Goal: Communication & Community: Share content

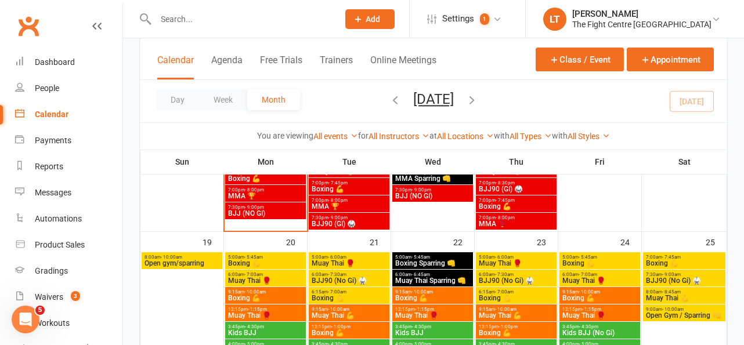
scroll to position [1394, 0]
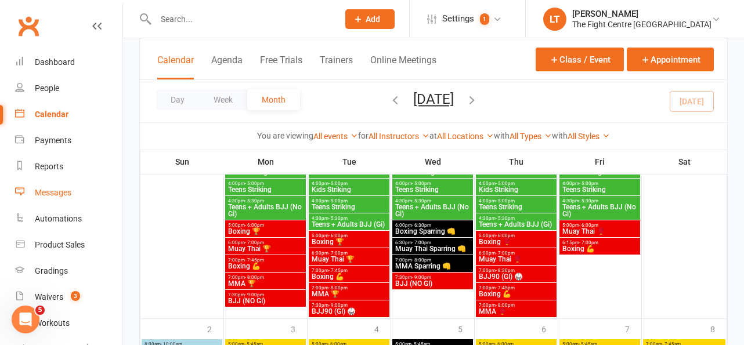
click at [63, 196] on div "Messages" at bounding box center [53, 192] width 37 height 9
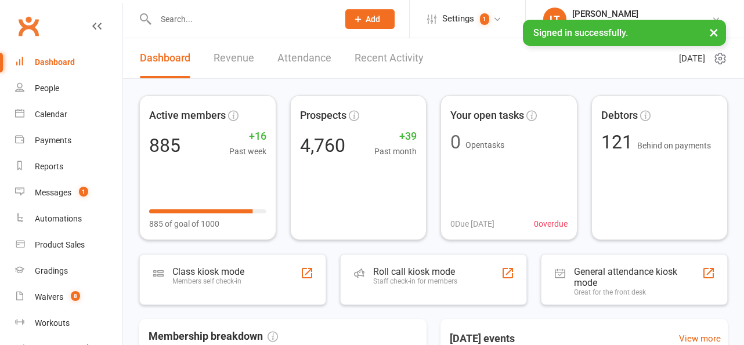
click at [714, 28] on button "×" at bounding box center [713, 32] width 21 height 25
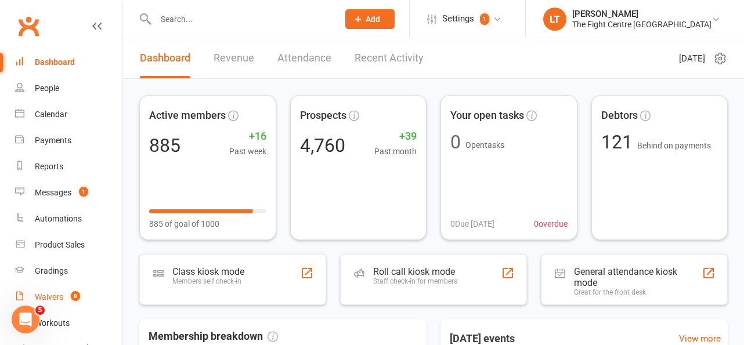
click at [84, 295] on link "Waivers 8" at bounding box center [68, 297] width 107 height 26
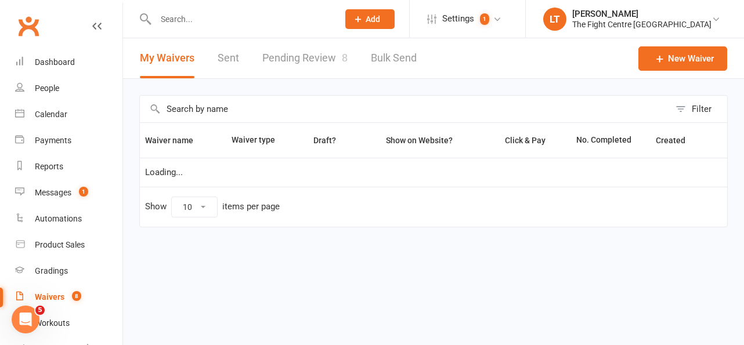
click at [316, 56] on link "Pending Review 8" at bounding box center [304, 58] width 85 height 40
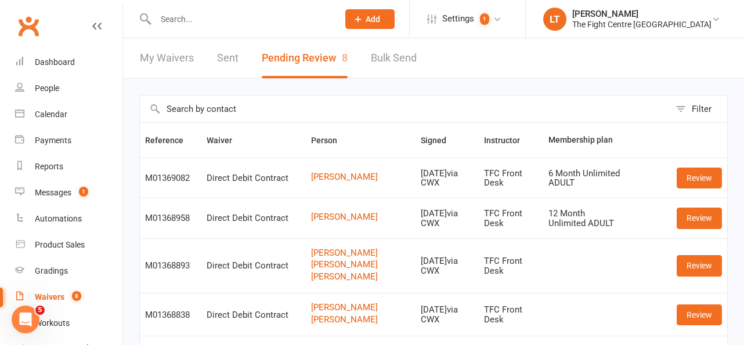
scroll to position [245, 0]
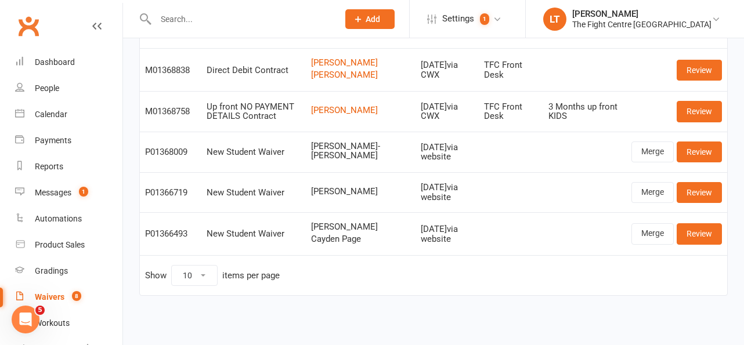
click at [292, 162] on td "New Student Waiver" at bounding box center [253, 152] width 104 height 41
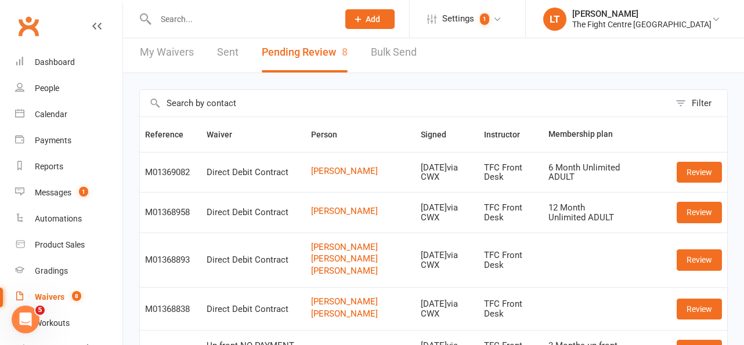
scroll to position [0, 0]
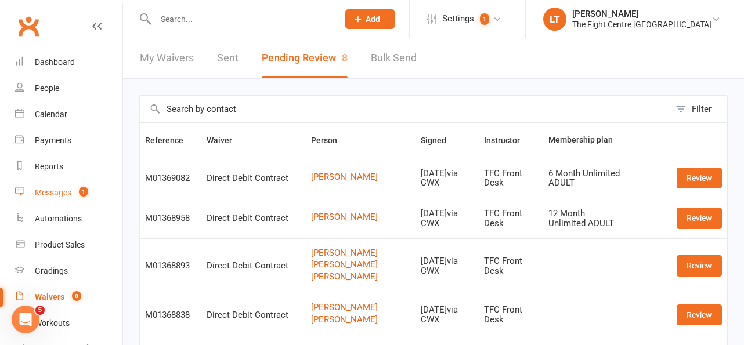
click at [67, 191] on div "Messages" at bounding box center [53, 192] width 37 height 9
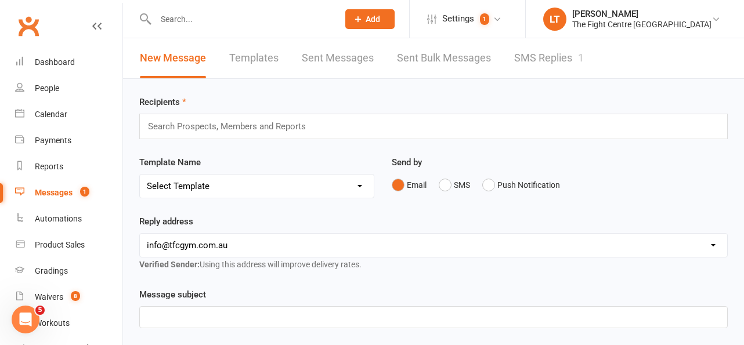
click at [554, 67] on link "SMS Replies 1" at bounding box center [549, 58] width 70 height 40
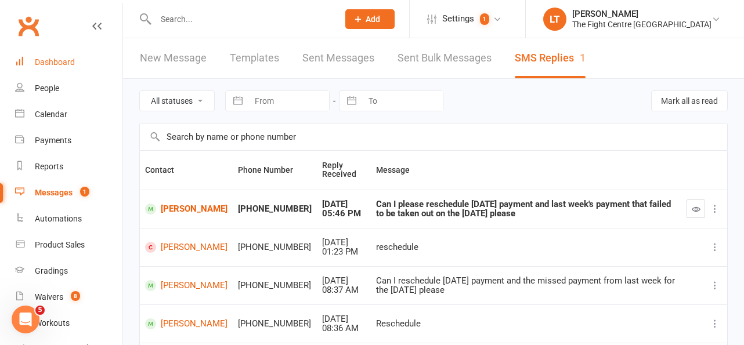
click at [45, 60] on div "Dashboard" at bounding box center [55, 61] width 40 height 9
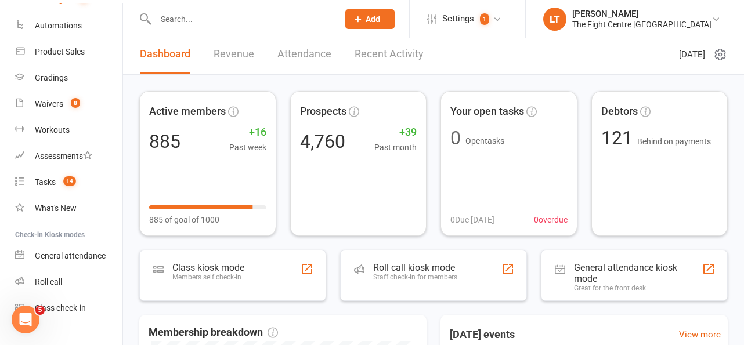
scroll to position [213, 0]
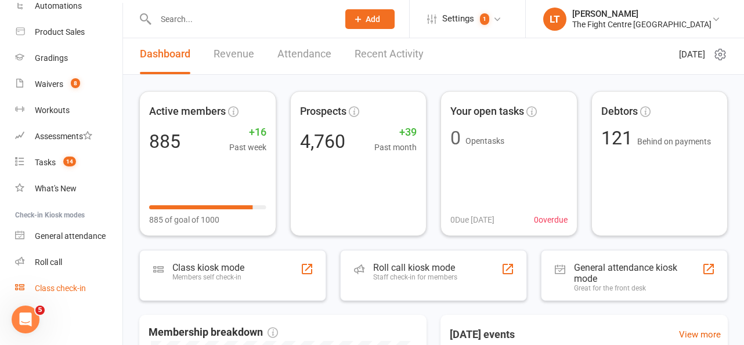
click at [59, 291] on div "Class check-in" at bounding box center [60, 288] width 51 height 9
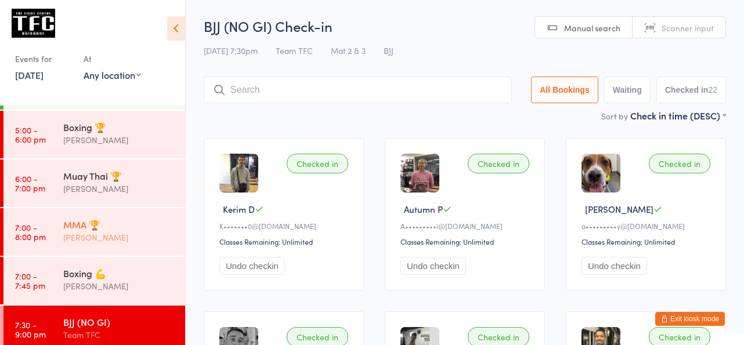
scroll to position [394, 0]
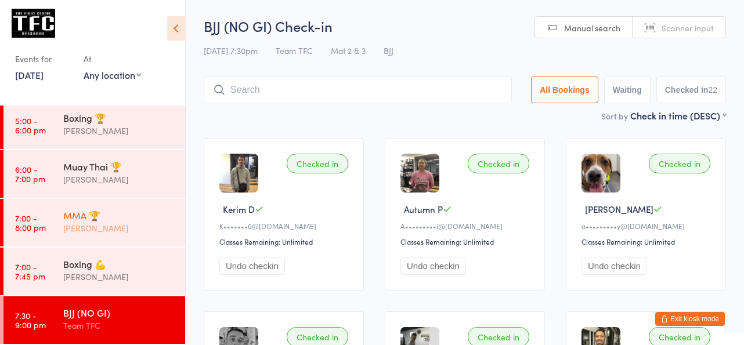
click at [126, 222] on div "MMA 🏆" at bounding box center [119, 215] width 112 height 13
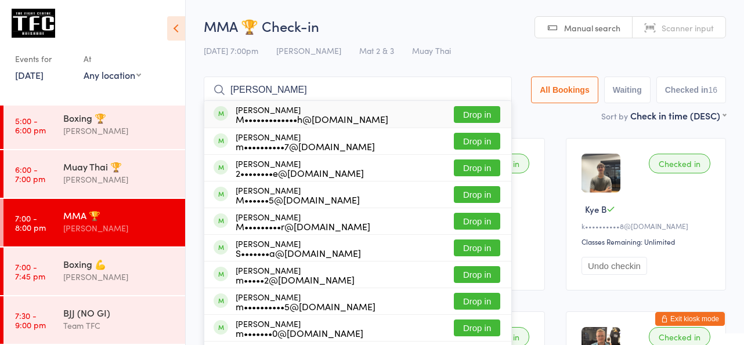
type input "michael mcgrath"
click at [477, 117] on button "Drop in" at bounding box center [477, 114] width 46 height 17
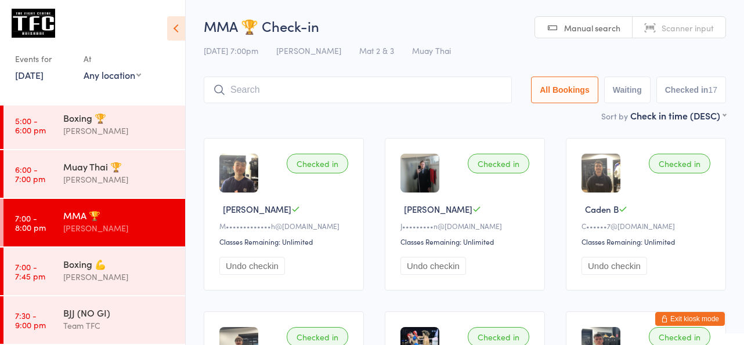
click at [716, 320] on button "Exit kiosk mode" at bounding box center [690, 319] width 70 height 14
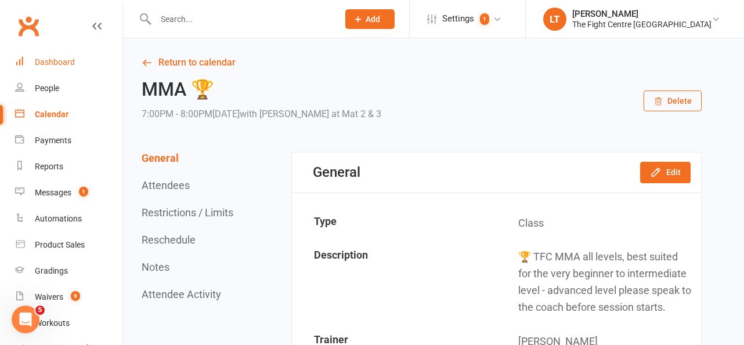
click at [72, 61] on div "Dashboard" at bounding box center [55, 61] width 40 height 9
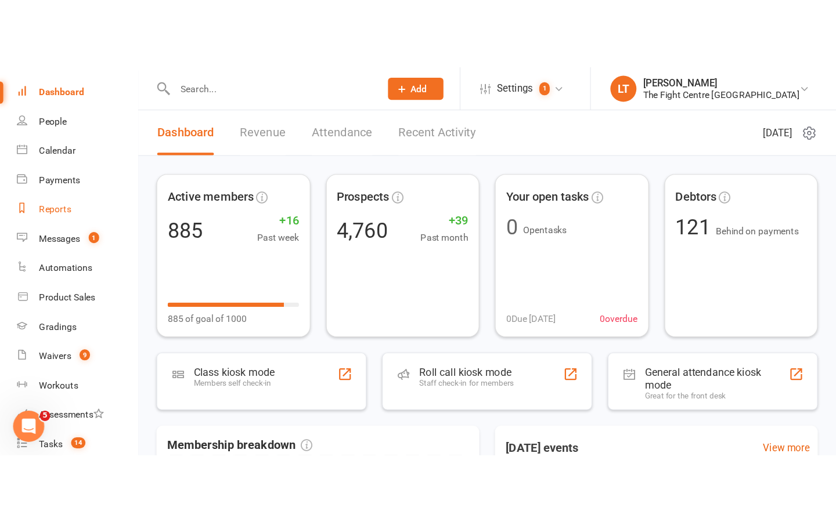
scroll to position [63, 0]
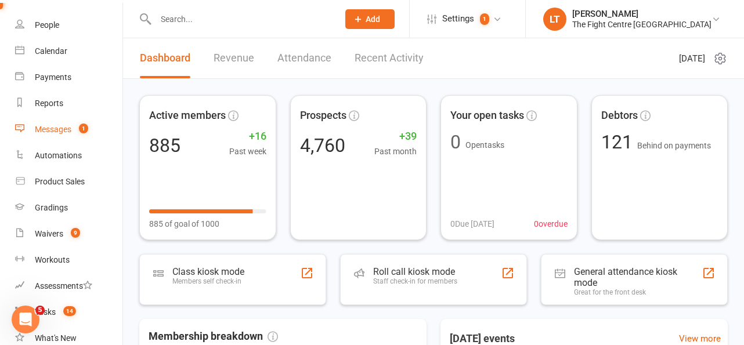
click at [63, 137] on link "Messages 1" at bounding box center [68, 130] width 107 height 26
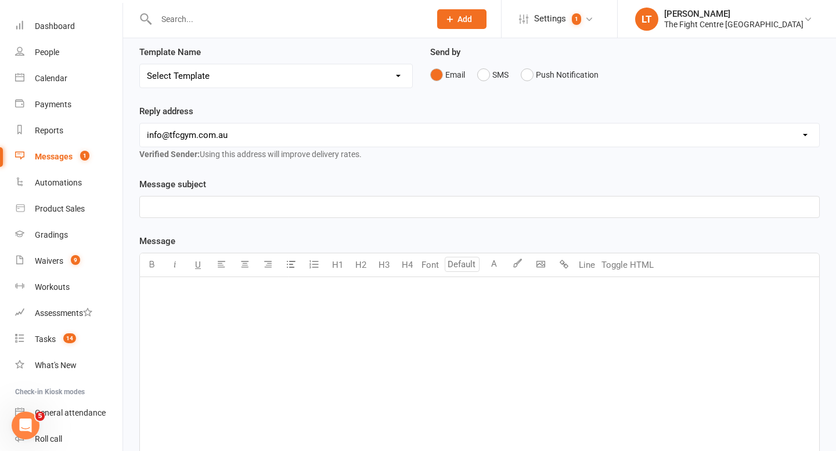
scroll to position [126, 0]
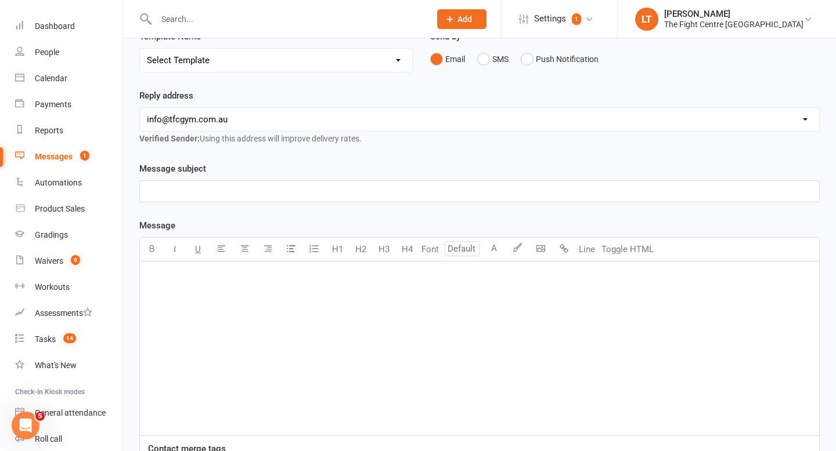
click at [258, 345] on div "﻿" at bounding box center [479, 349] width 679 height 174
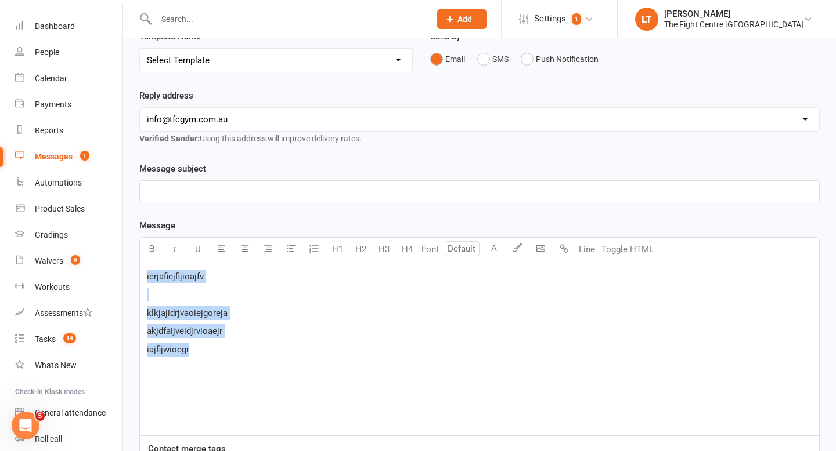
drag, startPoint x: 204, startPoint y: 356, endPoint x: 140, endPoint y: 272, distance: 105.6
click at [140, 272] on div "ierjafiejfijioajfv ﻿ klkjajidrjvaoiejgoreja akjdfaijveidjrvioaejr iajfijwioegr" at bounding box center [479, 349] width 679 height 174
click at [236, 251] on button "button" at bounding box center [244, 249] width 23 height 23
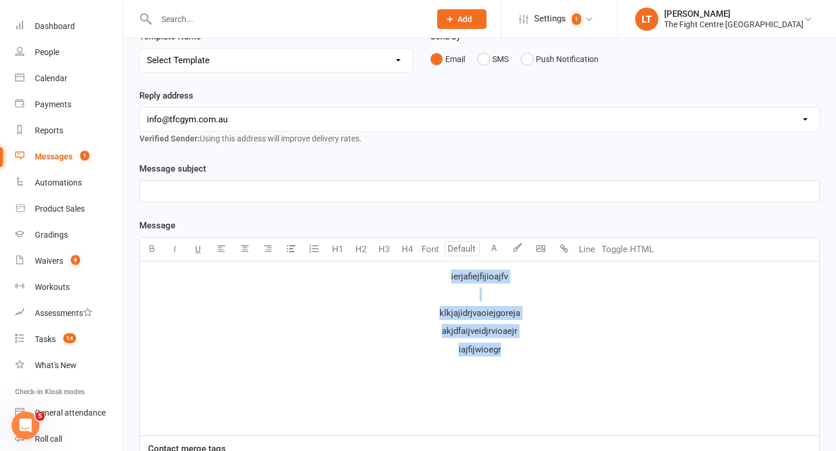
click at [544, 345] on p "iajfijwioegr" at bounding box center [479, 350] width 665 height 14
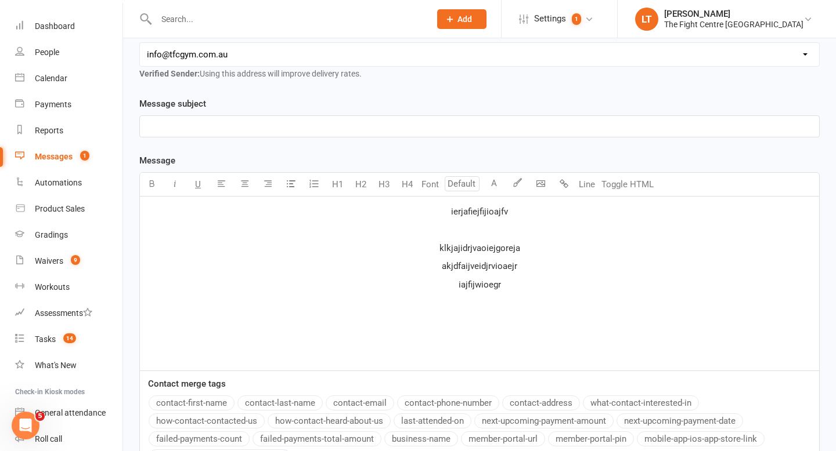
scroll to position [201, 0]
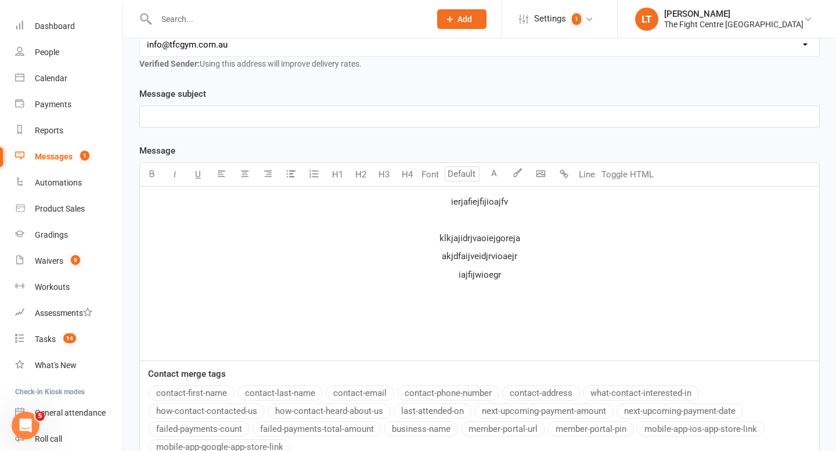
click at [493, 295] on p "﻿" at bounding box center [479, 293] width 665 height 14
click at [538, 168] on body "Prospect Member Non-attending contact Class / event Appointment Grading event T…" at bounding box center [418, 178] width 836 height 752
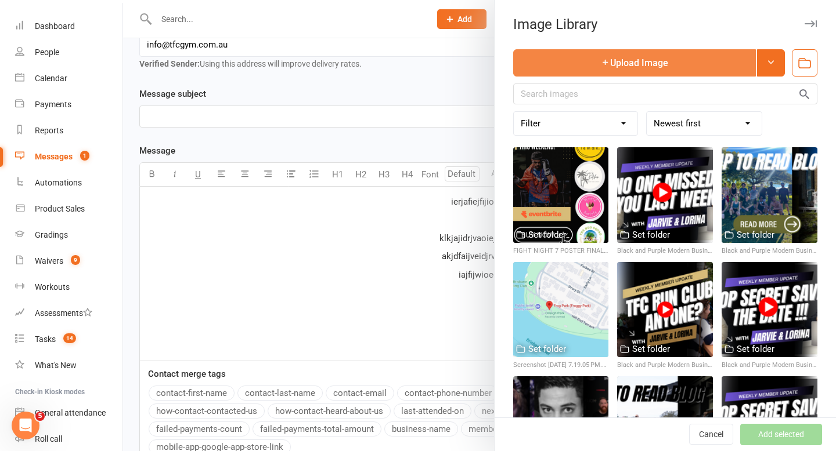
click at [657, 68] on button "Upload Image" at bounding box center [634, 62] width 243 height 27
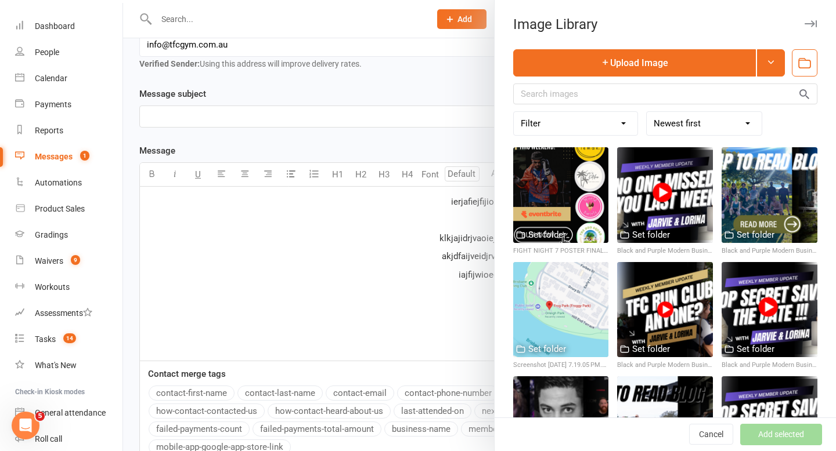
click at [321, 13] on div at bounding box center [479, 225] width 713 height 451
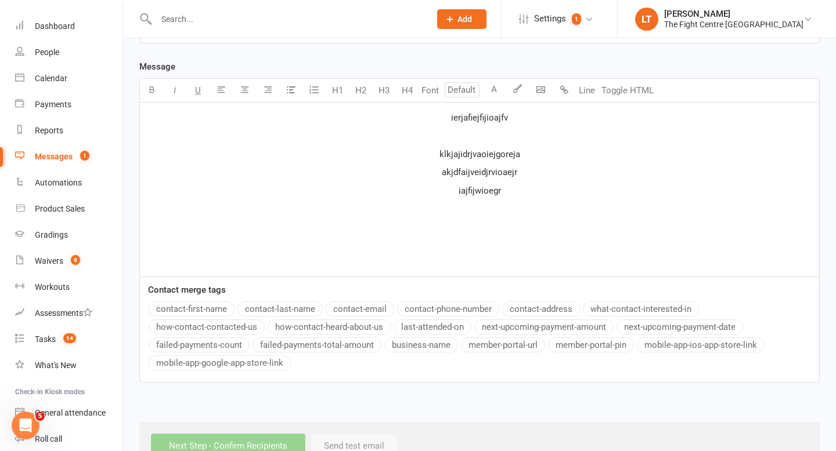
scroll to position [304, 0]
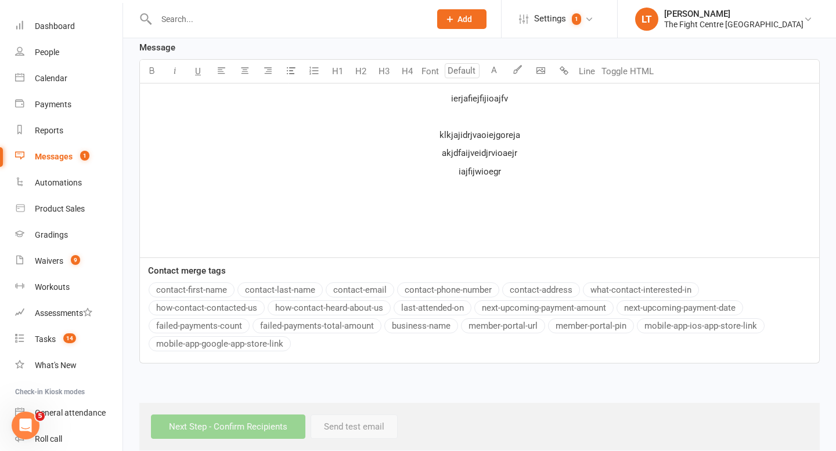
click at [480, 211] on p "﻿" at bounding box center [479, 208] width 665 height 14
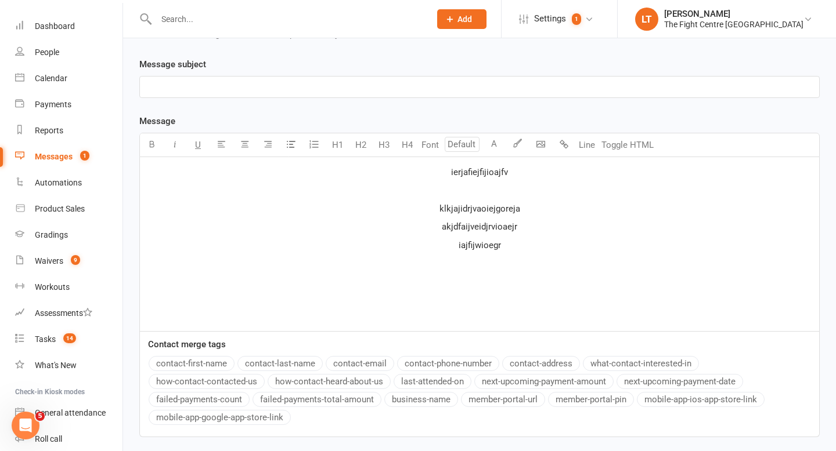
scroll to position [175, 0]
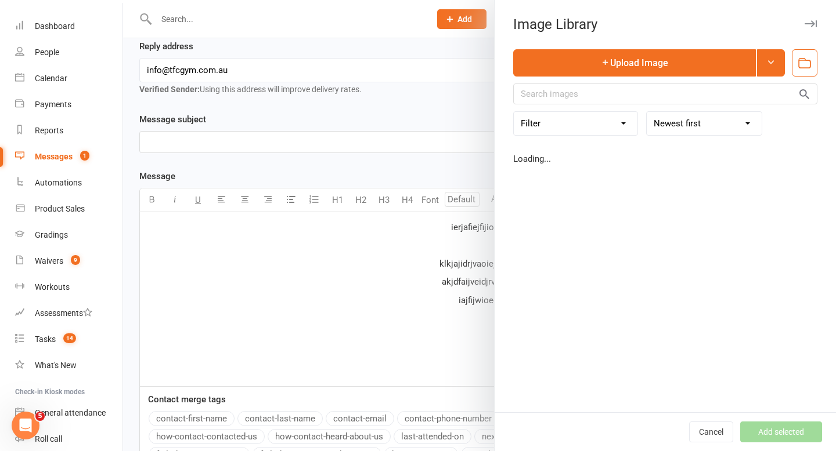
click at [538, 201] on body "Prospect Member Non-attending contact Class / event Appointment Grading event T…" at bounding box center [418, 204] width 836 height 752
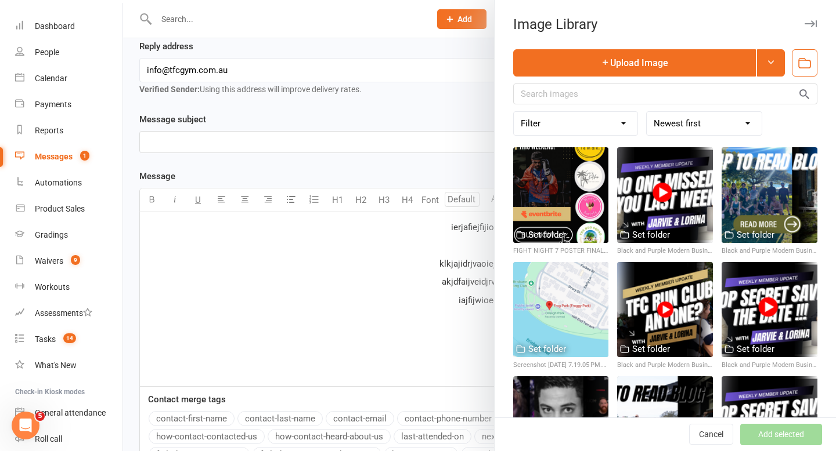
click at [720, 19] on div "Image Library" at bounding box center [664, 24] width 341 height 16
click at [702, 23] on div "Image Library" at bounding box center [664, 24] width 341 height 16
click at [743, 20] on icon "button" at bounding box center [810, 23] width 12 height 7
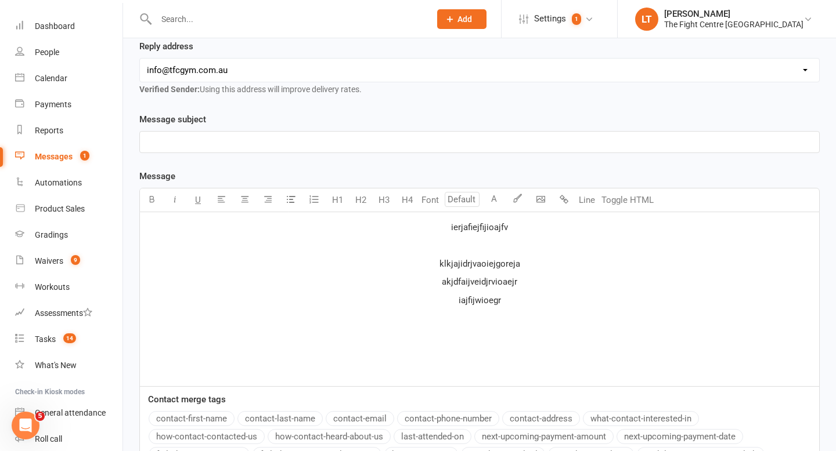
click at [366, 25] on input "text" at bounding box center [287, 19] width 269 height 16
click at [727, 303] on p "iajfijwioegr" at bounding box center [479, 301] width 665 height 14
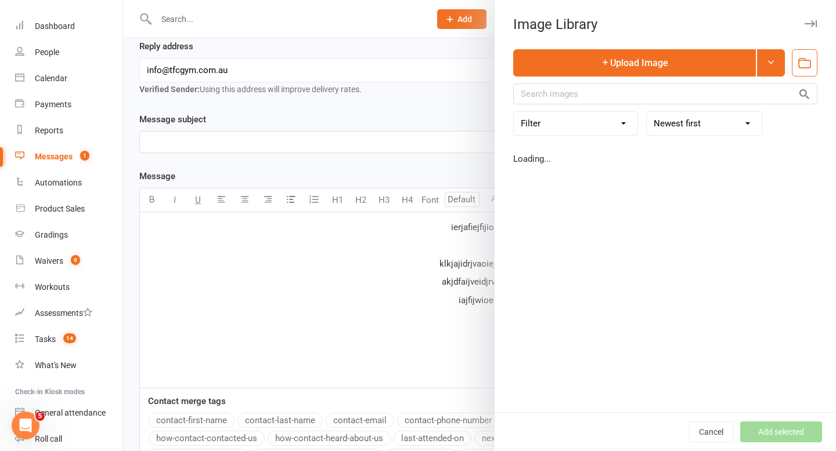
click at [534, 195] on body "Prospect Member Non-attending contact Class / event Appointment Grading event T…" at bounding box center [418, 205] width 836 height 754
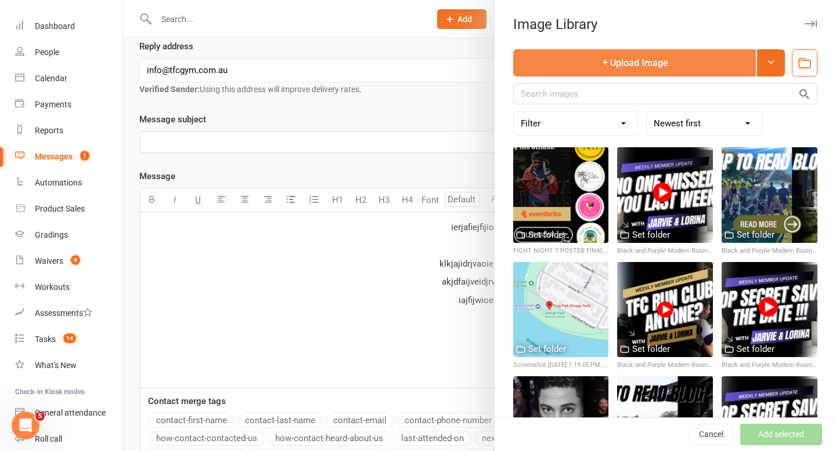
click at [612, 69] on button "Upload Image" at bounding box center [634, 62] width 243 height 27
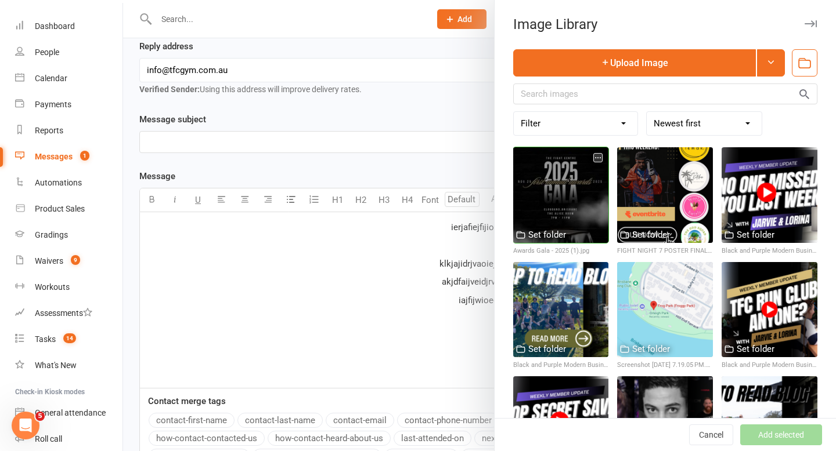
click at [578, 194] on div at bounding box center [561, 195] width 96 height 96
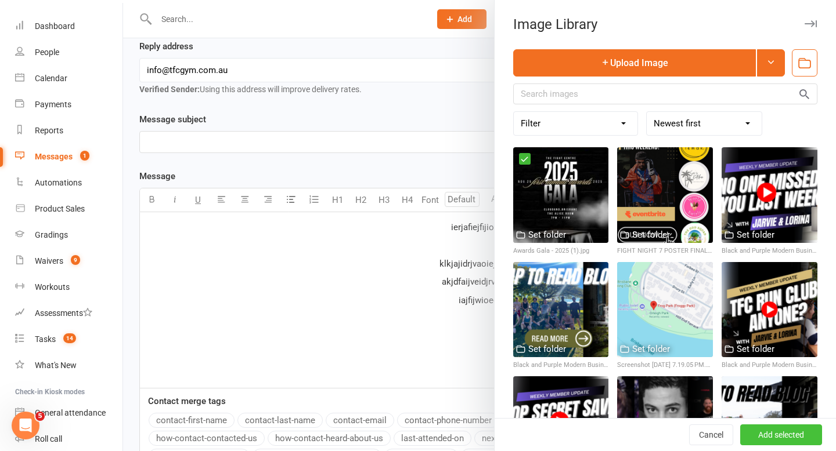
click at [743, 345] on button "Add selected" at bounding box center [781, 435] width 82 height 21
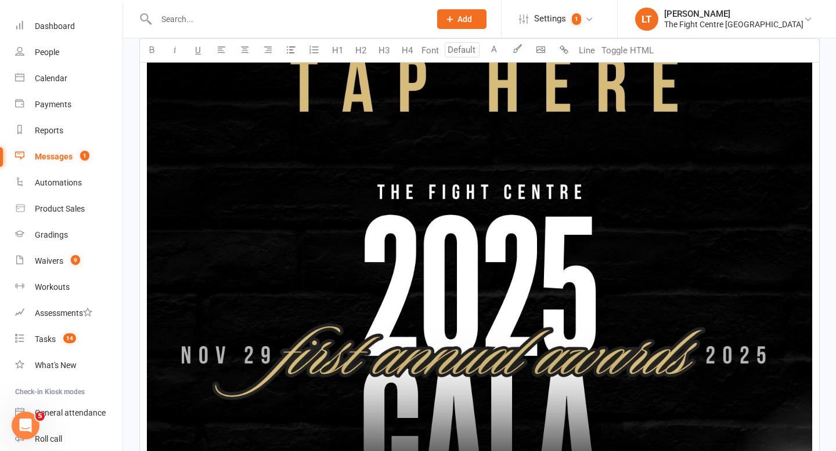
click at [674, 288] on img at bounding box center [479, 449] width 665 height 941
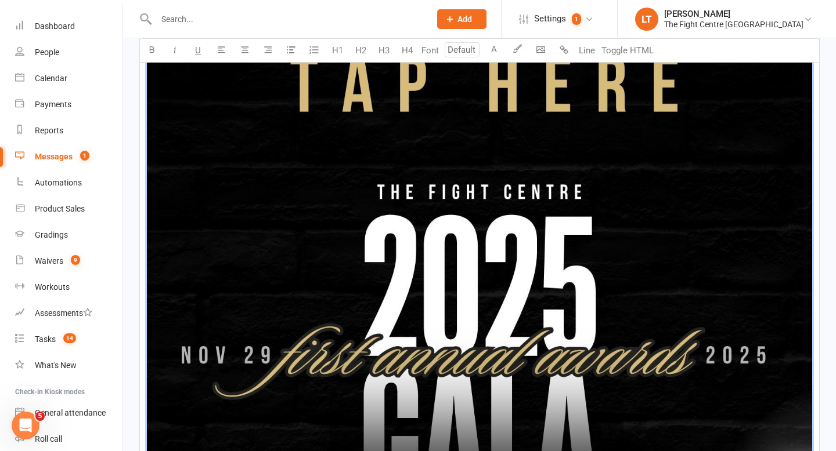
click at [674, 288] on img at bounding box center [479, 449] width 665 height 941
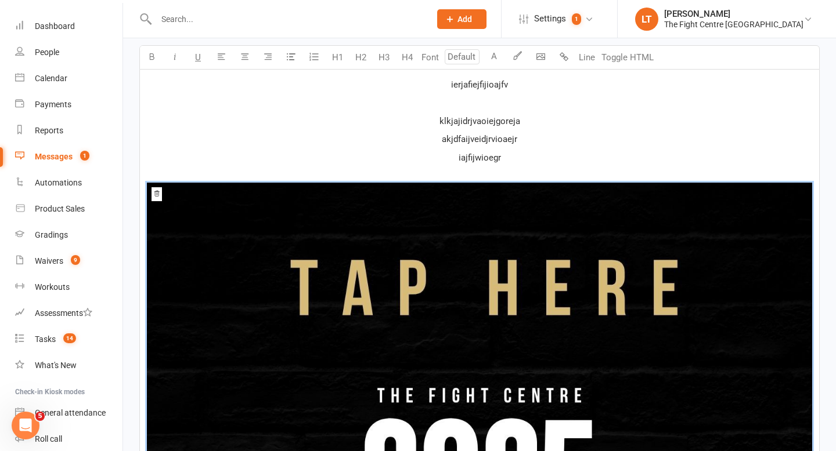
scroll to position [320, 0]
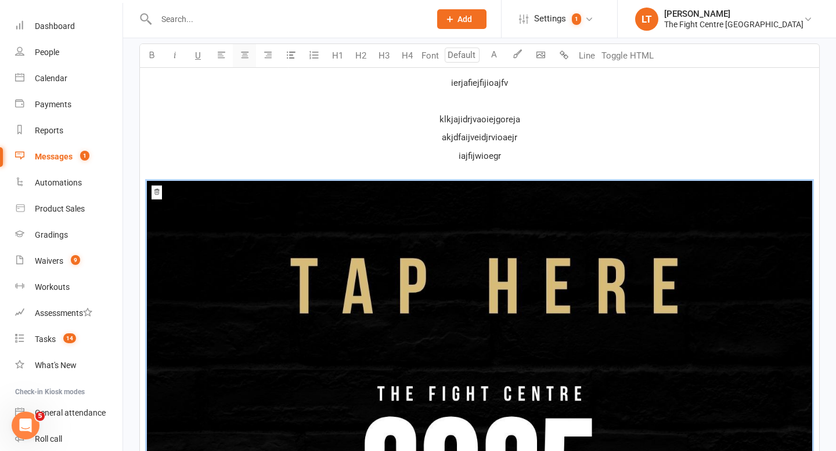
click at [241, 55] on icon "button" at bounding box center [244, 54] width 9 height 9
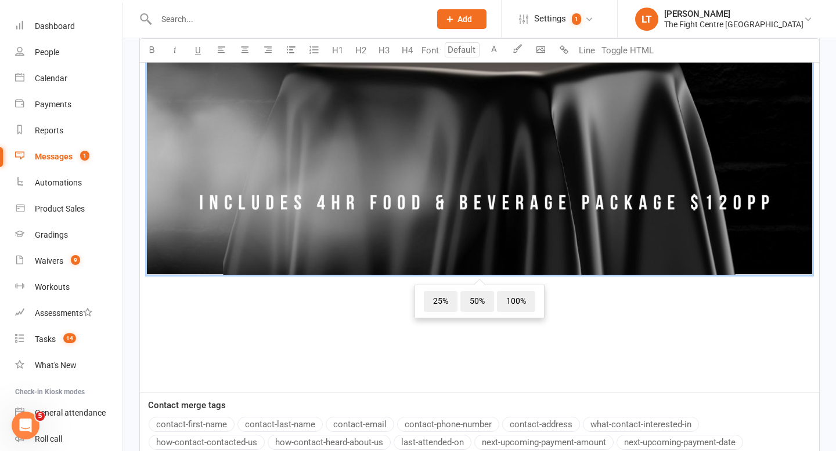
scroll to position [1131, 0]
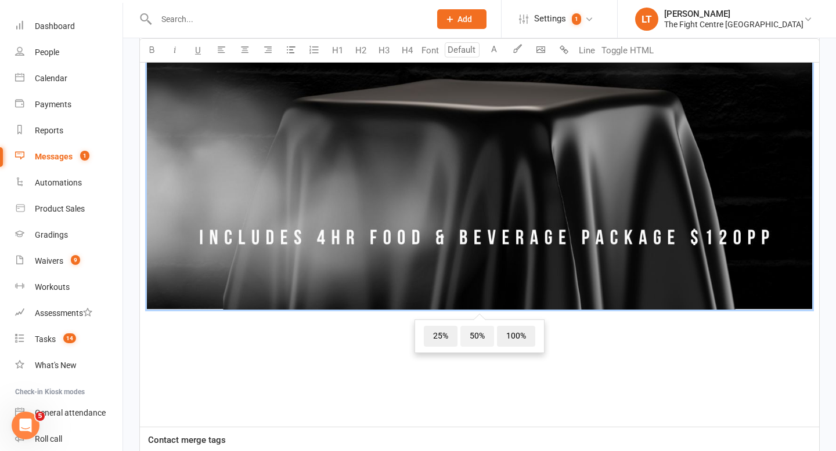
click at [477, 337] on span "50%" at bounding box center [477, 336] width 34 height 21
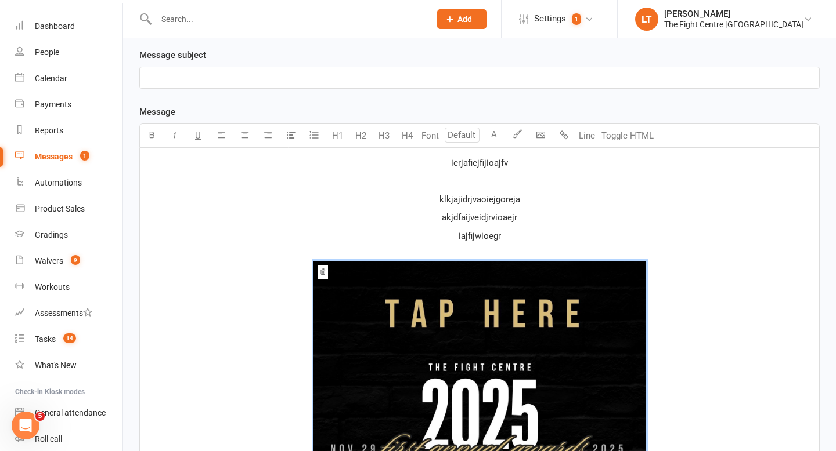
scroll to position [242, 0]
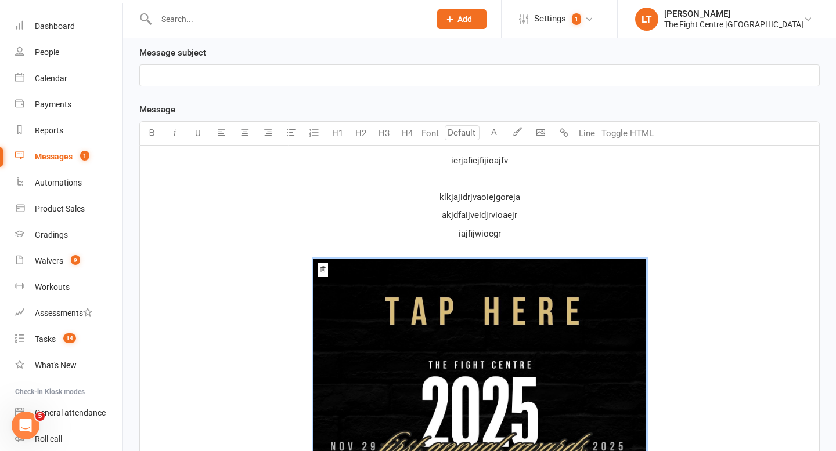
click at [573, 163] on p "ierjafiejfijioajfv" at bounding box center [479, 161] width 665 height 14
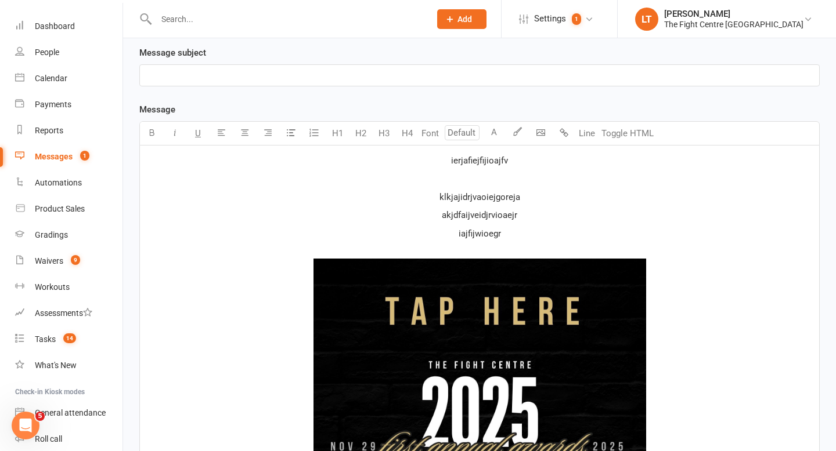
click at [592, 182] on p "﻿" at bounding box center [479, 179] width 665 height 14
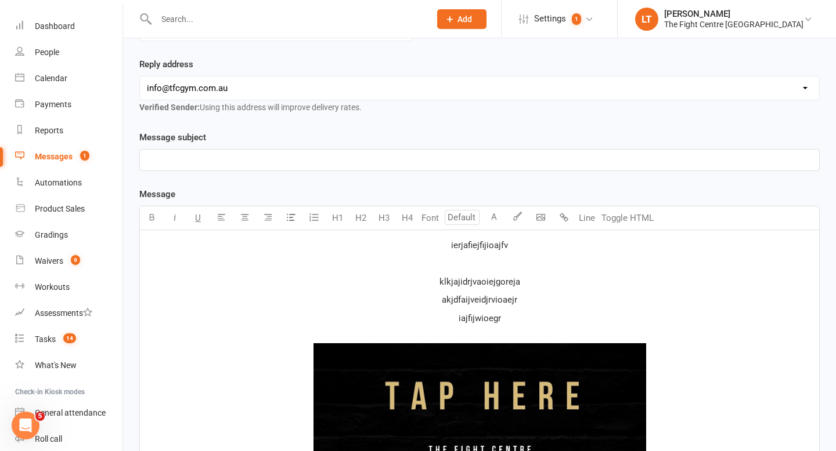
scroll to position [160, 0]
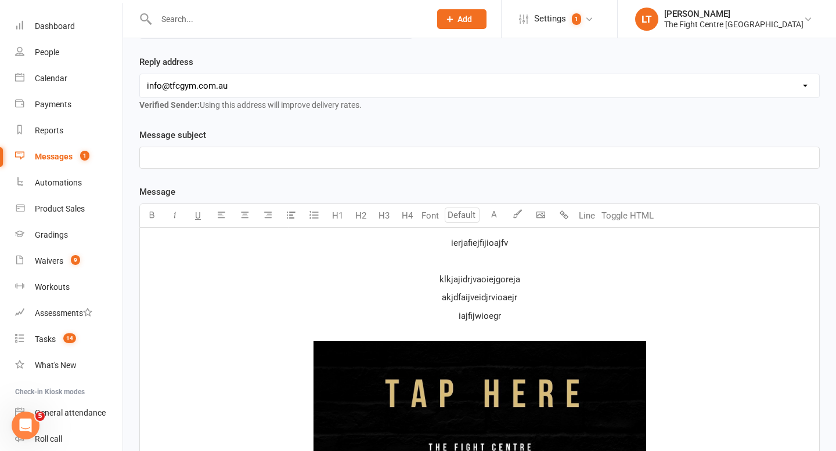
click at [511, 237] on p "ierjafiejfijioajfv" at bounding box center [479, 243] width 665 height 14
drag, startPoint x: 541, startPoint y: 249, endPoint x: 366, endPoint y: 242, distance: 174.8
click at [366, 242] on p "ierjafiejfijioajfv" at bounding box center [479, 243] width 665 height 14
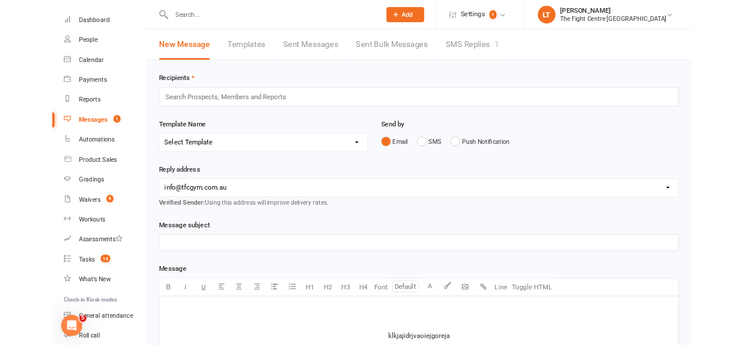
scroll to position [363, 0]
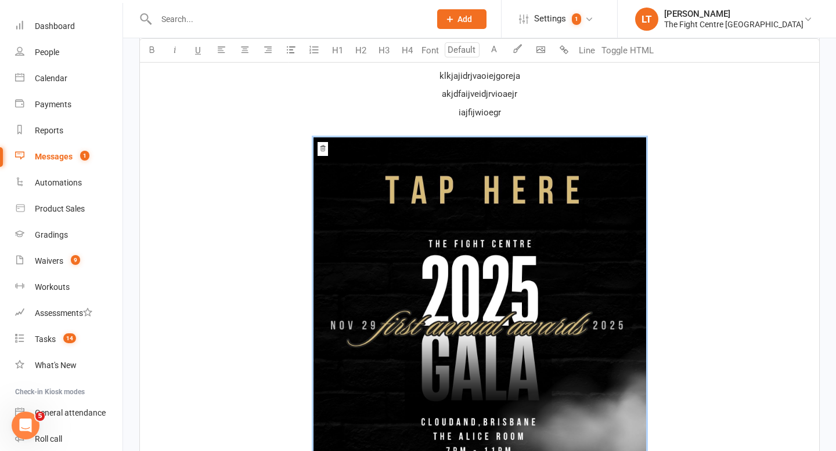
click at [732, 219] on span "﻿ 25% 50% 100% Reset" at bounding box center [479, 375] width 665 height 474
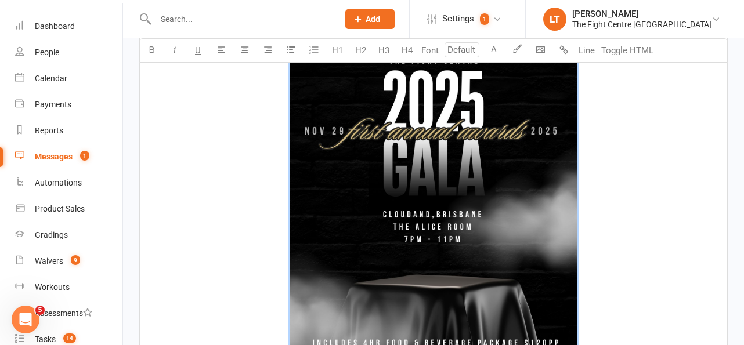
scroll to position [684, 0]
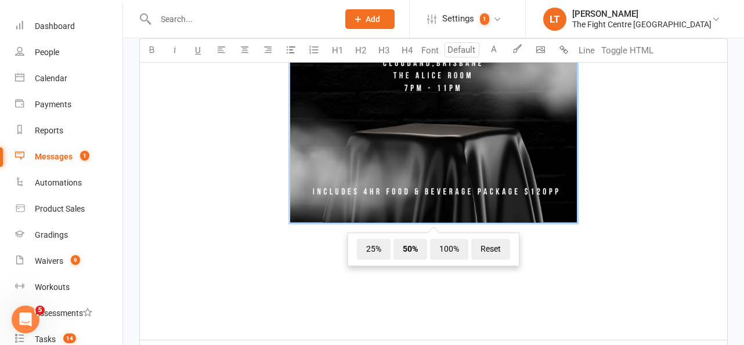
click at [612, 214] on span "﻿ 25% 50% 100% Reset" at bounding box center [433, 22] width 573 height 410
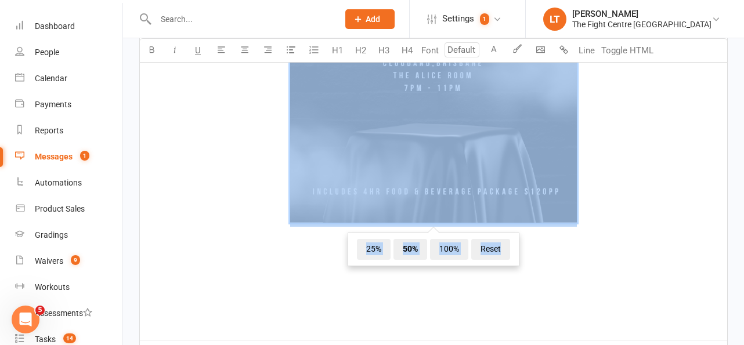
drag, startPoint x: 622, startPoint y: 212, endPoint x: 393, endPoint y: 153, distance: 236.7
click at [393, 153] on span "﻿ 25% 50% 100% Reset" at bounding box center [433, 22] width 573 height 410
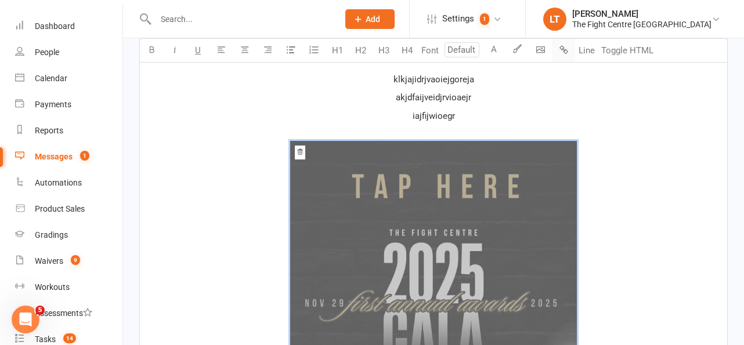
scroll to position [744, 0]
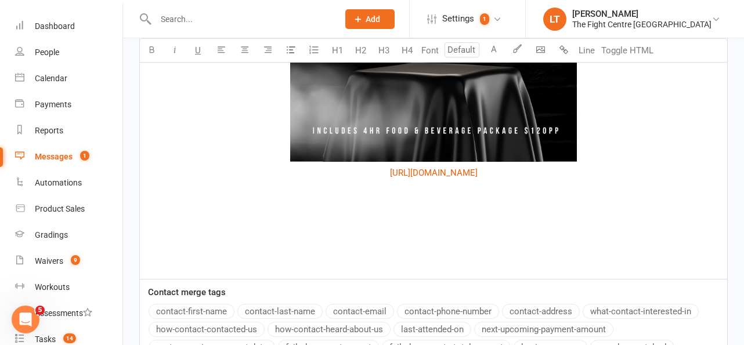
drag, startPoint x: 615, startPoint y: 169, endPoint x: 276, endPoint y: 174, distance: 338.9
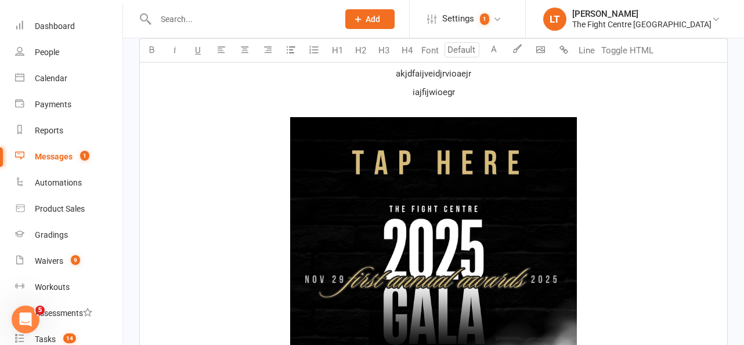
scroll to position [334, 0]
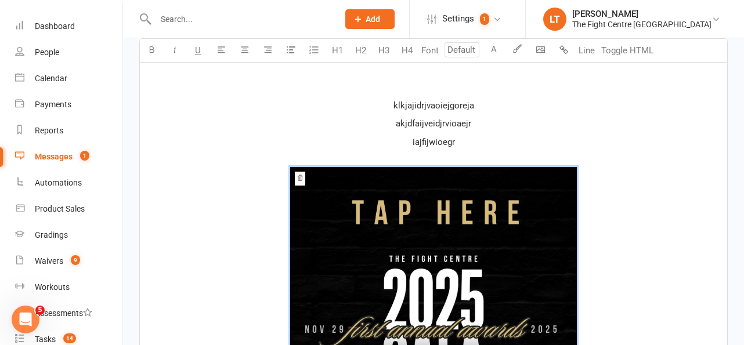
drag, startPoint x: 326, startPoint y: 153, endPoint x: 434, endPoint y: 283, distance: 168.5
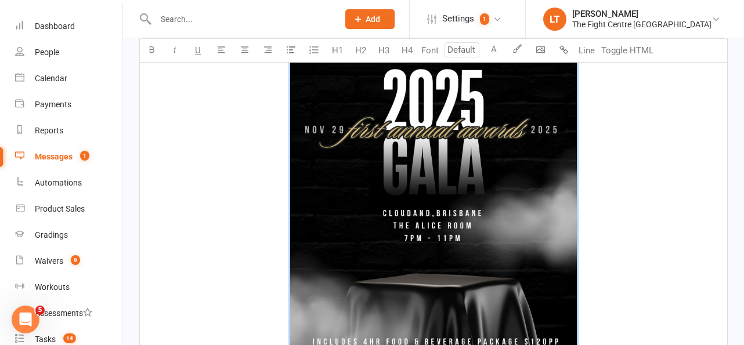
click at [652, 283] on span "﻿ 25% 50% 100% Reset" at bounding box center [433, 173] width 573 height 410
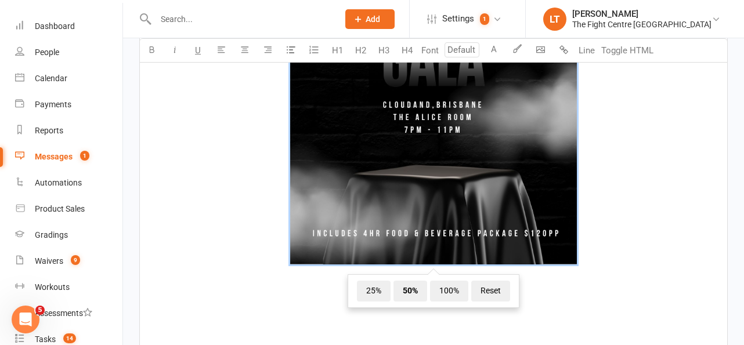
scroll to position [691, 0]
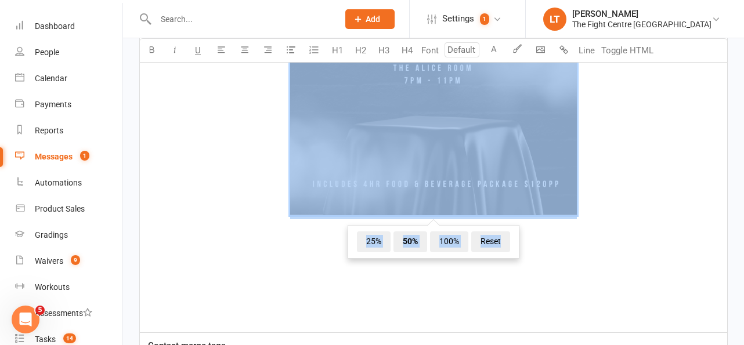
drag, startPoint x: 619, startPoint y: 216, endPoint x: 453, endPoint y: 146, distance: 179.7
click at [453, 146] on span "﻿ 25% 50% 100% Reset" at bounding box center [433, 15] width 573 height 410
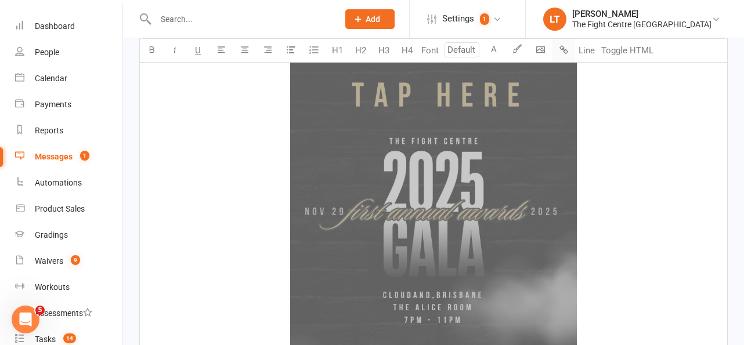
scroll to position [744, 0]
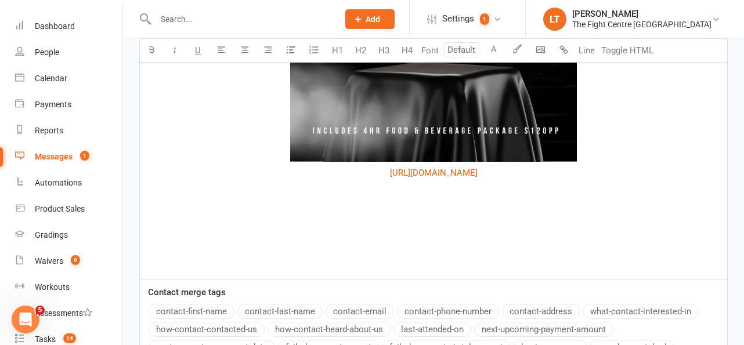
click at [621, 213] on p "﻿" at bounding box center [433, 210] width 573 height 14
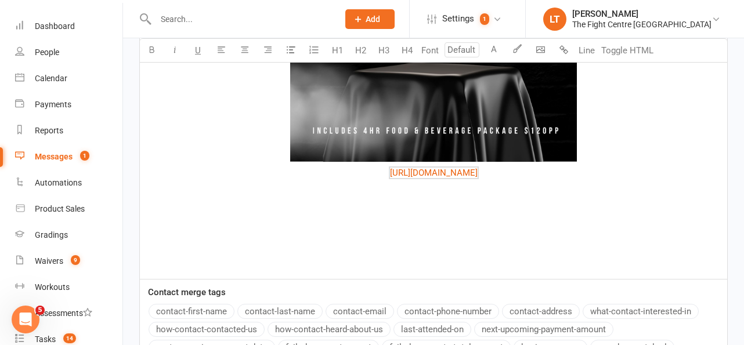
drag, startPoint x: 580, startPoint y: 170, endPoint x: 263, endPoint y: 167, distance: 316.3
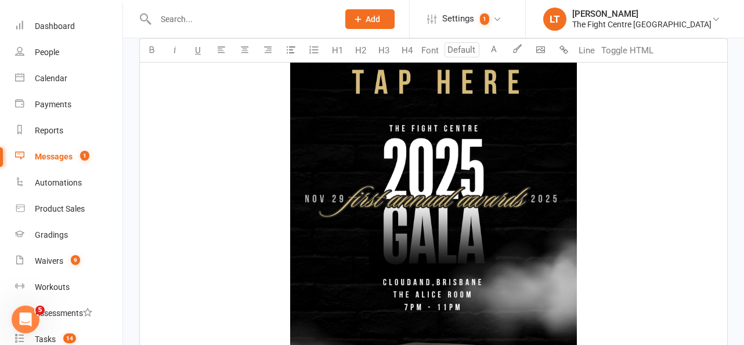
scroll to position [364, 0]
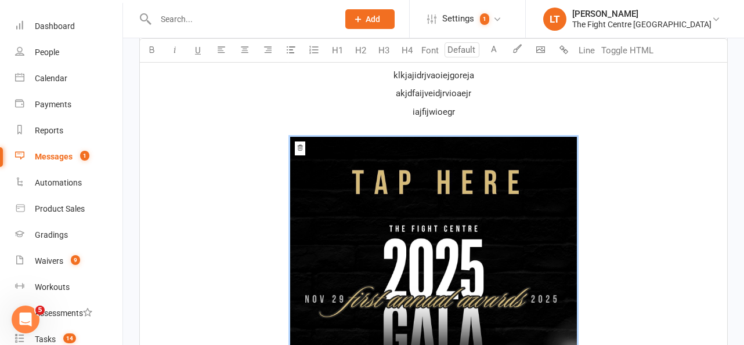
drag, startPoint x: 343, startPoint y: 127, endPoint x: 391, endPoint y: 238, distance: 120.6
click at [391, 238] on p "﻿ ﻿ 25% 50% 100% Reset ﻿ $ ﻿ $ ﻿ $ ﻿ $ ﻿" at bounding box center [433, 342] width 573 height 438
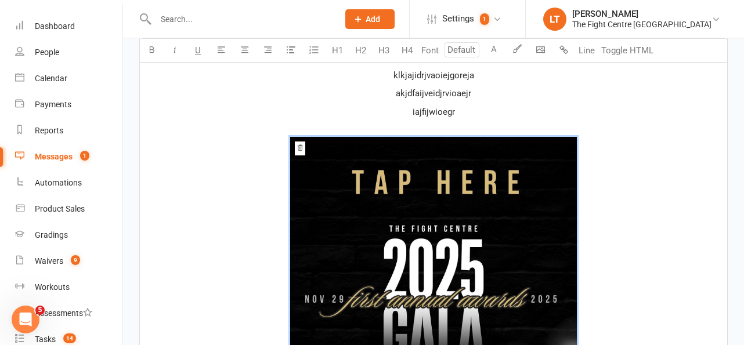
click at [638, 199] on span "﻿ 25% 50% 100% Reset" at bounding box center [433, 342] width 573 height 410
click at [504, 222] on img at bounding box center [433, 340] width 287 height 406
click at [497, 220] on img at bounding box center [433, 340] width 287 height 406
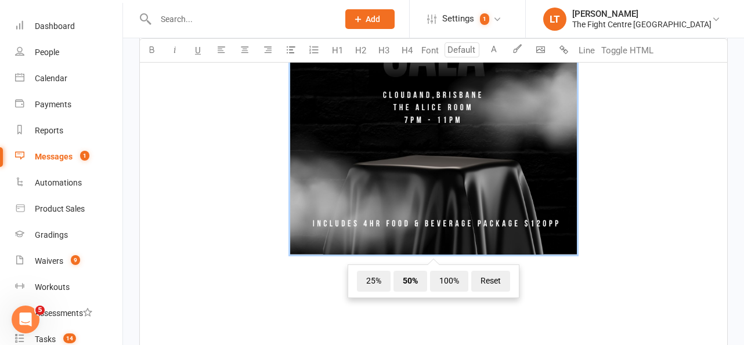
scroll to position [653, 0]
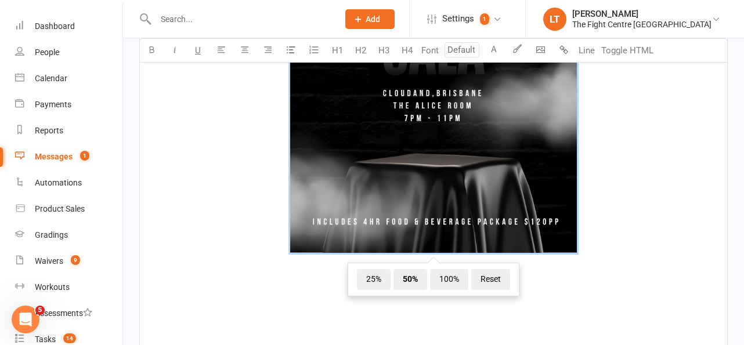
click at [497, 220] on img at bounding box center [433, 50] width 287 height 406
click at [567, 146] on img at bounding box center [433, 50] width 287 height 406
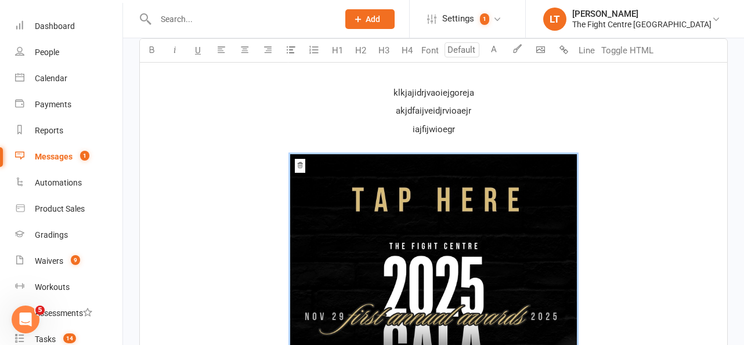
scroll to position [308, 0]
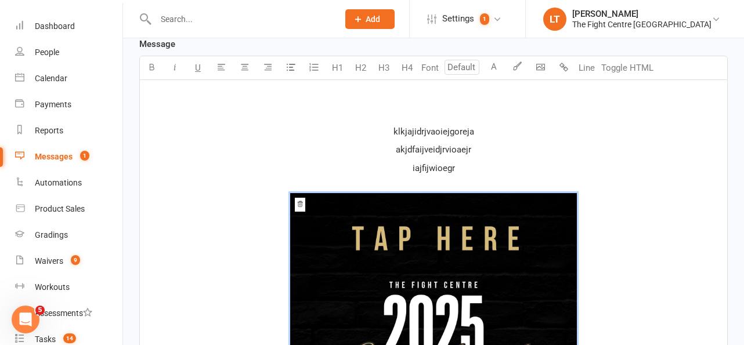
drag, startPoint x: 347, startPoint y: 180, endPoint x: 419, endPoint y: 277, distance: 120.2
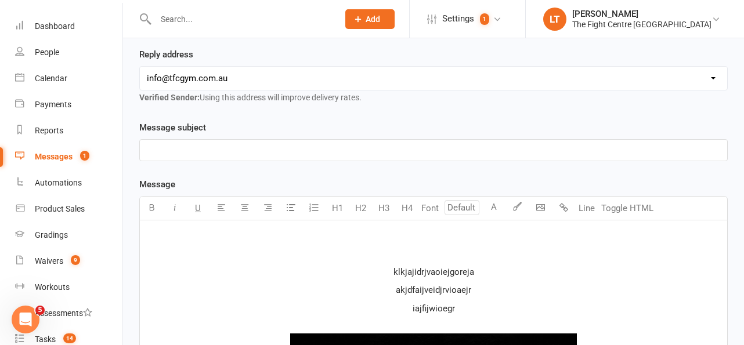
scroll to position [148, 0]
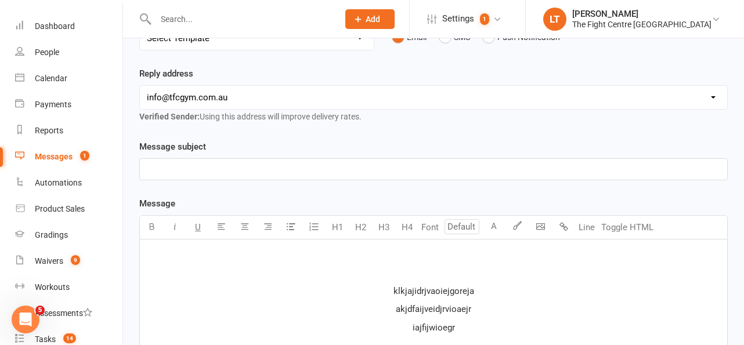
click at [175, 164] on p "﻿" at bounding box center [433, 169] width 573 height 14
drag, startPoint x: 227, startPoint y: 171, endPoint x: 132, endPoint y: 161, distance: 96.2
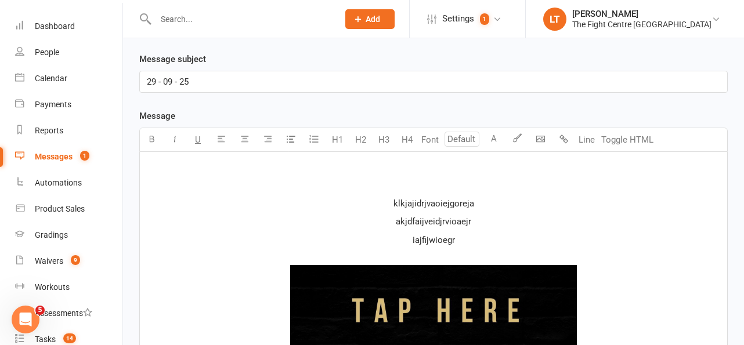
scroll to position [237, 0]
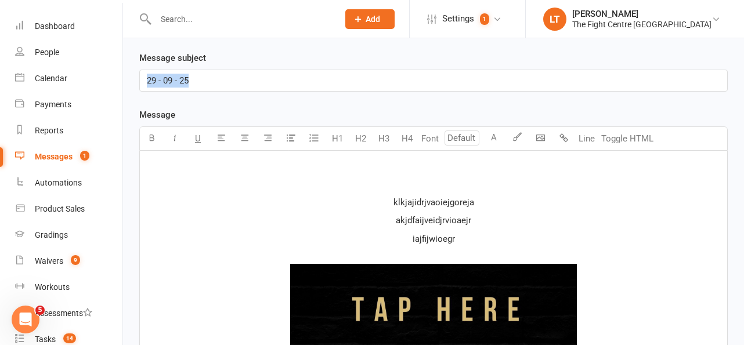
drag, startPoint x: 223, startPoint y: 84, endPoint x: 128, endPoint y: 82, distance: 95.2
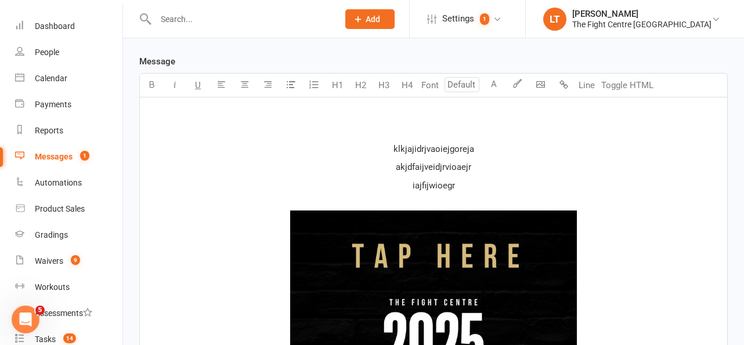
scroll to position [290, 0]
click at [425, 114] on p "﻿" at bounding box center [433, 113] width 573 height 14
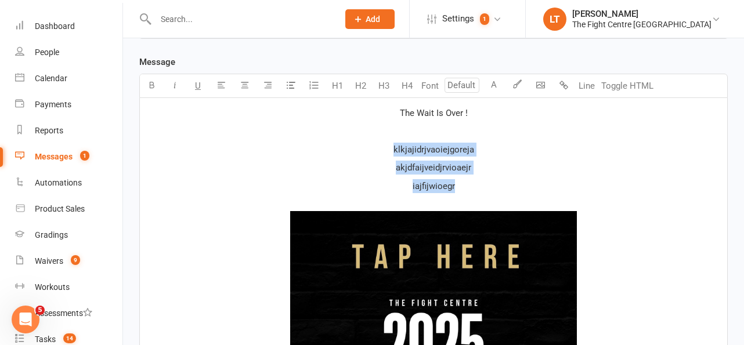
drag, startPoint x: 465, startPoint y: 190, endPoint x: 377, endPoint y: 151, distance: 96.4
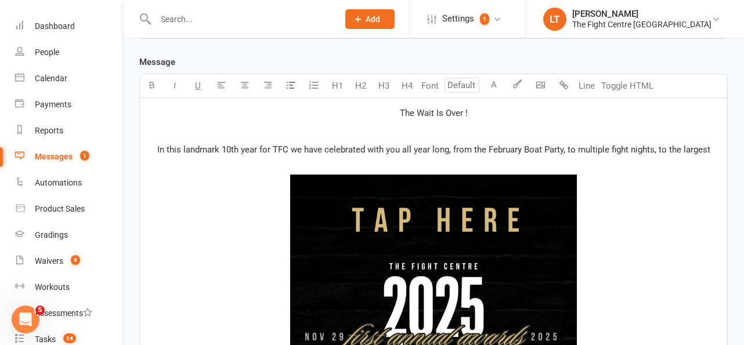
click at [680, 148] on span "In this landmark 10th year for TFC we have celebrated with you all year long, f…" at bounding box center [433, 149] width 553 height 10
click at [707, 151] on span "In this landmark 10th year for TFC we have celebrated with you all year long, f…" at bounding box center [434, 149] width 554 height 10
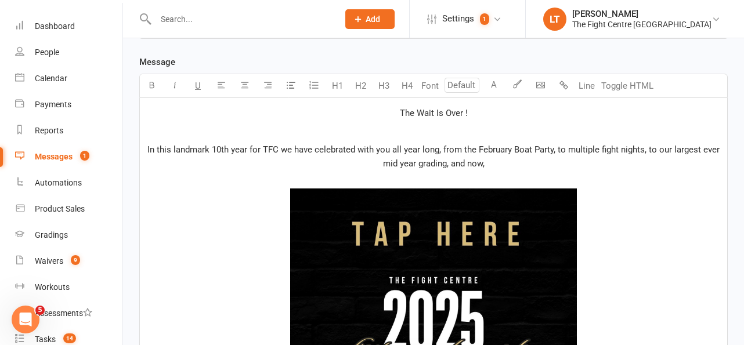
click at [447, 149] on span "In this landmark 10th year for TFC we have celebrated with you all year long, f…" at bounding box center [434, 156] width 574 height 24
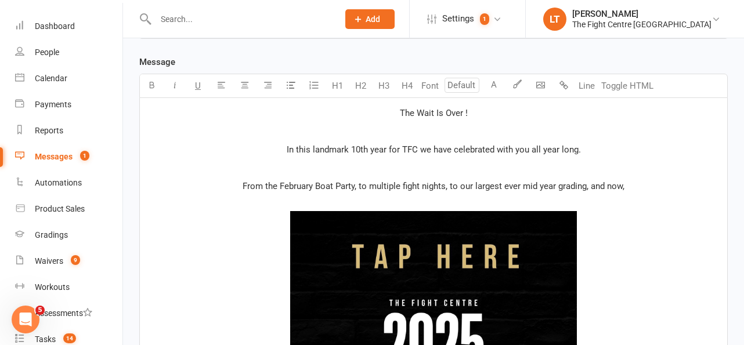
click at [434, 189] on span "From the February Boat Party, to multiple fight nights, to our largest ever mid…" at bounding box center [434, 186] width 382 height 10
click at [648, 189] on p "From the February Boat Party, to multiple fight nights, to our largest ever mid…" at bounding box center [433, 186] width 573 height 14
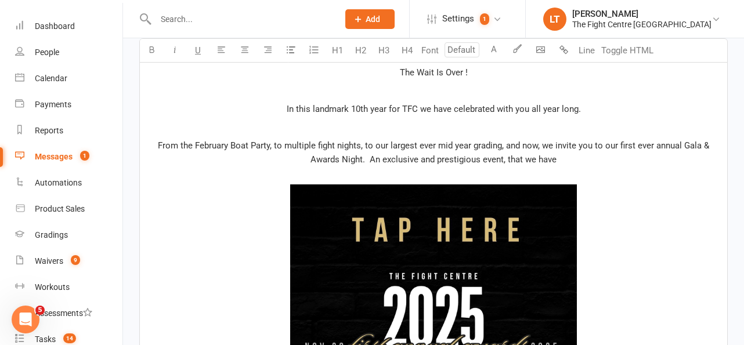
scroll to position [322, 0]
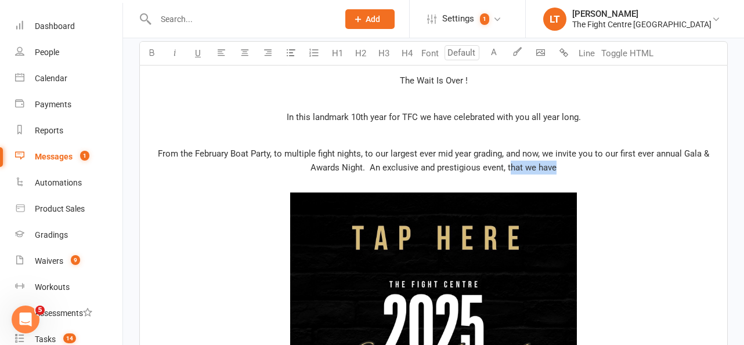
drag, startPoint x: 552, startPoint y: 168, endPoint x: 508, endPoint y: 163, distance: 44.3
click at [508, 163] on span "From the February Boat Party, to multiple fight nights, to our largest ever mid…" at bounding box center [435, 161] width 554 height 24
click at [403, 114] on span "In this landmark 10th year for TFC we have celebrated with you all year long." at bounding box center [434, 117] width 294 height 10
click at [520, 133] on p "﻿" at bounding box center [433, 135] width 573 height 14
click at [613, 122] on p "In this landmark 10th year for TFC we have celebrated with you all year long." at bounding box center [433, 117] width 573 height 14
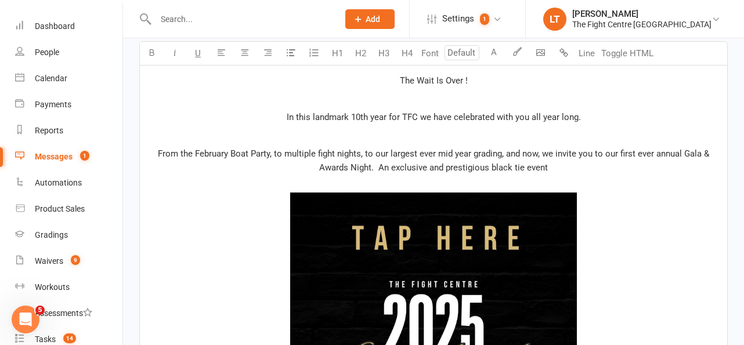
click at [335, 162] on span "From the February Boat Party, to multiple fight nights, to our largest ever mid…" at bounding box center [435, 161] width 554 height 24
drag, startPoint x: 402, startPoint y: 155, endPoint x: 412, endPoint y: 154, distance: 9.9
click at [412, 154] on span "From the February Boat Party, to multiple fight nights, to our largest ever mid…" at bounding box center [435, 161] width 554 height 24
click at [502, 151] on span "From the February Boat Party, to multiple fight nights, to our largest ever mid…" at bounding box center [435, 161] width 554 height 24
click at [506, 154] on span "From the February Boat Party, to multiple fight nights, to our largest ever mid…" at bounding box center [435, 161] width 554 height 24
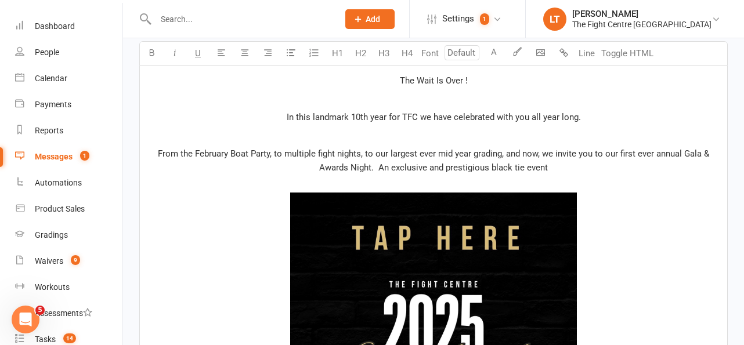
click at [568, 162] on p "From the February Boat Party, to multiple fight nights, to our largest ever mid…" at bounding box center [433, 161] width 573 height 28
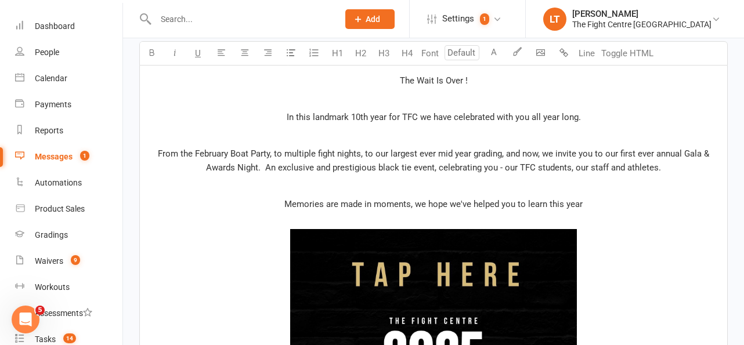
click at [392, 154] on span "From the February Boat Party, to multiple fight nights, to our largest ever mid…" at bounding box center [435, 161] width 554 height 24
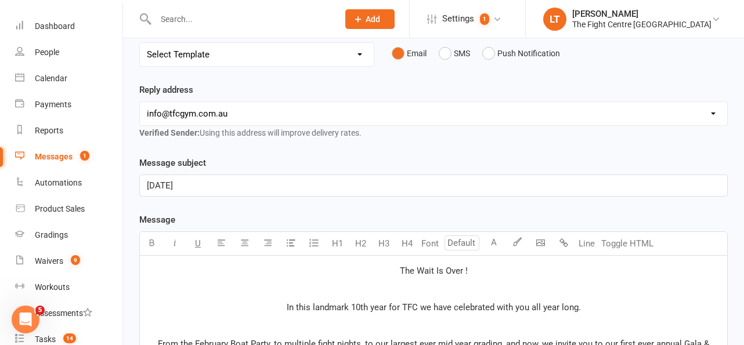
scroll to position [96, 0]
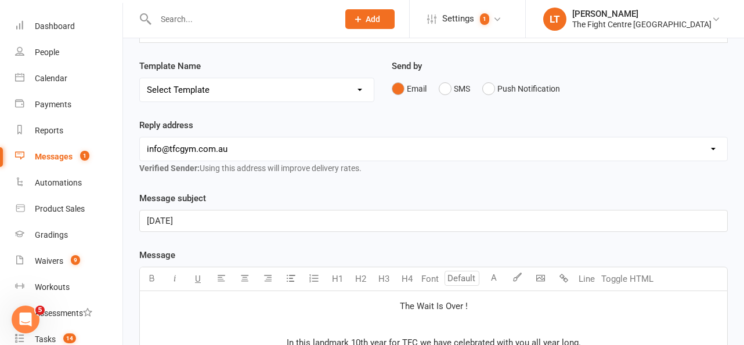
click at [254, 222] on p "[DATE]" at bounding box center [433, 221] width 573 height 14
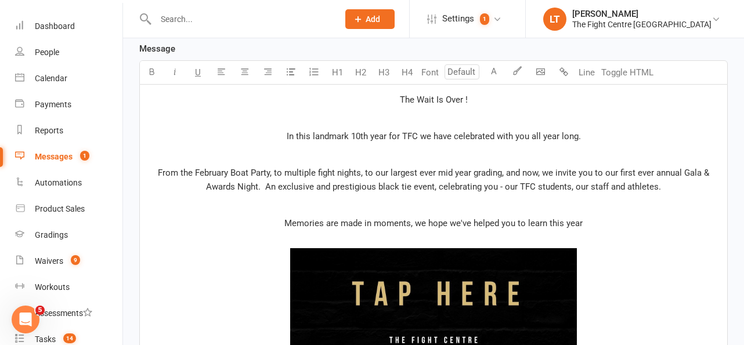
click at [404, 168] on span "From the February Boat Party, to multiple fight nights, to our largest ever mid…" at bounding box center [435, 180] width 554 height 24
click at [374, 190] on span "From the February Boat Party, to multiple fight nights, to our largest ever mid…" at bounding box center [435, 180] width 554 height 24
click at [415, 189] on span "From the February Boat Party, to multiple fight nights, to our largest ever mid…" at bounding box center [435, 180] width 554 height 24
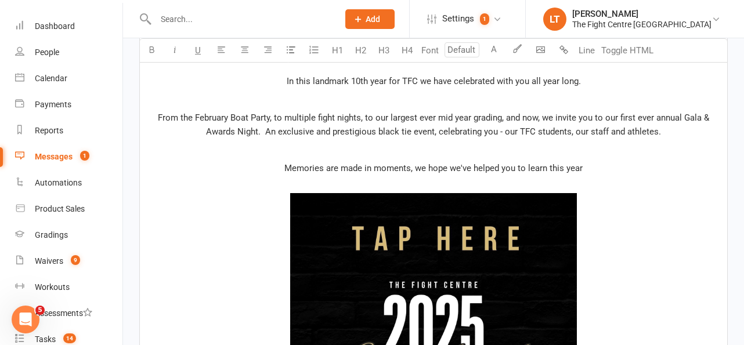
click at [587, 131] on span "From the February Boat Party, to multiple fight nights, to our largest ever mid…" at bounding box center [435, 125] width 554 height 24
click at [324, 153] on p "﻿" at bounding box center [433, 150] width 573 height 14
click at [526, 169] on span "Memories are made in moments, we hope we've helped you to learn this year" at bounding box center [433, 168] width 298 height 10
click at [597, 170] on p "Memories are made in moments, we hope we've helped you to learn this year" at bounding box center [433, 168] width 573 height 14
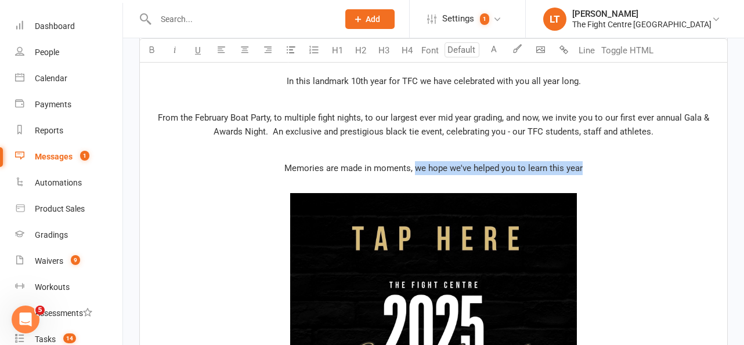
drag, startPoint x: 597, startPoint y: 170, endPoint x: 417, endPoint y: 171, distance: 180.5
click at [417, 171] on p "Memories are made in moments, we hope we've helped you to learn this year" at bounding box center [433, 168] width 573 height 14
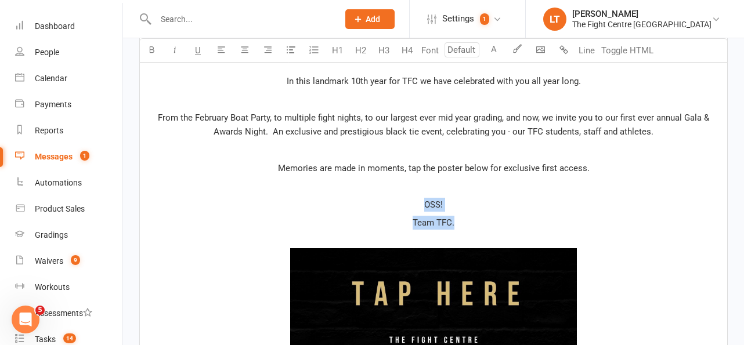
drag, startPoint x: 459, startPoint y: 226, endPoint x: 410, endPoint y: 209, distance: 51.6
click at [156, 49] on icon "button" at bounding box center [151, 49] width 9 height 9
click at [174, 52] on icon "button" at bounding box center [175, 49] width 9 height 9
click at [594, 185] on p "﻿" at bounding box center [433, 186] width 573 height 14
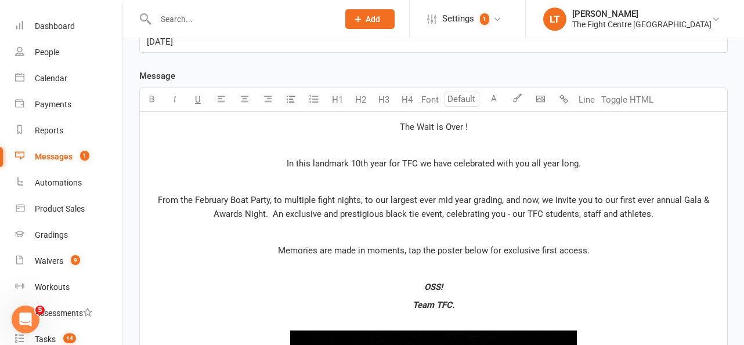
scroll to position [222, 0]
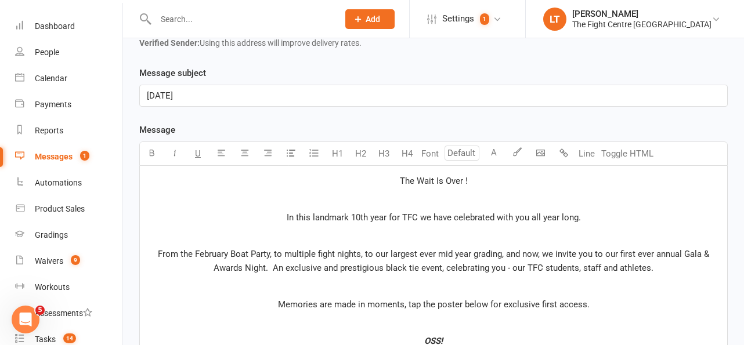
click at [503, 184] on p "The Wait Is Over !" at bounding box center [433, 181] width 573 height 14
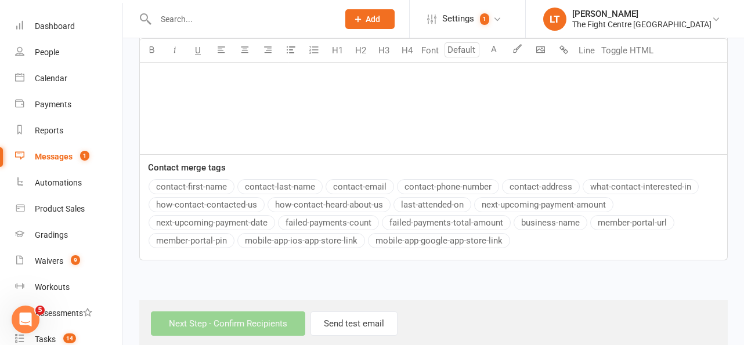
scroll to position [993, 0]
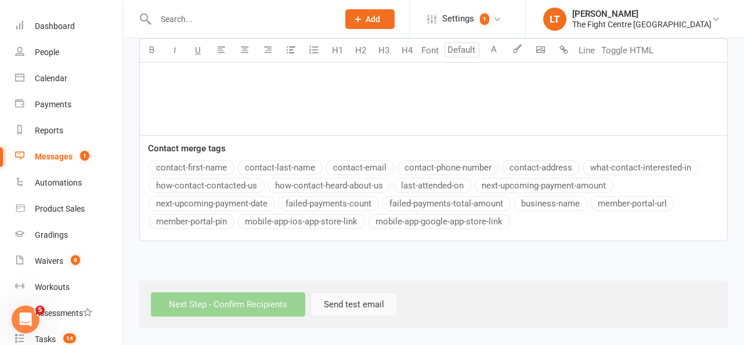
click at [375, 306] on button "Send test email" at bounding box center [353, 304] width 87 height 24
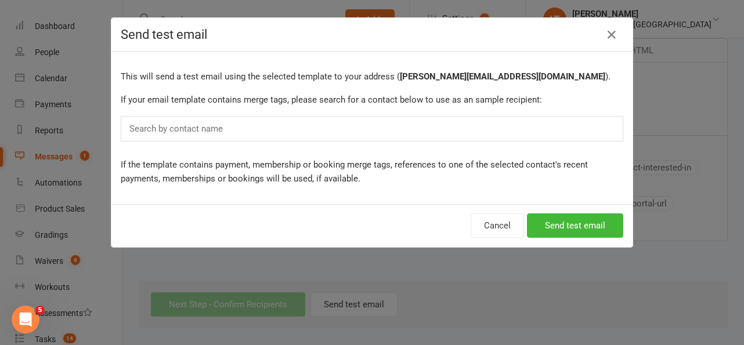
click at [191, 131] on input "text" at bounding box center [178, 128] width 101 height 15
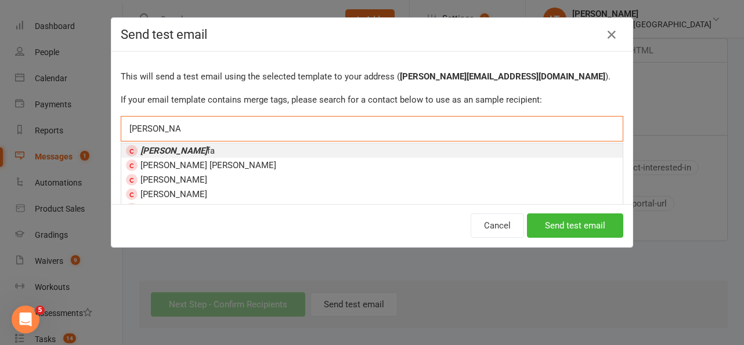
click at [191, 131] on div "millar mataa millar mataa" at bounding box center [372, 129] width 502 height 26
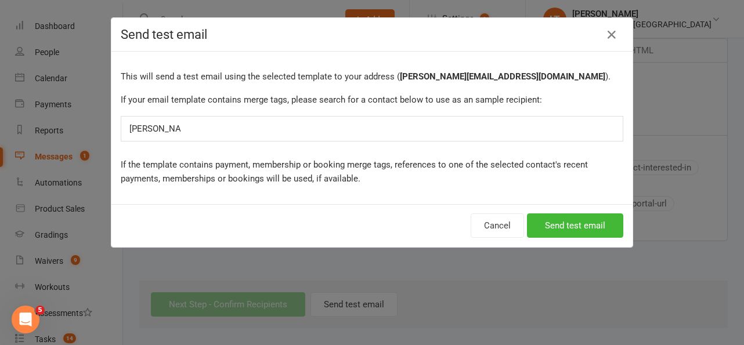
click at [191, 131] on div "millar mataa millar mataa" at bounding box center [372, 129] width 502 height 26
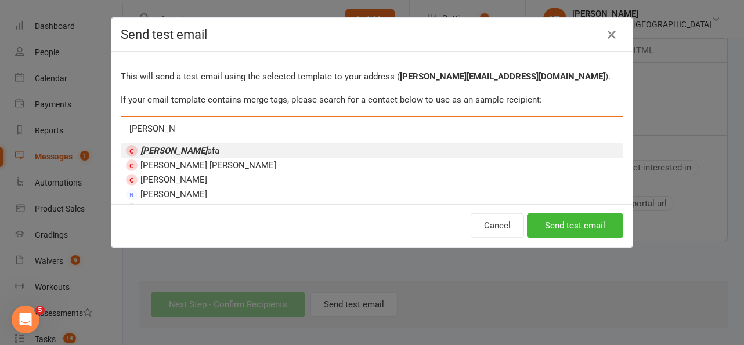
type input "[PERSON_NAME]"
click at [166, 145] on ng-include "Millar Mata afa" at bounding box center [172, 150] width 93 height 10
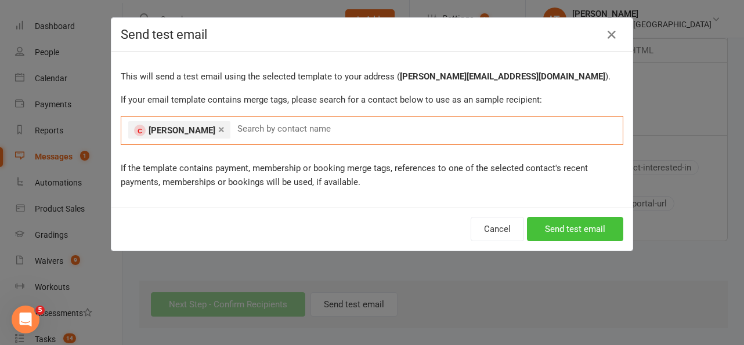
click at [617, 225] on button "Send test email" at bounding box center [575, 229] width 96 height 24
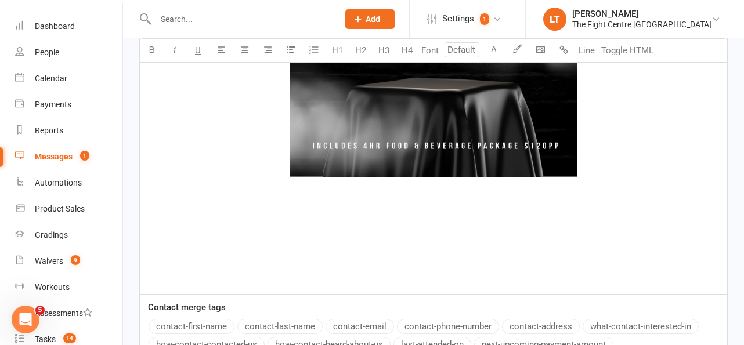
scroll to position [838, 0]
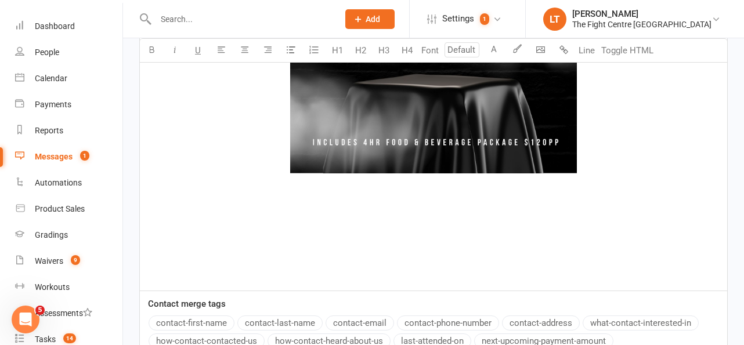
click at [424, 252] on p "﻿" at bounding box center [433, 258] width 573 height 14
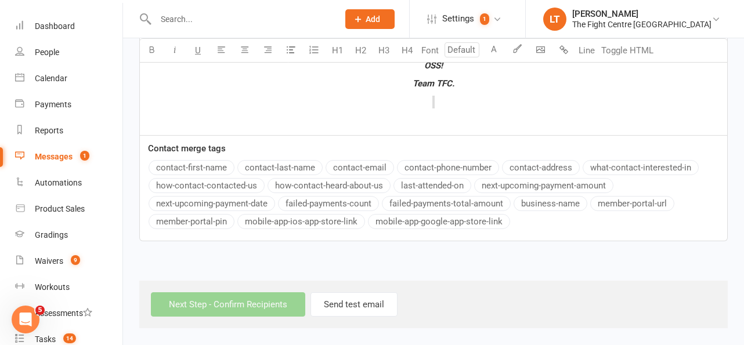
scroll to position [497, 0]
click at [520, 104] on p "﻿ $ ﻿ $ ﻿ $ ﻿ $ ﻿" at bounding box center [433, 103] width 573 height 14
click at [465, 110] on div "The Wait Is Over !!! ﻿ In this landmark 10th year for TFC we have celebrated wi…" at bounding box center [433, 13] width 587 height 245
click at [442, 112] on div "The Wait Is Over !!! ﻿ In this landmark 10th year for TFC we have celebrated wi…" at bounding box center [433, 13] width 587 height 245
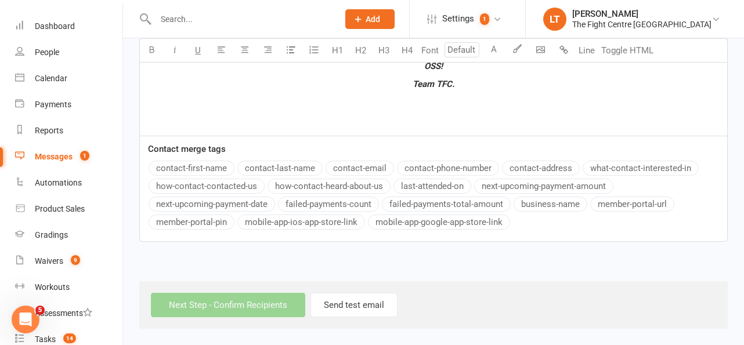
click at [442, 112] on div "The Wait Is Over !!! ﻿ In this landmark 10th year for TFC we have celebrated wi…" at bounding box center [433, 13] width 587 height 245
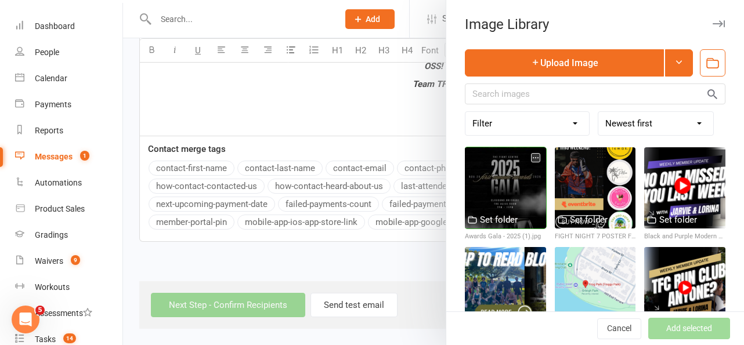
click at [519, 165] on div at bounding box center [505, 187] width 81 height 81
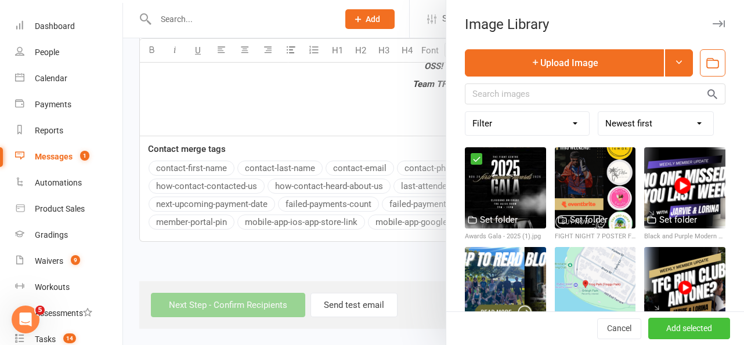
click at [700, 322] on button "Add selected" at bounding box center [689, 329] width 82 height 21
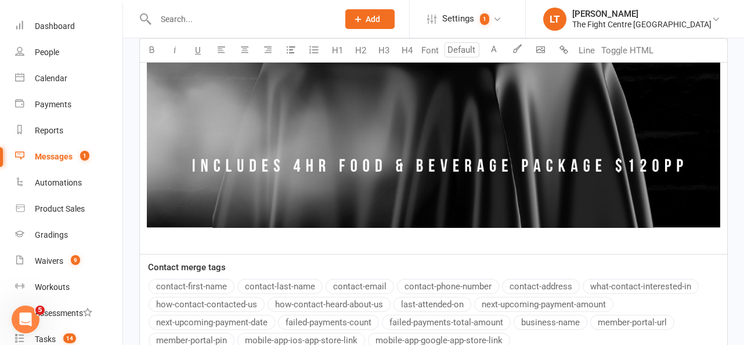
scroll to position [1281, 0]
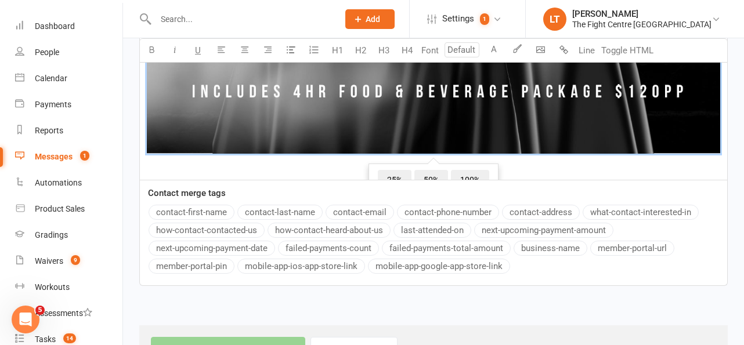
click at [428, 173] on span "50%" at bounding box center [431, 180] width 34 height 21
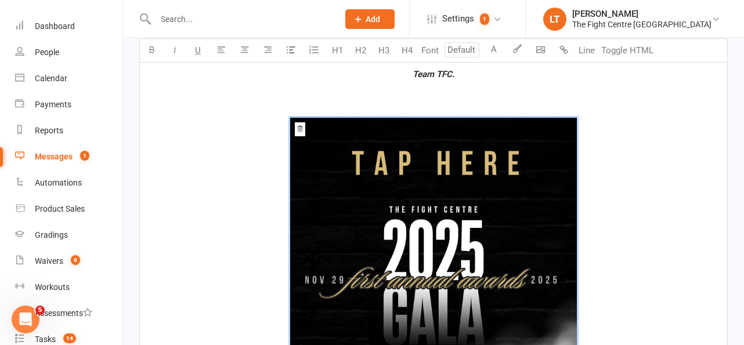
scroll to position [504, 0]
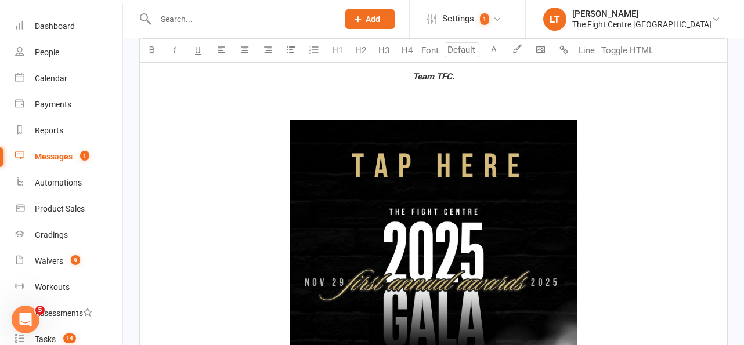
click at [516, 106] on div "The Wait Is Over !!! ﻿ In this landmark 10th year for TFC we have celebrated wi…" at bounding box center [433, 217] width 587 height 668
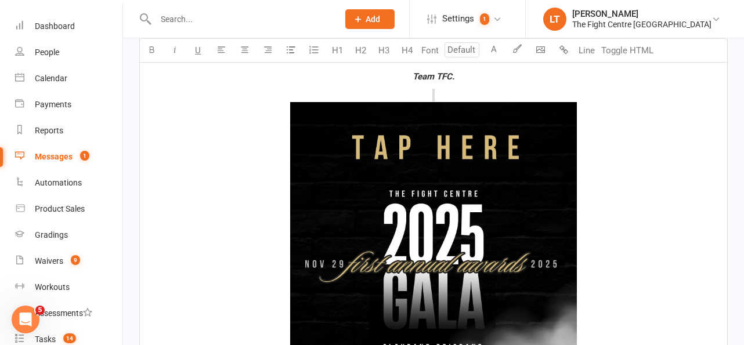
scroll to position [418, 0]
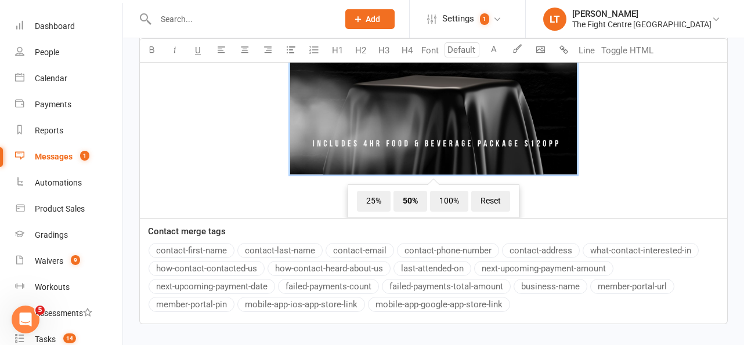
scroll to position [846, 0]
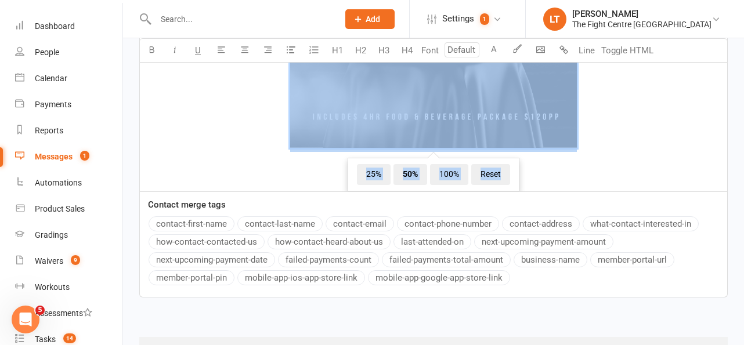
drag, startPoint x: 609, startPoint y: 138, endPoint x: 482, endPoint y: 94, distance: 134.9
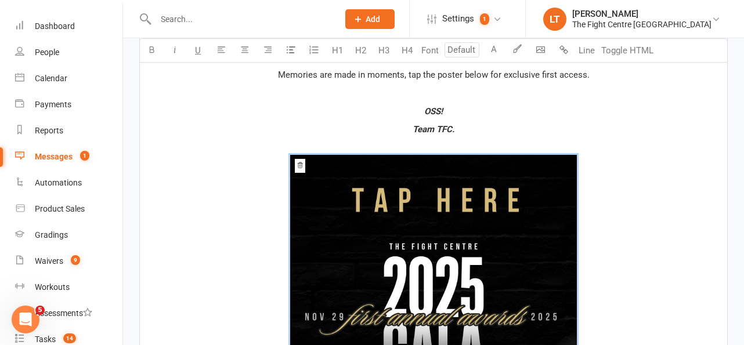
scroll to position [206, 0]
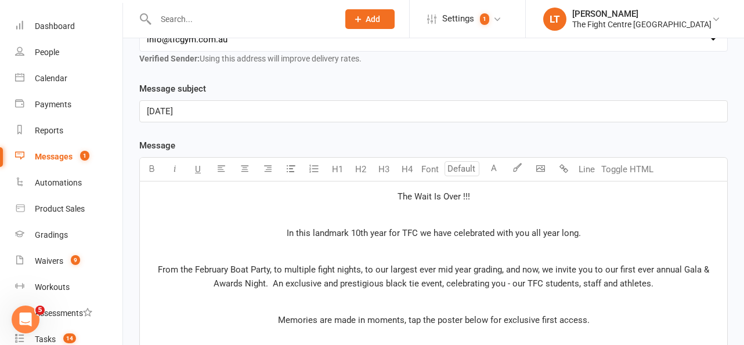
click at [458, 249] on p "﻿" at bounding box center [433, 251] width 573 height 14
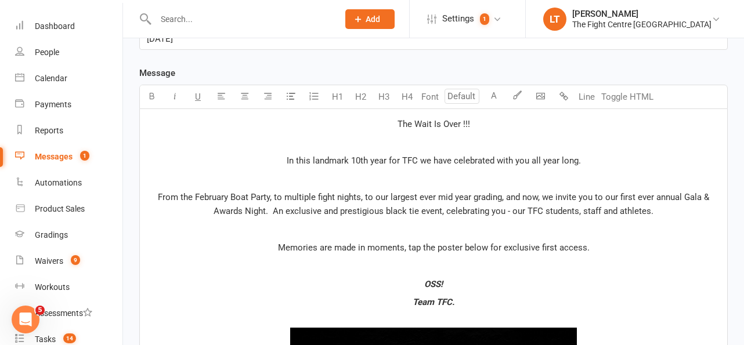
scroll to position [275, 0]
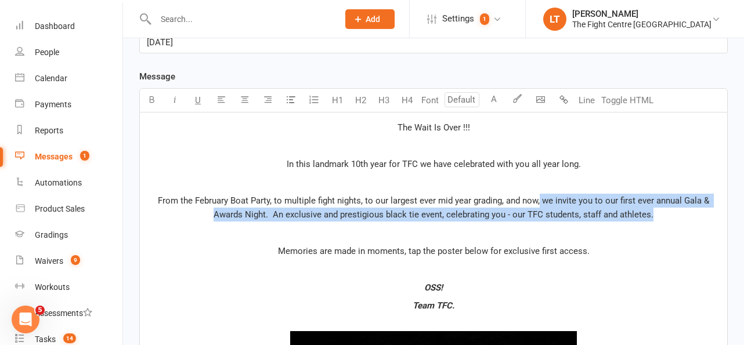
drag, startPoint x: 541, startPoint y: 199, endPoint x: 685, endPoint y: 215, distance: 144.8
click at [685, 215] on p "From the February Boat Party, to multiple fight nights, to our largest ever mid…" at bounding box center [433, 208] width 573 height 28
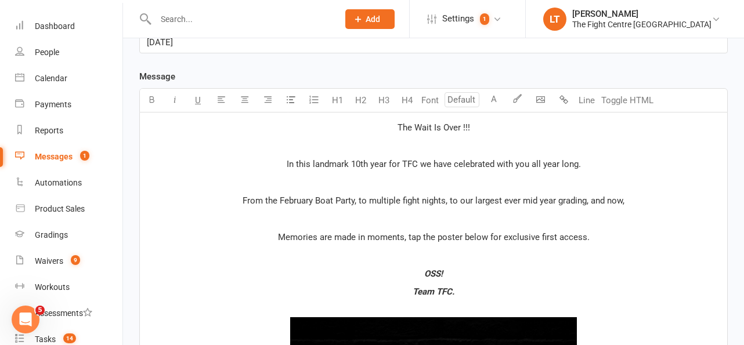
click at [487, 131] on p "The Wait Is Over !!!" at bounding box center [433, 128] width 573 height 14
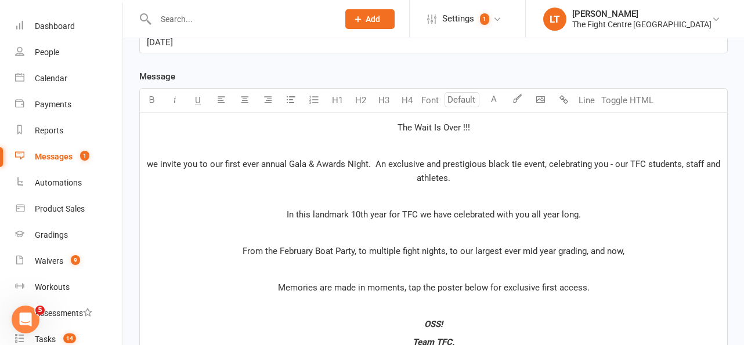
click at [153, 165] on span "we invite you to our first ever annual Gala & Awards Night. An exclusive and pr…" at bounding box center [435, 171] width 576 height 24
click at [216, 162] on span "We invite you to our first ever annual Gala & Awards Night. An exclusive and pr…" at bounding box center [434, 171] width 561 height 24
click at [212, 161] on span "We invite you to our first ever annual Gala & Awards Night. An exclusive and pr…" at bounding box center [434, 171] width 561 height 24
click at [379, 171] on p "We invite you to join us at our first ever annual Gala & Awards Night. An exclu…" at bounding box center [433, 171] width 573 height 28
click at [415, 161] on span "We invite you to join us at our first ever annual Gala & Awards Night. An exclu…" at bounding box center [434, 171] width 541 height 24
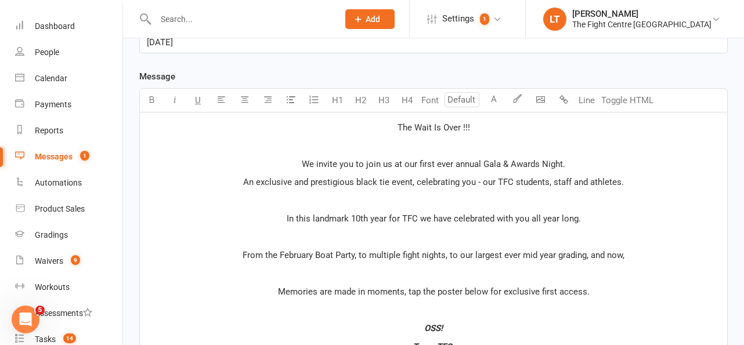
click at [304, 238] on p "﻿" at bounding box center [433, 237] width 573 height 14
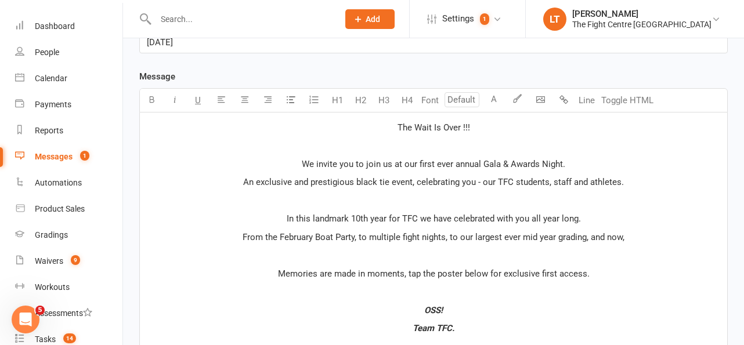
click at [433, 251] on p "﻿" at bounding box center [433, 255] width 573 height 14
click at [632, 236] on p "From the February Boat Party, to multiple fight nights, to our largest ever mid…" at bounding box center [433, 237] width 573 height 14
drag, startPoint x: 632, startPoint y: 236, endPoint x: 595, endPoint y: 236, distance: 37.1
click at [595, 236] on p "From the February Boat Party, to multiple fight nights, to our largest ever mid…" at bounding box center [433, 237] width 573 height 14
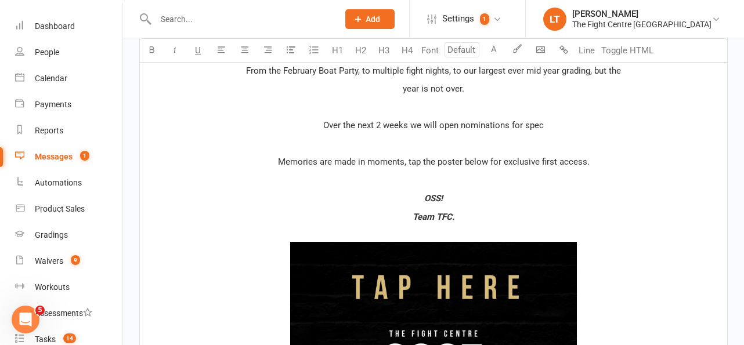
scroll to position [435, 0]
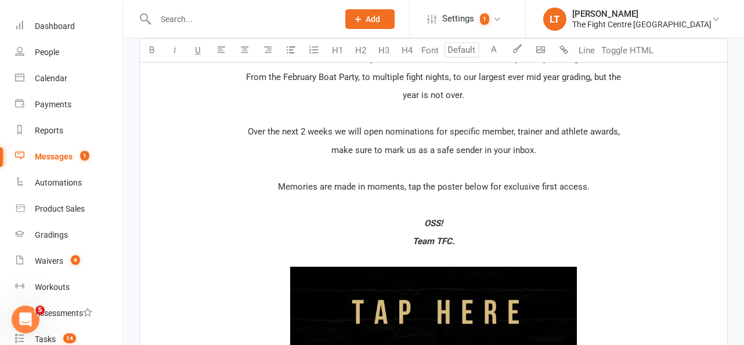
click at [392, 146] on span "make sure to mark us as a safe sender in your inbox." at bounding box center [433, 150] width 205 height 10
click at [345, 158] on div "The Wait Is Over !!! ﻿ We invite you to join us at our first ever annual Gala &…" at bounding box center [433, 325] width 587 height 746
click at [550, 144] on p "make sure to mark us as a safe sender in your inbox." at bounding box center [433, 150] width 573 height 14
click at [434, 194] on div "The Wait Is Over !!! ﻿ We invite you to join us at our first ever annual Gala &…" at bounding box center [433, 325] width 587 height 746
click at [588, 190] on p "Memories are made in moments, tap the poster below for exclusive first access." at bounding box center [433, 187] width 573 height 14
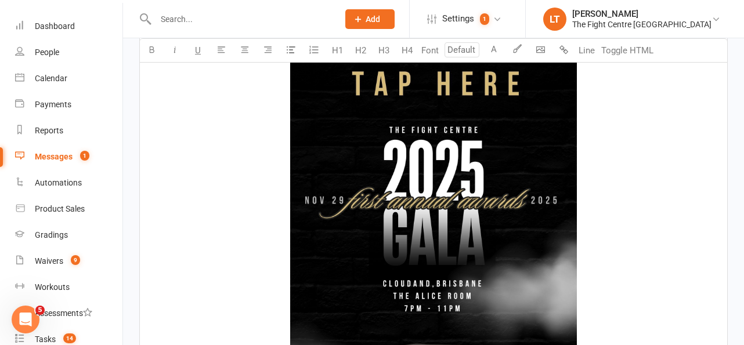
scroll to position [903, 0]
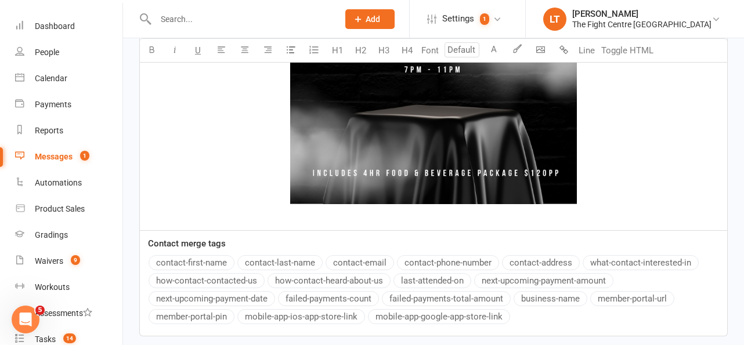
click at [596, 187] on span "﻿" at bounding box center [433, 4] width 573 height 410
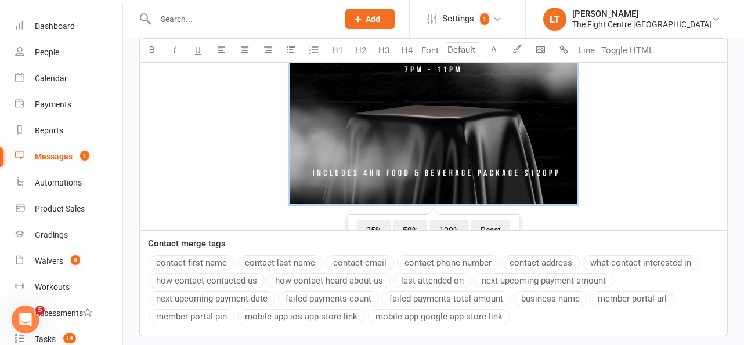
click at [596, 187] on span "﻿ 25% 50% 100% Reset" at bounding box center [433, 4] width 573 height 410
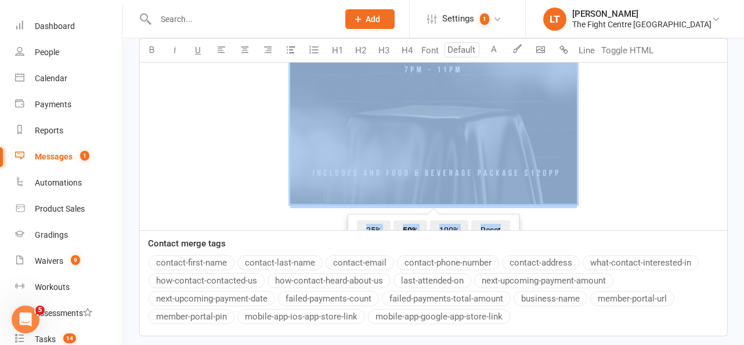
drag, startPoint x: 596, startPoint y: 187, endPoint x: 422, endPoint y: 138, distance: 180.8
click at [422, 138] on span "﻿ 25% 50% 100% Reset" at bounding box center [433, 4] width 573 height 410
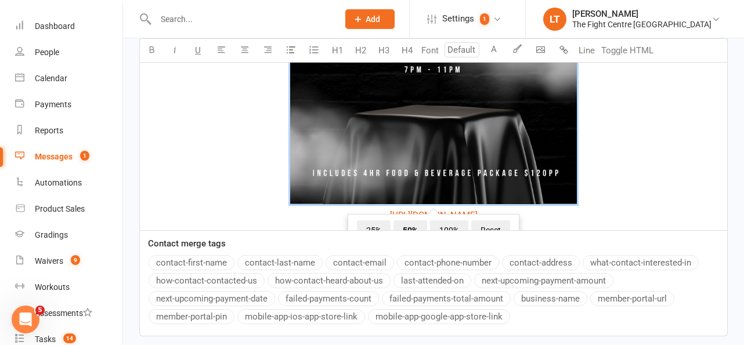
click at [586, 161] on span "﻿ 25% 50% 100% Reset" at bounding box center [433, 4] width 573 height 410
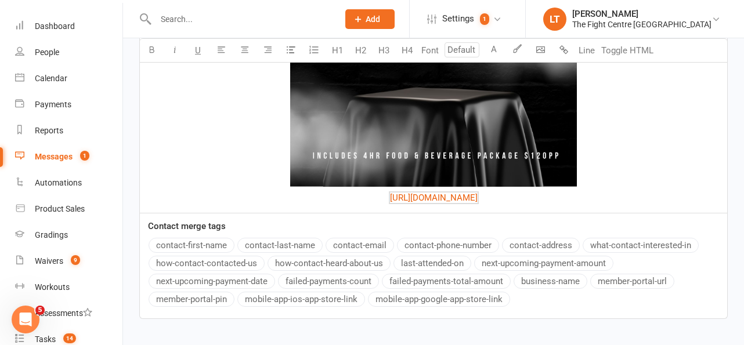
drag, startPoint x: 576, startPoint y: 193, endPoint x: 360, endPoint y: 191, distance: 215.9
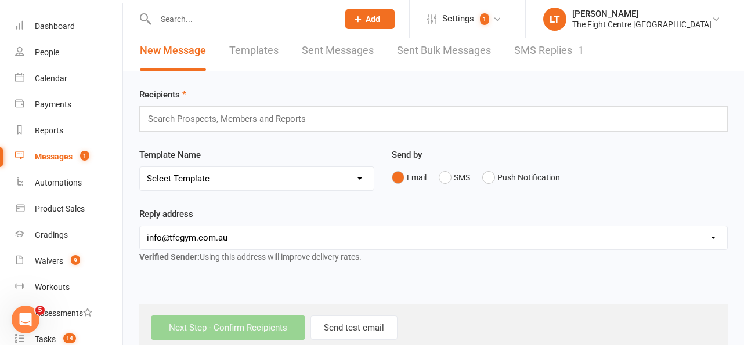
scroll to position [31, 0]
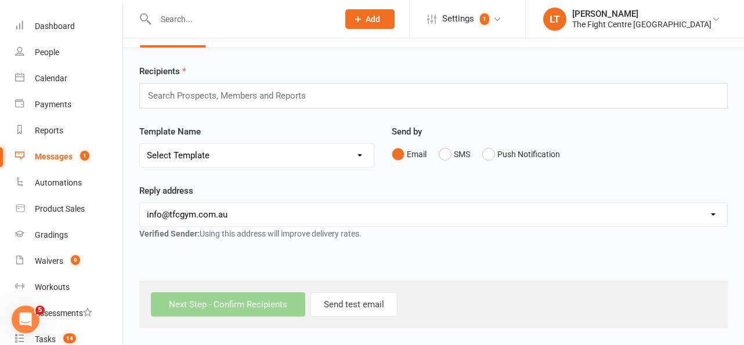
click at [472, 275] on div "Recipients Search Prospects, Members and Reports Template Name Select Template …" at bounding box center [433, 188] width 621 height 280
click at [472, 252] on div "Reply address hello@clubworx.com info@tfcgym.com.au lorina@tfcgym.com.au jarvie…" at bounding box center [434, 220] width 606 height 73
click at [353, 309] on button "Send test email" at bounding box center [353, 304] width 87 height 24
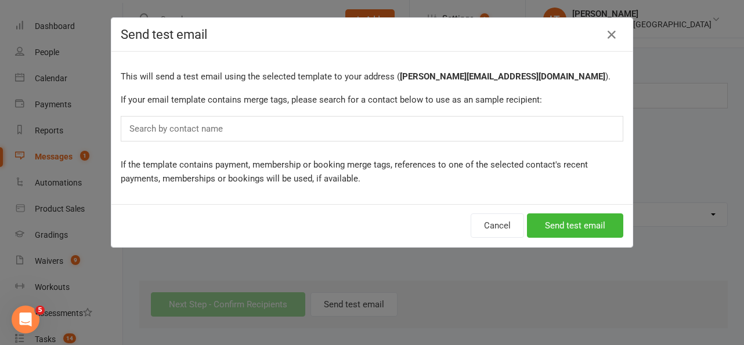
click at [226, 131] on input "text" at bounding box center [178, 128] width 101 height 15
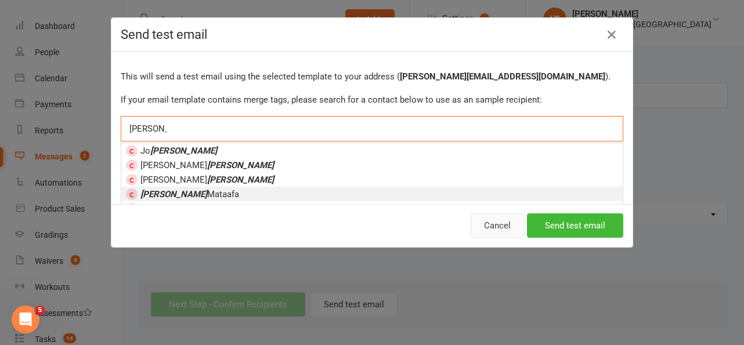
type input "[PERSON_NAME]"
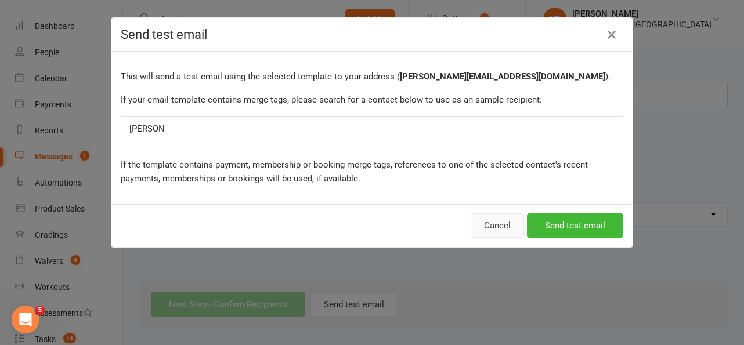
click at [491, 226] on button "Cancel" at bounding box center [497, 226] width 53 height 24
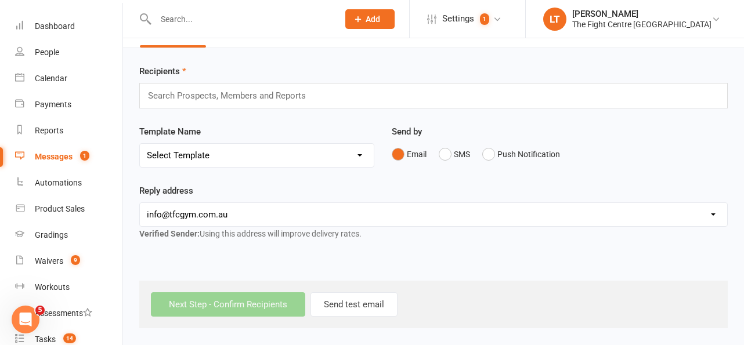
click at [307, 107] on div "Search Prospects, Members and Reports" at bounding box center [433, 96] width 588 height 26
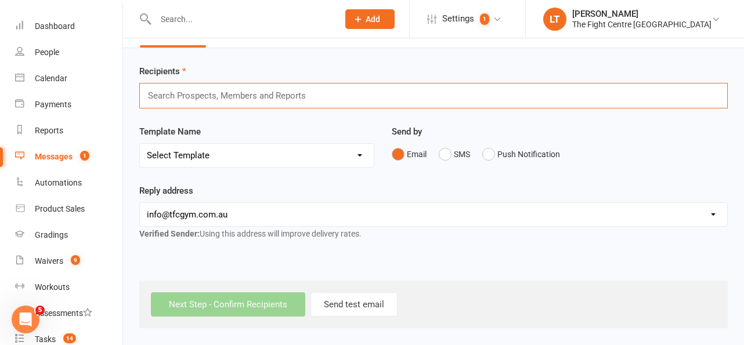
click at [306, 95] on input "text" at bounding box center [232, 95] width 170 height 15
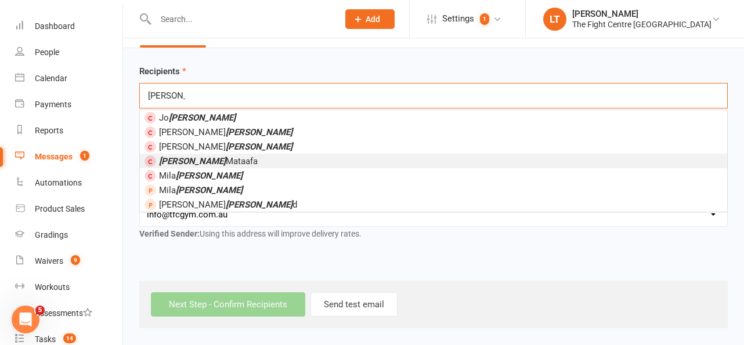
type input "[PERSON_NAME]"
click at [207, 162] on span "Millar Mataafa" at bounding box center [208, 161] width 99 height 10
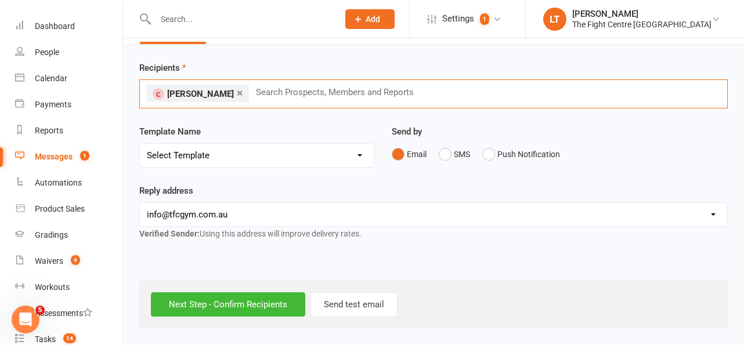
scroll to position [0, 0]
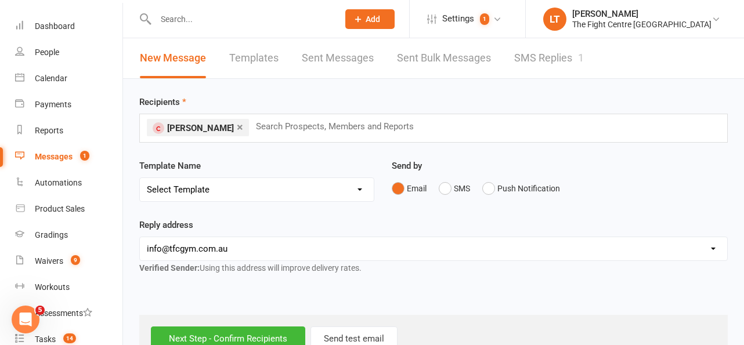
click at [584, 212] on div "Send by Email SMS Push Notification" at bounding box center [559, 187] width 353 height 57
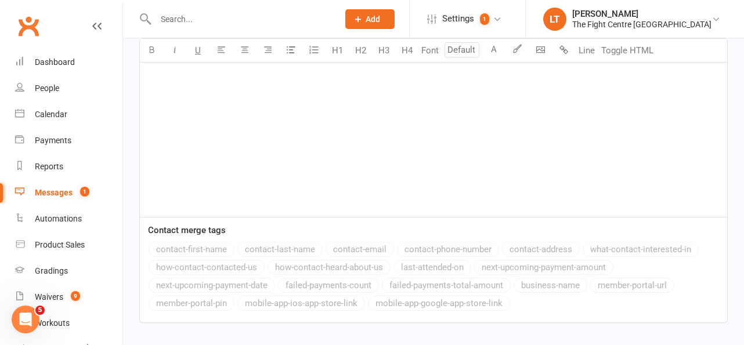
scroll to position [171, 0]
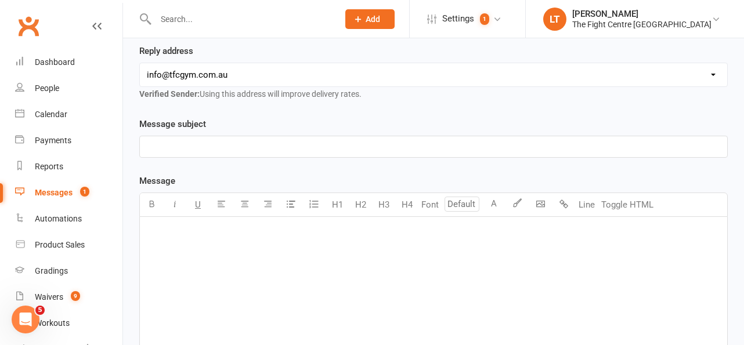
click at [253, 236] on p "﻿" at bounding box center [433, 232] width 573 height 14
click at [240, 207] on icon "button" at bounding box center [244, 204] width 9 height 9
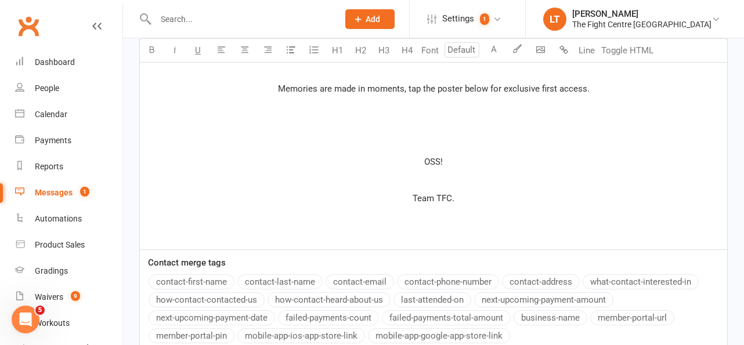
scroll to position [497, 0]
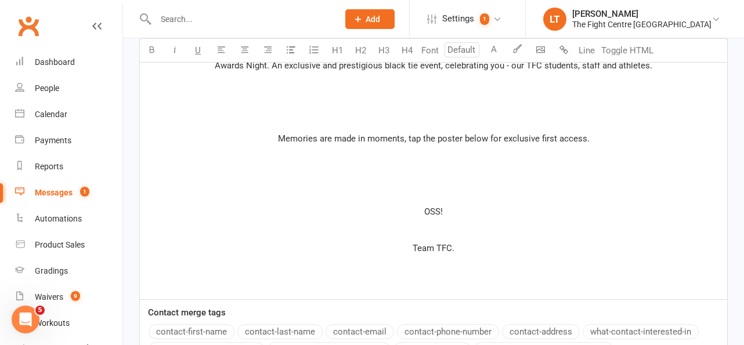
click at [442, 229] on p "﻿" at bounding box center [433, 230] width 573 height 14
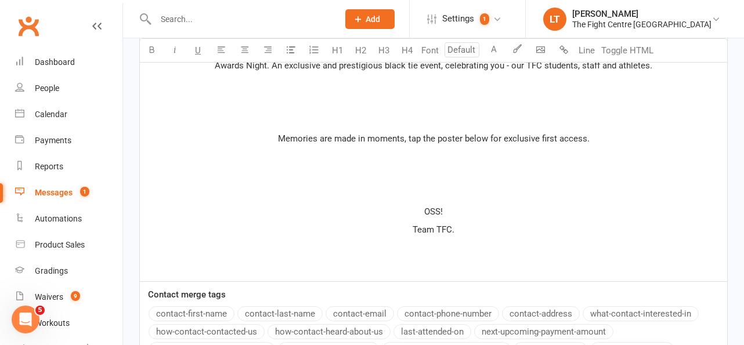
click at [437, 186] on p "﻿" at bounding box center [433, 193] width 573 height 14
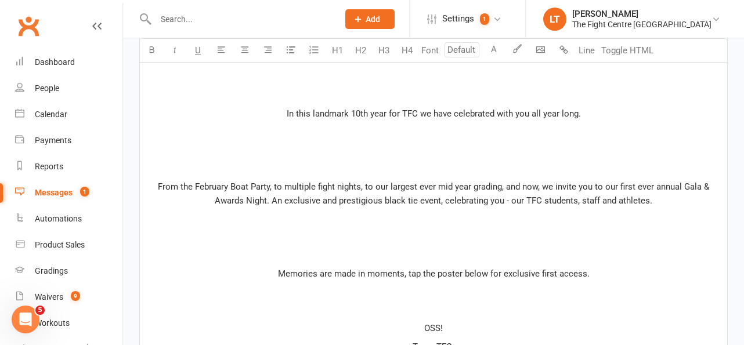
scroll to position [316, 0]
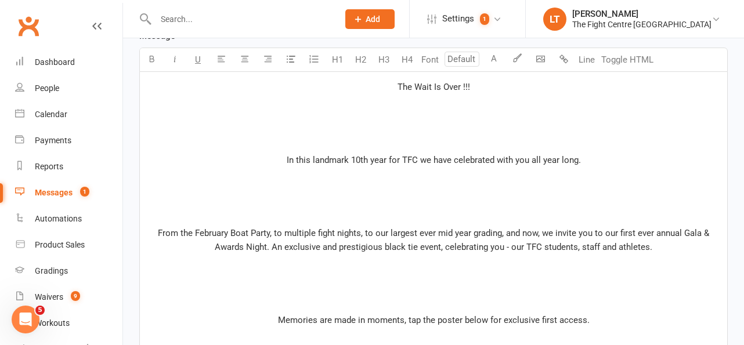
click at [434, 142] on p "﻿" at bounding box center [433, 142] width 573 height 14
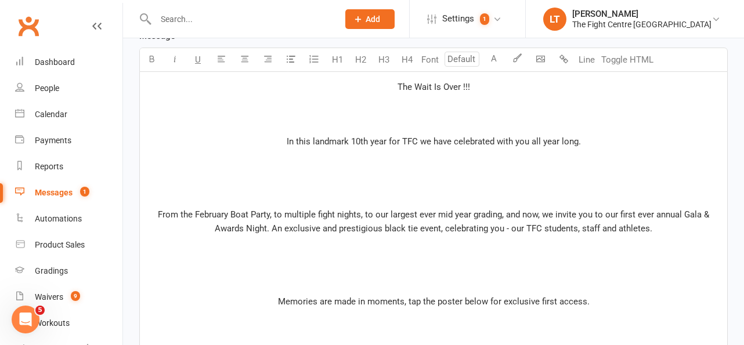
click at [417, 204] on div "The Wait Is Over !!! ﻿ ﻿ In this landmark 10th year for TFC we have celebrated …" at bounding box center [433, 249] width 587 height 355
click at [435, 200] on p "﻿" at bounding box center [433, 197] width 573 height 14
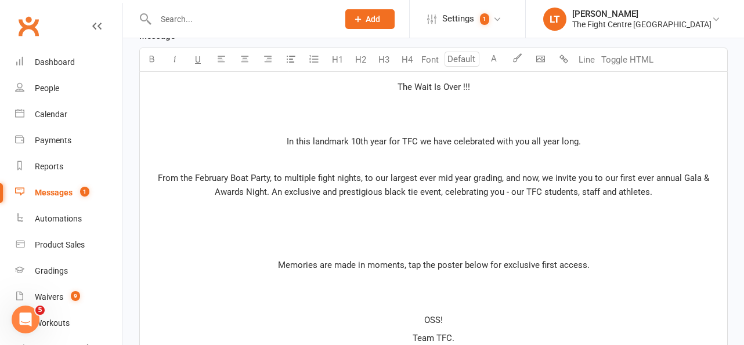
click at [543, 229] on p at bounding box center [433, 229] width 573 height 14
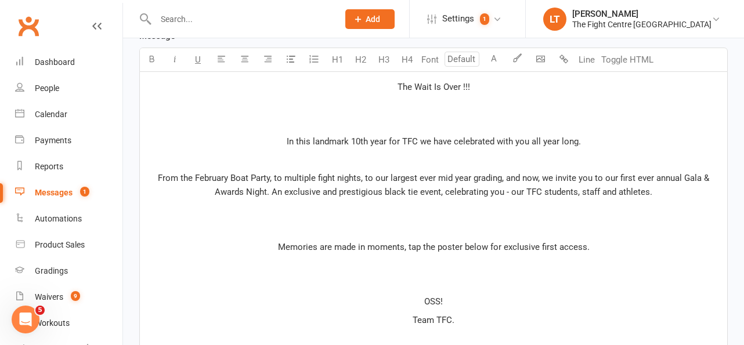
click at [634, 212] on p "﻿" at bounding box center [433, 211] width 573 height 14
click at [540, 180] on span "From the February Boat Party, to multiple fight nights, to our largest ever mid…" at bounding box center [435, 185] width 554 height 24
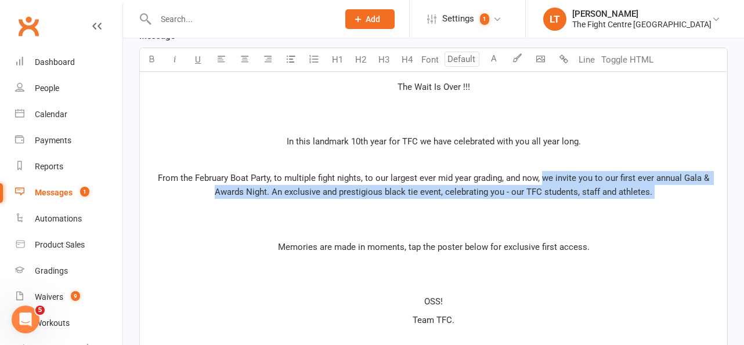
drag, startPoint x: 542, startPoint y: 179, endPoint x: 616, endPoint y: 204, distance: 77.6
click at [617, 204] on div "The Wait Is Over !!! ﻿ ﻿ In this landmark 10th year for TFC we have celebrated …" at bounding box center [433, 221] width 587 height 299
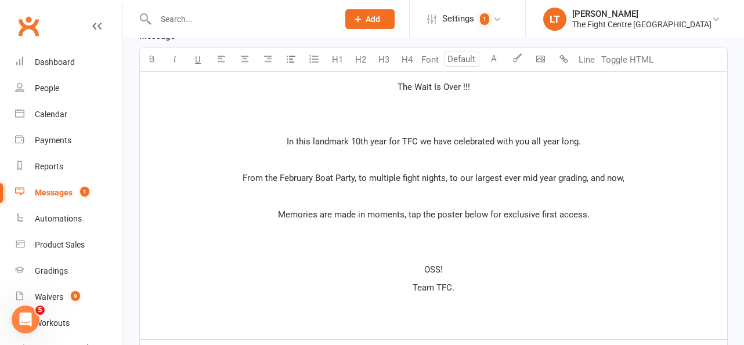
click at [456, 119] on p "﻿" at bounding box center [433, 124] width 573 height 14
paste div
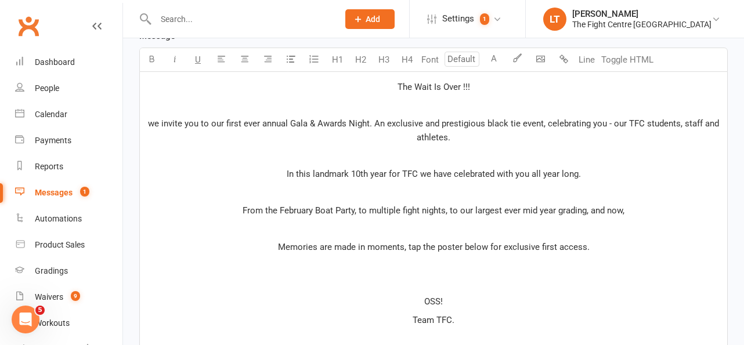
click at [160, 121] on span "we invite you to our first ever annual Gala & Awards Night. An exclusive and pr…" at bounding box center [434, 130] width 573 height 24
click at [213, 126] on span "We invite you to our first ever annual Gala & Awards Night. An exclusive and pr…" at bounding box center [434, 130] width 574 height 24
click at [413, 121] on span "We invite you to join us at our first ever annual Gala & Awards Night. An exclu…" at bounding box center [434, 130] width 538 height 24
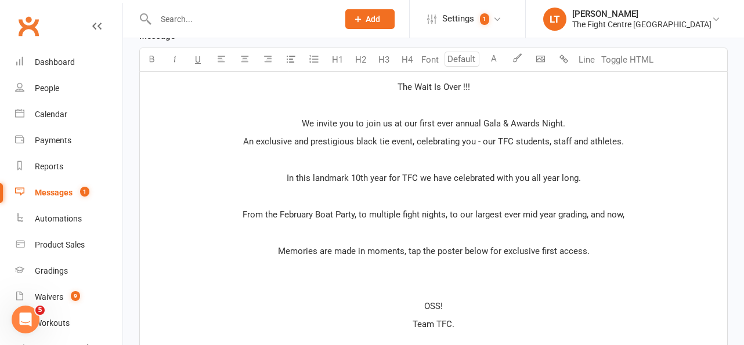
click at [443, 152] on div "The Wait Is Over !!! ﻿ We invite you to join us at our first ever annual Gala &…" at bounding box center [433, 224] width 587 height 304
click at [630, 164] on p "﻿" at bounding box center [433, 160] width 573 height 14
click at [248, 213] on span "From the February Boat Party, to multiple fight nights, to our largest ever mid…" at bounding box center [434, 214] width 382 height 10
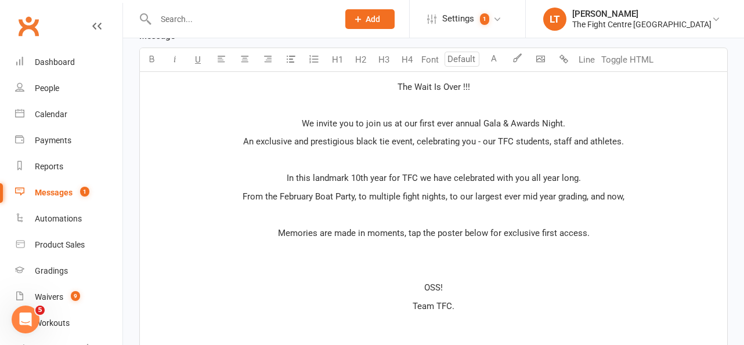
click at [371, 208] on p "﻿" at bounding box center [433, 215] width 573 height 14
drag, startPoint x: 645, startPoint y: 197, endPoint x: 599, endPoint y: 196, distance: 45.8
click at [599, 196] on p "From the February Boat Party, to multiple fight nights, to our largest ever mid…" at bounding box center [433, 197] width 573 height 14
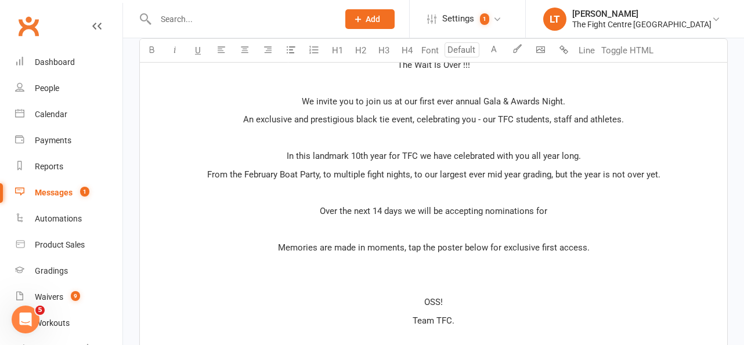
scroll to position [337, 0]
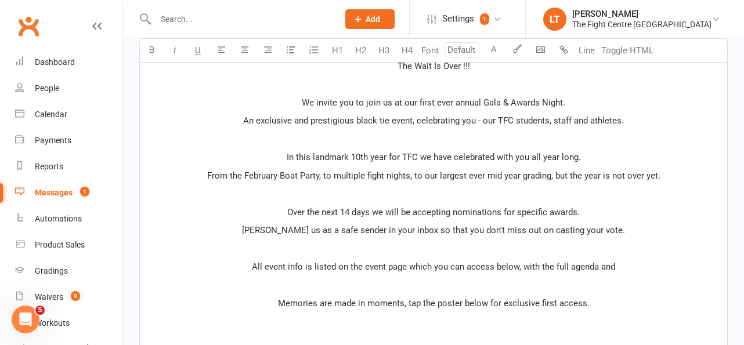
click at [544, 249] on p "﻿" at bounding box center [433, 249] width 573 height 14
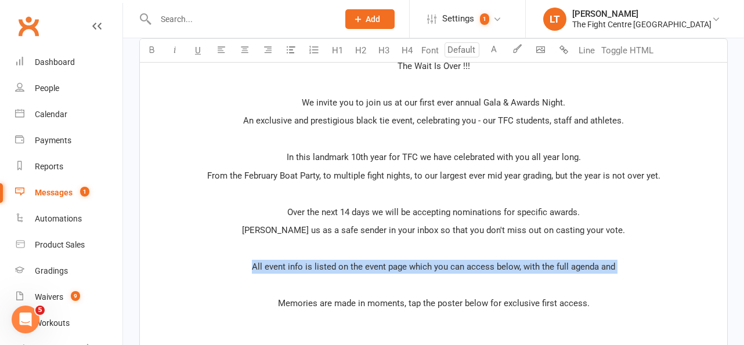
drag, startPoint x: 640, startPoint y: 276, endPoint x: 229, endPoint y: 270, distance: 411.4
click at [229, 270] on div "The Wait Is Over !!! ﻿ We invite you to join us at our first ever annual Gala &…" at bounding box center [433, 239] width 587 height 377
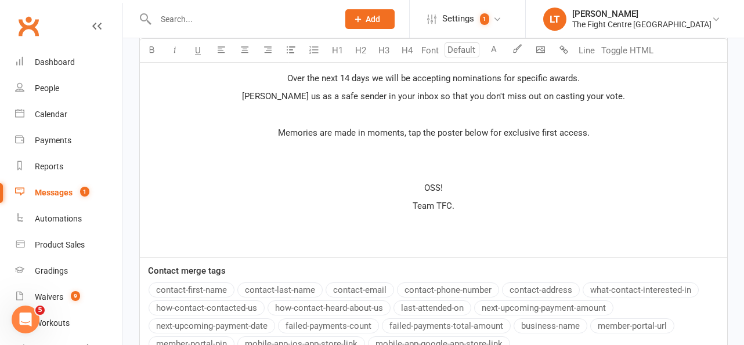
scroll to position [532, 0]
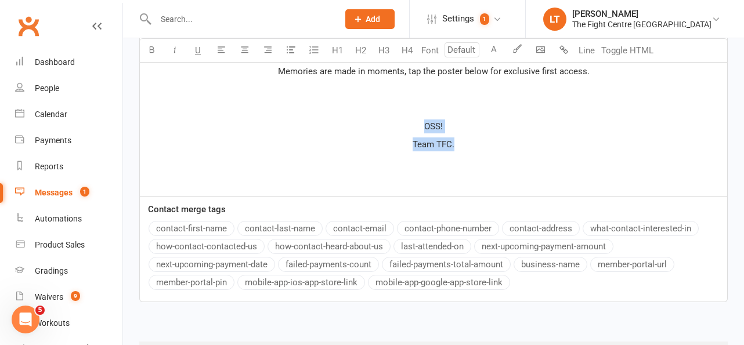
drag, startPoint x: 472, startPoint y: 149, endPoint x: 377, endPoint y: 121, distance: 99.2
click at [377, 121] on div "The Wait Is Over !!! ﻿ We invite you to join us at our first ever annual Gala &…" at bounding box center [433, 26] width 587 height 341
click at [147, 46] on icon "button" at bounding box center [151, 49] width 9 height 9
click at [439, 142] on span "Team TFC." at bounding box center [434, 144] width 42 height 10
drag, startPoint x: 466, startPoint y: 143, endPoint x: 416, endPoint y: 127, distance: 52.3
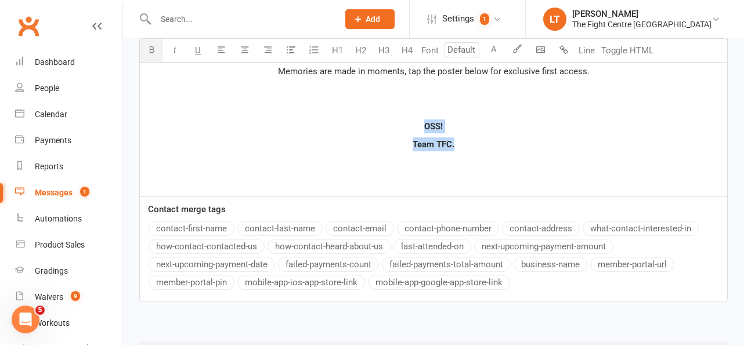
click at [416, 127] on div "The Wait Is Over !!! ﻿ We invite you to join us at our first ever annual Gala &…" at bounding box center [433, 26] width 587 height 341
click at [175, 46] on icon "button" at bounding box center [175, 49] width 9 height 9
click at [549, 152] on div "The Wait Is Over !!! ﻿ We invite you to join us at our first ever annual Gala &…" at bounding box center [433, 26] width 587 height 341
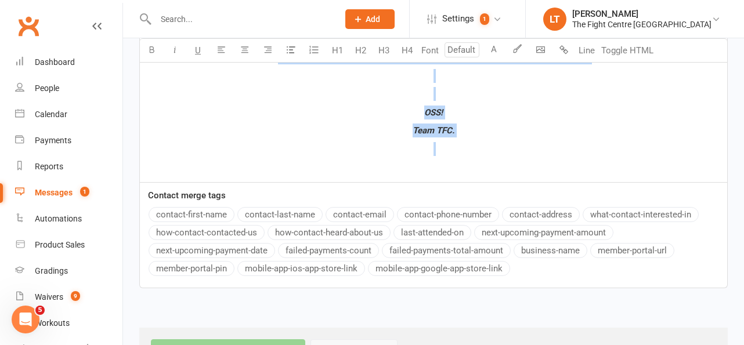
scroll to position [592, 0]
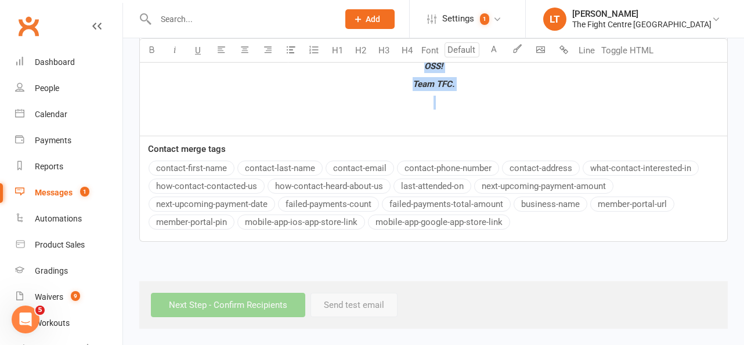
drag, startPoint x: 391, startPoint y: 151, endPoint x: 588, endPoint y: 252, distance: 220.8
copy div "The Wait Is Over !!! ﻿ We invite you to join us at our first ever annual Gala &…"
click at [486, 108] on p "﻿" at bounding box center [433, 103] width 573 height 14
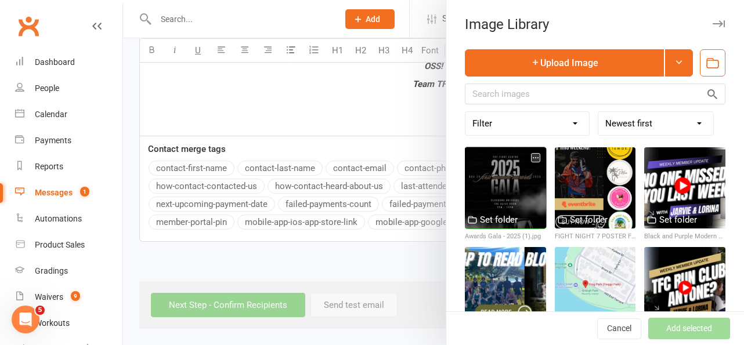
click at [492, 205] on div at bounding box center [505, 187] width 81 height 81
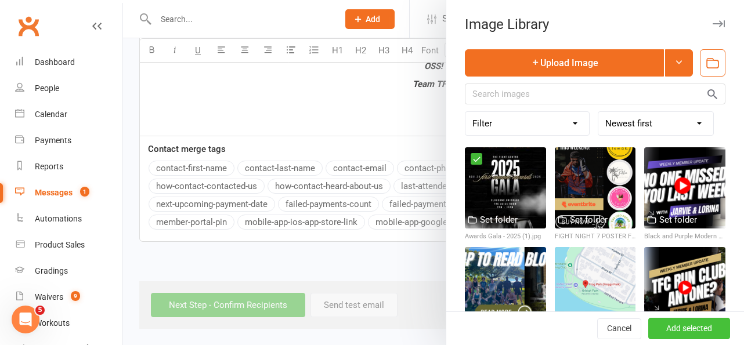
click at [702, 328] on button "Add selected" at bounding box center [689, 329] width 82 height 21
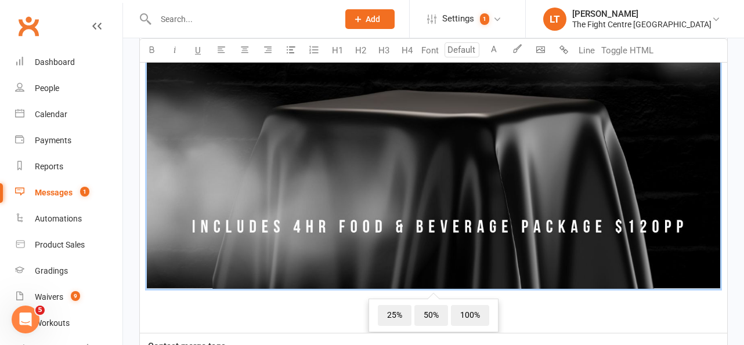
scroll to position [1422, 0]
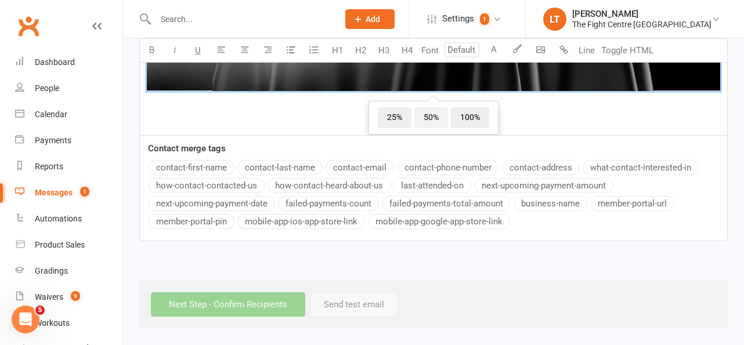
click at [424, 117] on span "50%" at bounding box center [431, 117] width 34 height 21
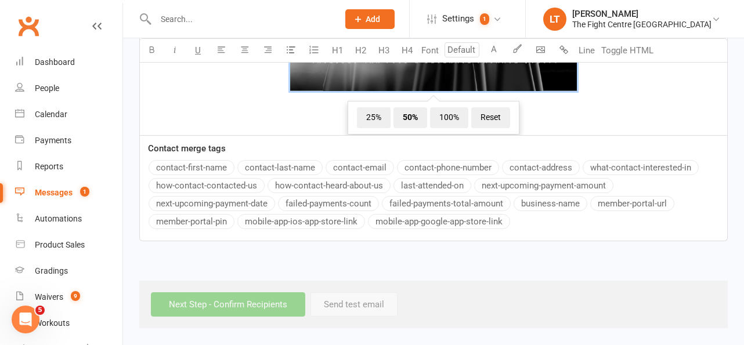
scroll to position [1016, 0]
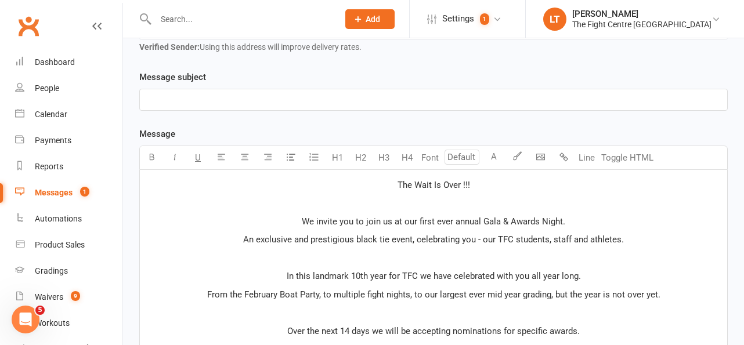
scroll to position [275, 0]
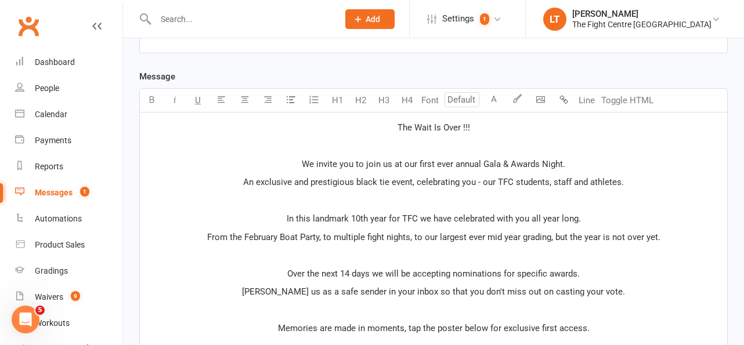
click at [386, 223] on span "In this landmark 10th year for TFC we have celebrated with you all year long." at bounding box center [434, 219] width 294 height 10
click at [416, 178] on span "An exclusive and prestigious black tie event, celebrating you - our TFC student…" at bounding box center [433, 182] width 381 height 10
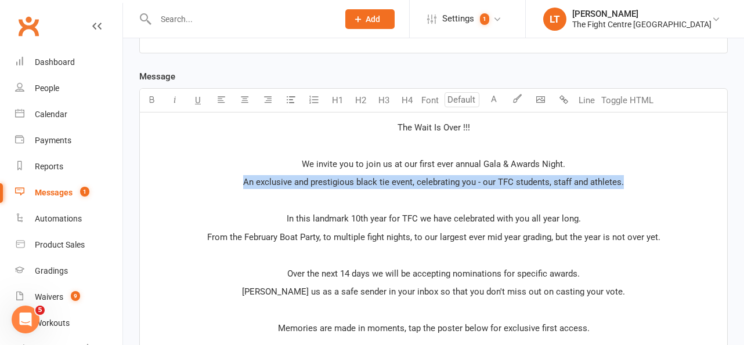
drag, startPoint x: 655, startPoint y: 182, endPoint x: 241, endPoint y: 185, distance: 413.7
click at [241, 185] on p "An exclusive and prestigious black tie event, celebrating you - our TFC student…" at bounding box center [433, 182] width 573 height 14
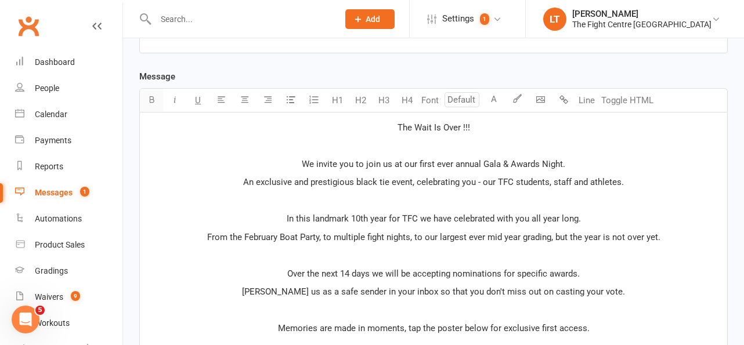
click at [154, 97] on icon "button" at bounding box center [151, 99] width 9 height 9
click at [173, 96] on icon "button" at bounding box center [175, 99] width 9 height 9
click at [584, 254] on p "﻿" at bounding box center [433, 255] width 573 height 14
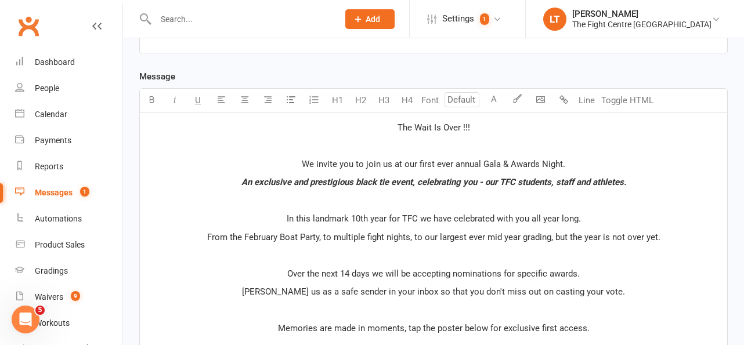
click at [479, 267] on p "Over the next 14 days we will be accepting nominations for specific awards." at bounding box center [433, 274] width 573 height 14
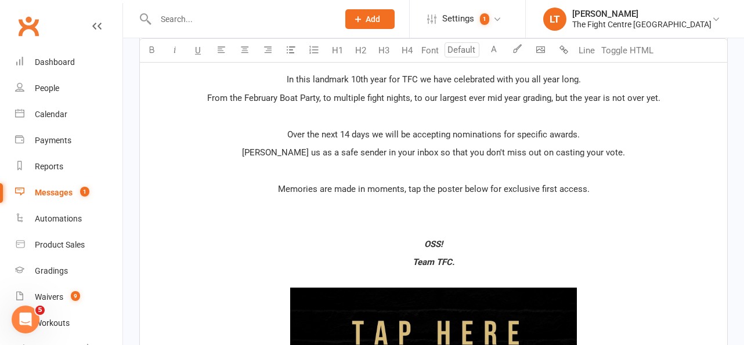
scroll to position [415, 0]
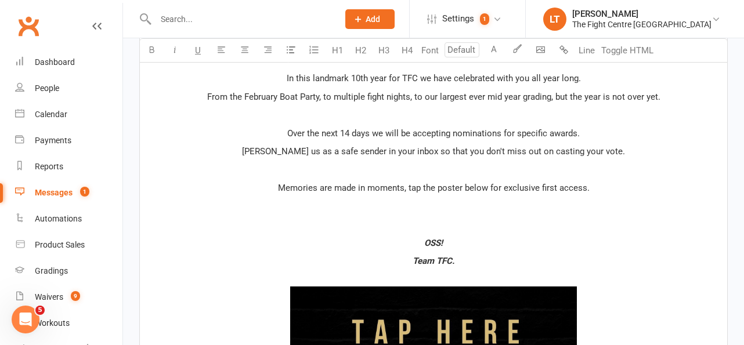
click at [407, 183] on span "Memories are made in moments, tap the poster below for exclusive first access." at bounding box center [434, 188] width 312 height 10
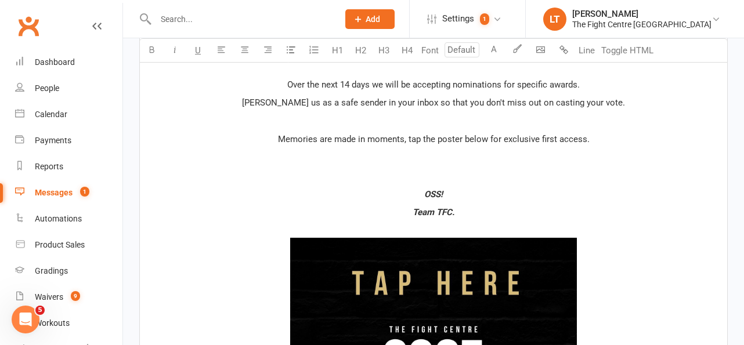
scroll to position [469, 0]
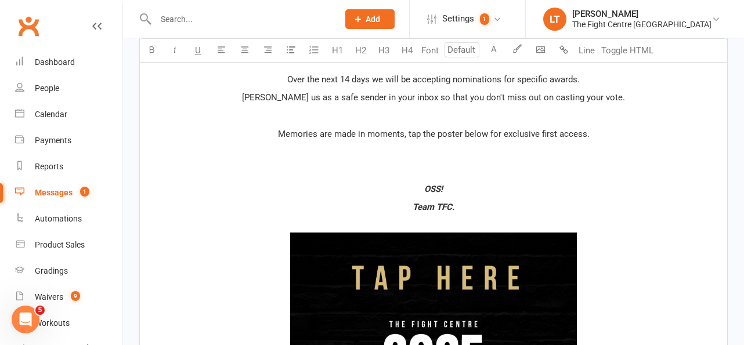
click at [528, 137] on span "Memories are made in moments, tap the poster below for exclusive first access." at bounding box center [434, 134] width 312 height 10
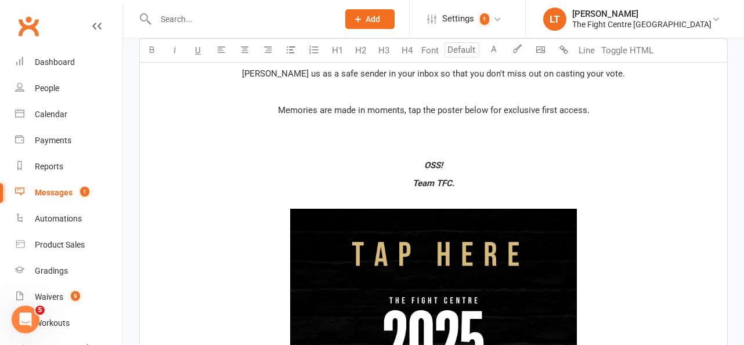
scroll to position [494, 0]
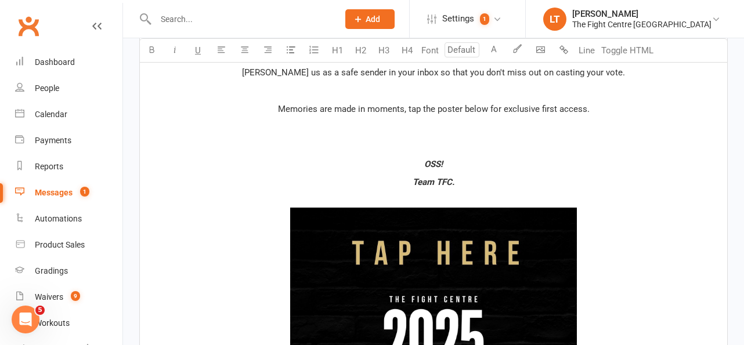
click at [469, 124] on p "﻿" at bounding box center [433, 128] width 573 height 14
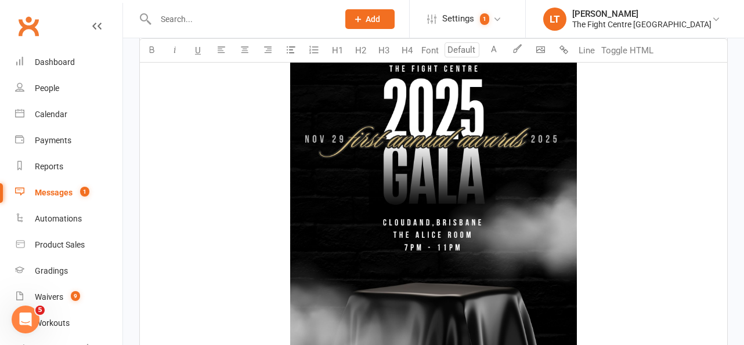
scroll to position [846, 0]
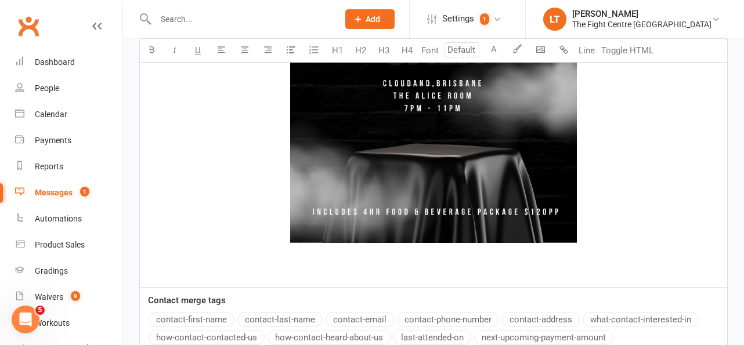
click at [455, 205] on img at bounding box center [433, 41] width 287 height 406
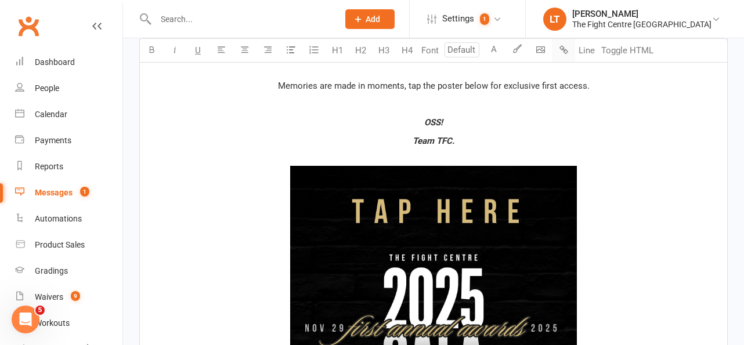
scroll to position [927, 0]
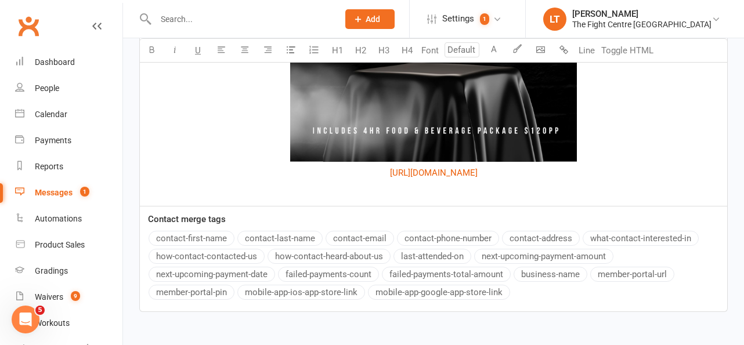
click at [599, 185] on p "﻿" at bounding box center [433, 191] width 573 height 14
drag, startPoint x: 587, startPoint y: 174, endPoint x: 297, endPoint y: 169, distance: 290.2
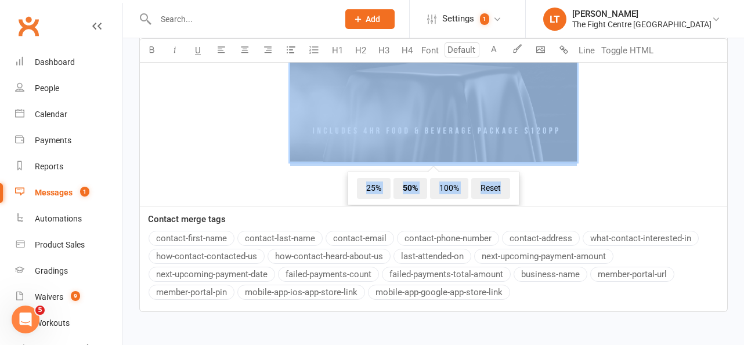
drag, startPoint x: 584, startPoint y: 142, endPoint x: 443, endPoint y: 109, distance: 144.8
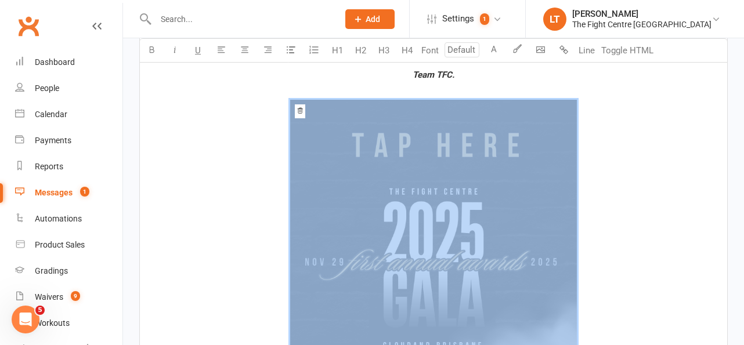
scroll to position [533, 0]
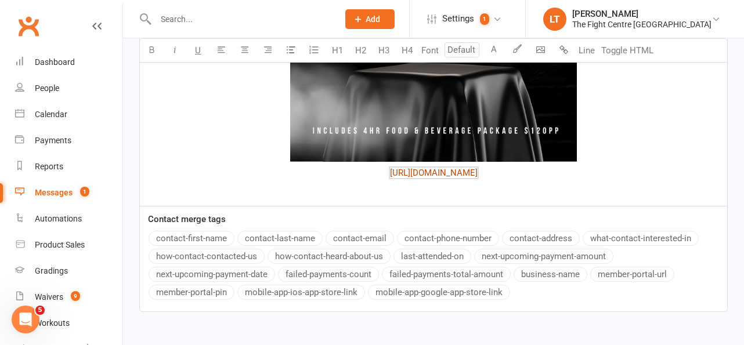
drag, startPoint x: 581, startPoint y: 175, endPoint x: 300, endPoint y: 170, distance: 281.5
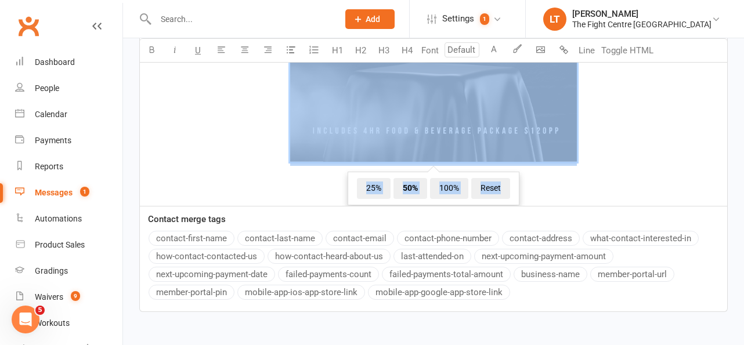
drag, startPoint x: 591, startPoint y: 148, endPoint x: 438, endPoint y: 76, distance: 168.7
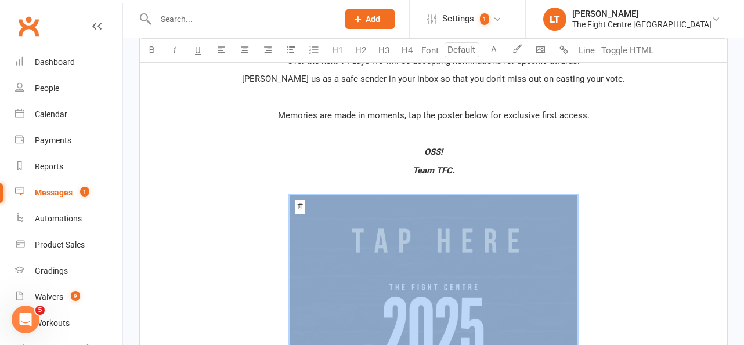
scroll to position [464, 0]
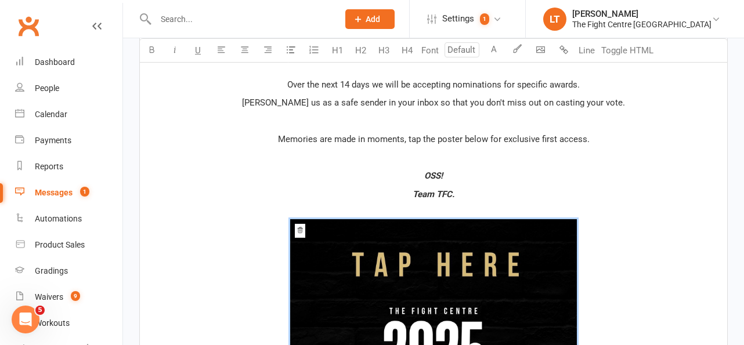
click at [360, 173] on p "OSS!" at bounding box center [433, 176] width 573 height 14
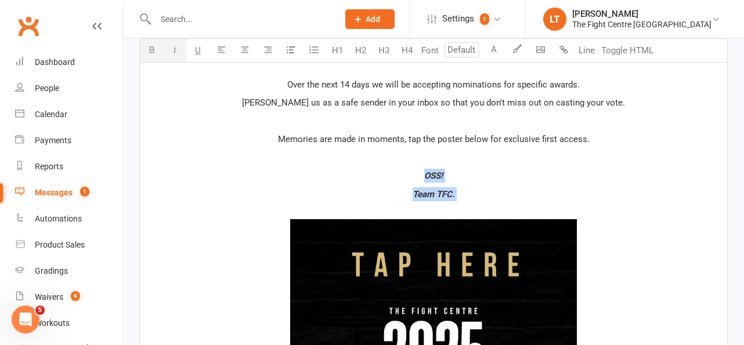
drag, startPoint x: 337, startPoint y: 208, endPoint x: 472, endPoint y: 287, distance: 157.0
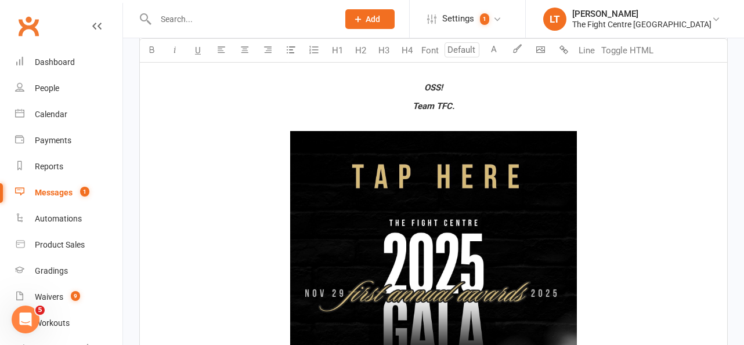
scroll to position [569, 0]
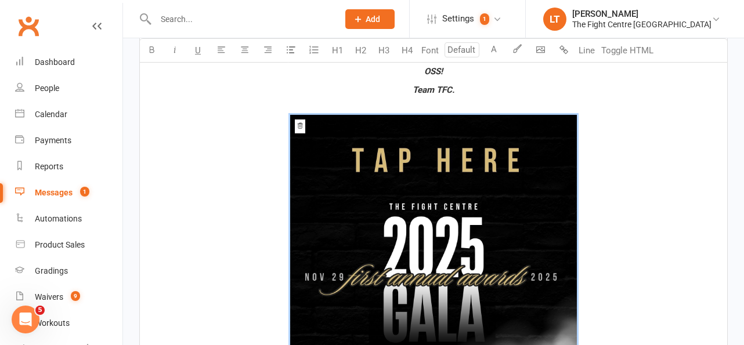
drag, startPoint x: 438, startPoint y: 109, endPoint x: 462, endPoint y: 196, distance: 90.5
click at [462, 196] on p "﻿ ﻿ 25% 50% 100% Reset ﻿ $ ﻿ $ ﻿ $ ﻿ $ ﻿" at bounding box center [433, 320] width 573 height 438
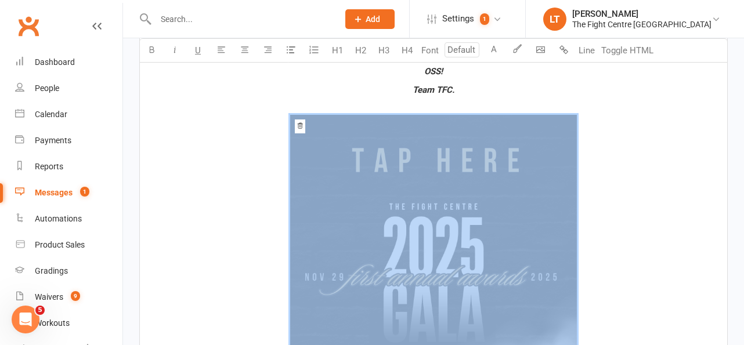
drag, startPoint x: 599, startPoint y: 219, endPoint x: 429, endPoint y: 204, distance: 170.7
click at [429, 204] on span "﻿ 25% 50% 100% Reset" at bounding box center [433, 320] width 573 height 410
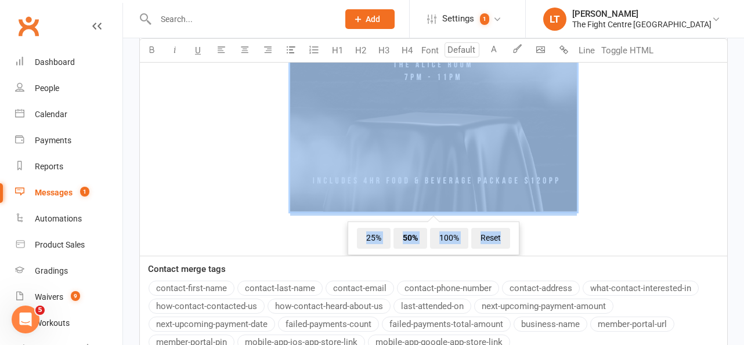
scroll to position [997, 0]
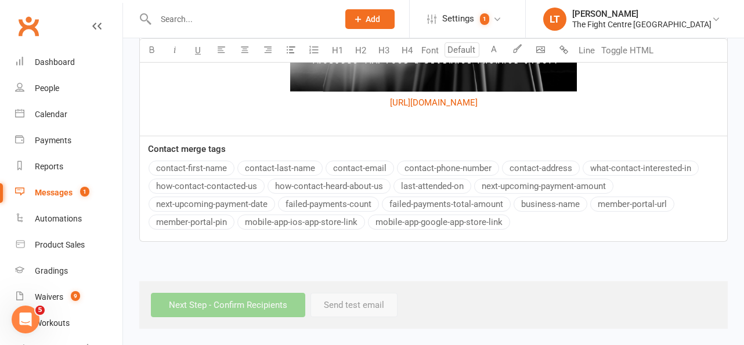
drag, startPoint x: 601, startPoint y: 111, endPoint x: 289, endPoint y: 106, distance: 312.2
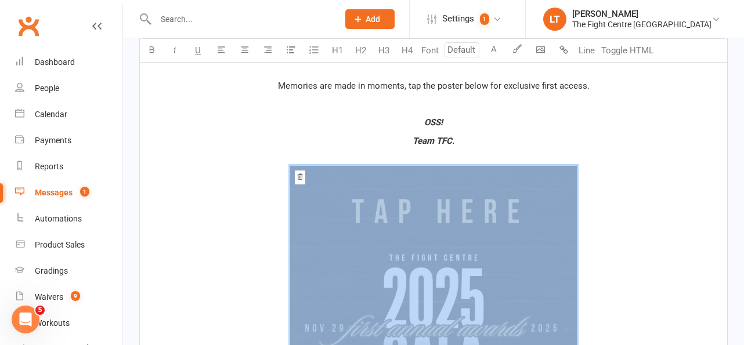
drag, startPoint x: 624, startPoint y: 211, endPoint x: 354, endPoint y: 210, distance: 269.8
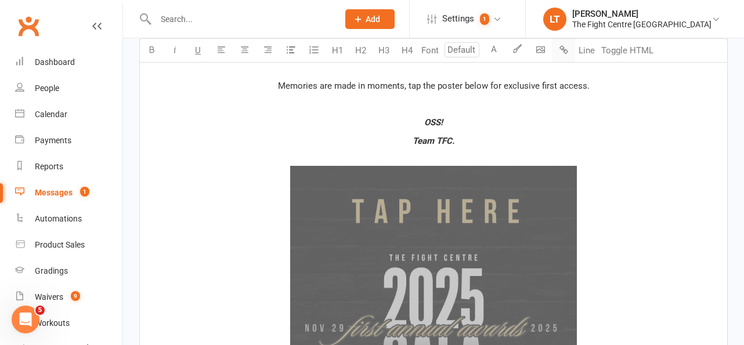
scroll to position [927, 0]
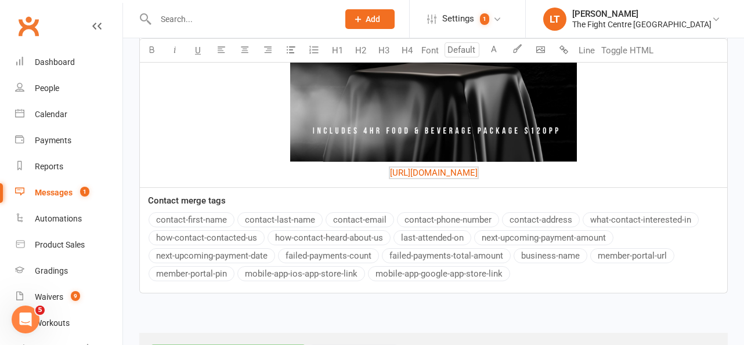
drag, startPoint x: 295, startPoint y: 171, endPoint x: 638, endPoint y: 175, distance: 343.5
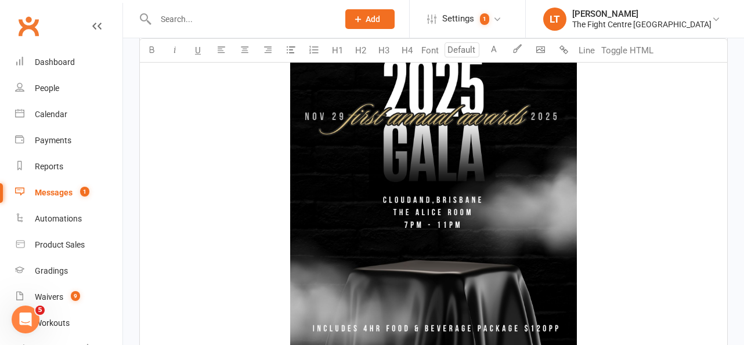
scroll to position [575, 0]
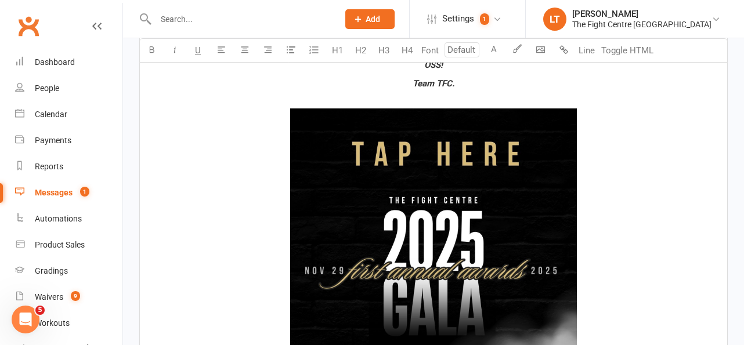
click at [427, 97] on p "﻿ ﻿ ﻿ $ ﻿ $ ﻿" at bounding box center [433, 314] width 573 height 438
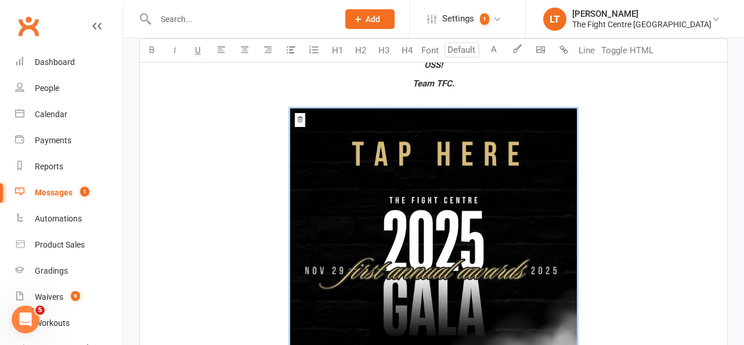
drag, startPoint x: 307, startPoint y: 103, endPoint x: 408, endPoint y: 226, distance: 159.1
click at [408, 226] on p "﻿ ﻿ 25% 50% 100% Reset ﻿ $ ﻿ $ ﻿" at bounding box center [433, 314] width 573 height 438
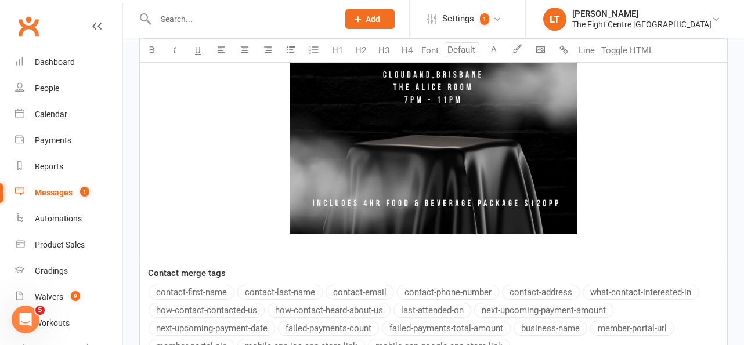
scroll to position [979, 0]
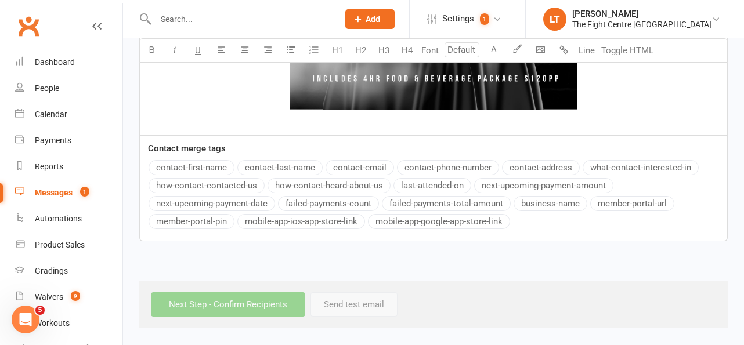
click at [349, 302] on div "Next Step - Confirm Recipients Send test email" at bounding box center [433, 305] width 588 height 48
click at [265, 302] on div "Next Step - Confirm Recipients Send test email" at bounding box center [433, 305] width 588 height 48
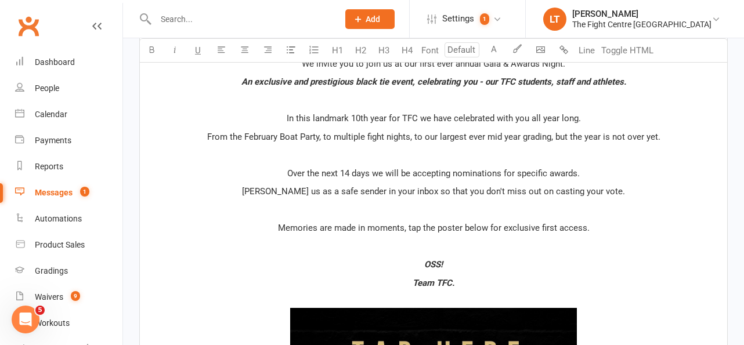
scroll to position [0, 0]
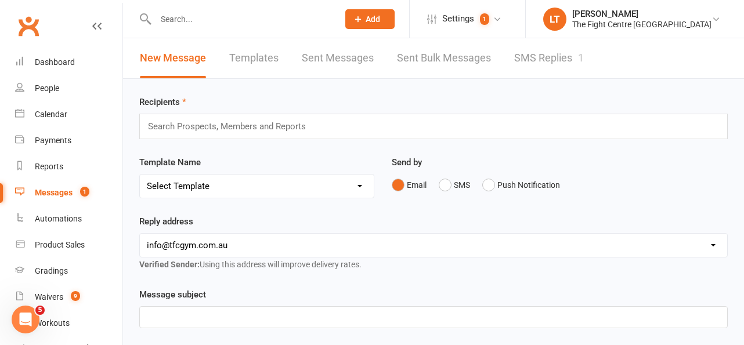
click at [304, 129] on input "text" at bounding box center [232, 126] width 170 height 15
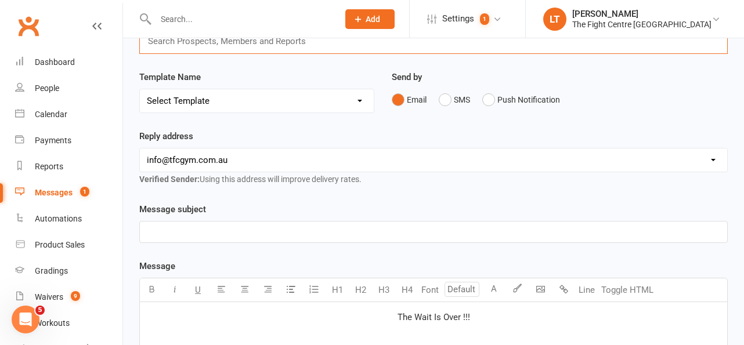
scroll to position [86, 0]
click at [255, 227] on p "﻿" at bounding box center [433, 231] width 573 height 14
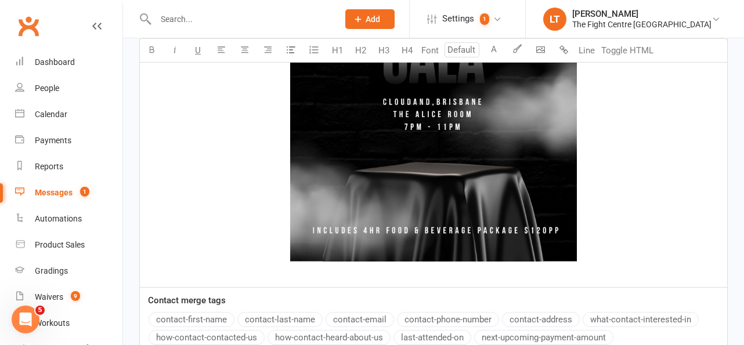
scroll to position [979, 0]
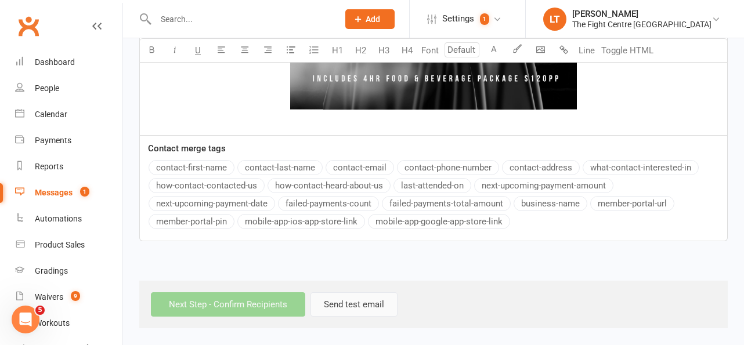
click at [366, 309] on button "Send test email" at bounding box center [353, 304] width 87 height 24
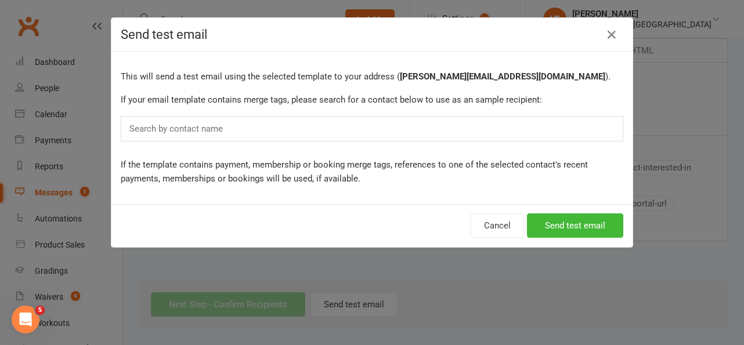
click at [175, 130] on input "text" at bounding box center [178, 128] width 101 height 15
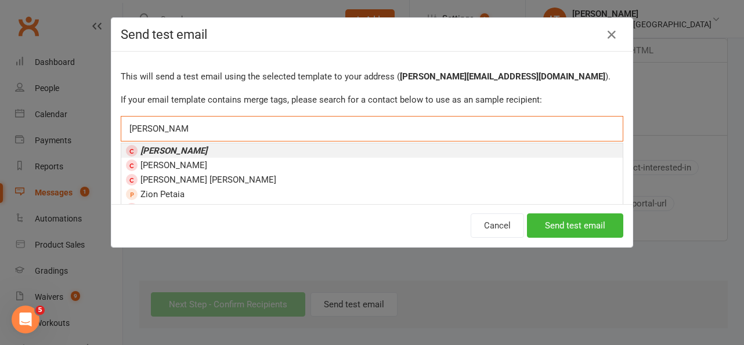
type input "[PERSON_NAME]"
click at [168, 145] on ng-include "[PERSON_NAME]" at bounding box center [166, 150] width 81 height 10
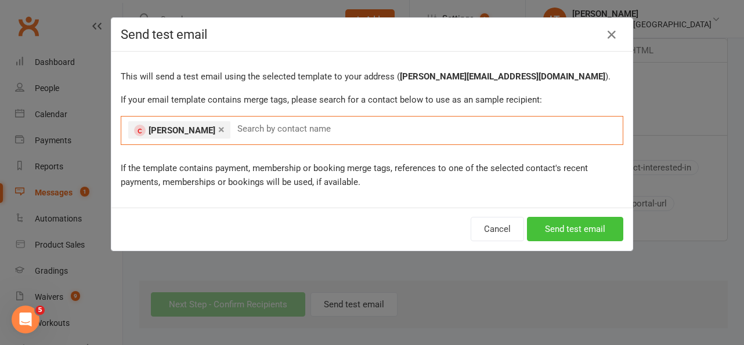
click at [566, 230] on button "Send test email" at bounding box center [575, 229] width 96 height 24
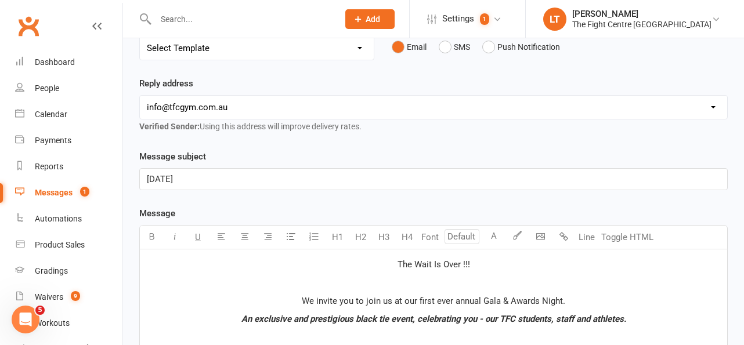
scroll to position [0, 0]
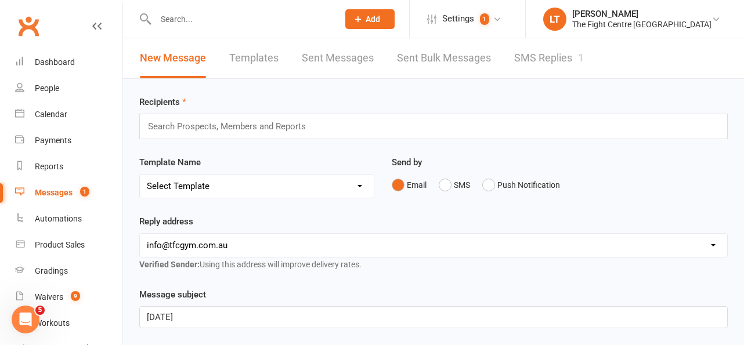
click at [454, 127] on div "Search Prospects, Members and Reports" at bounding box center [433, 127] width 588 height 26
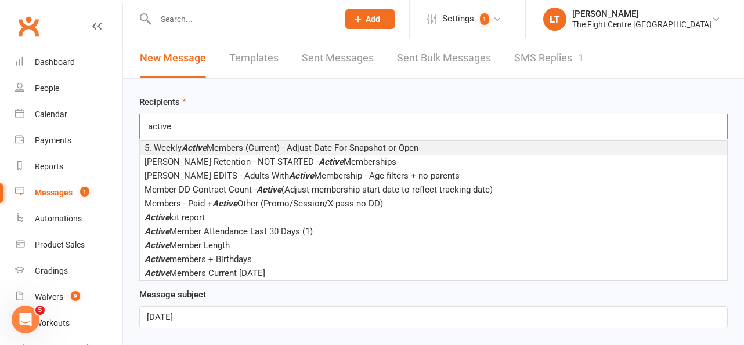
type input "active"
click at [336, 147] on span "5. Weekly Active Members (Current) - Adjust Date For Snapshot or Open" at bounding box center [281, 148] width 274 height 10
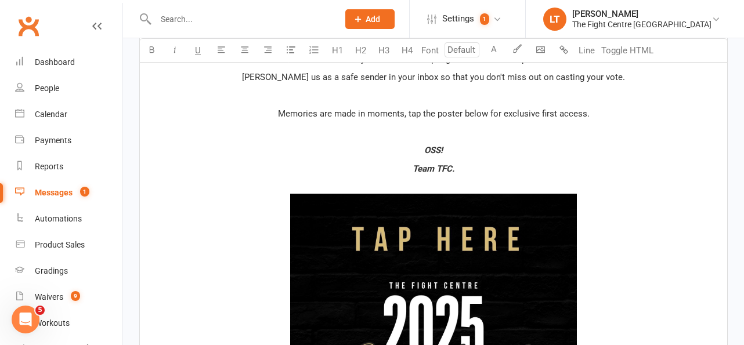
scroll to position [983, 0]
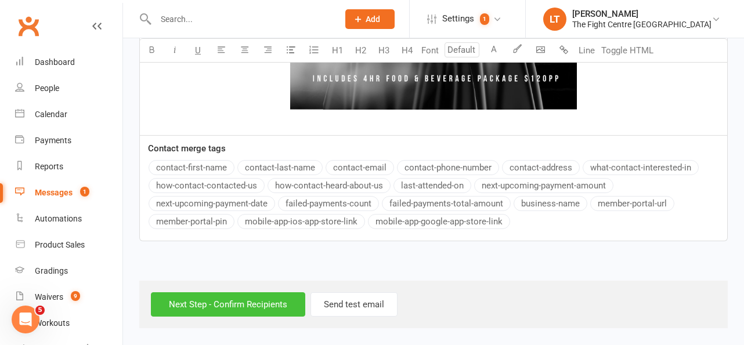
click at [227, 301] on input "Next Step - Confirm Recipients" at bounding box center [228, 304] width 154 height 24
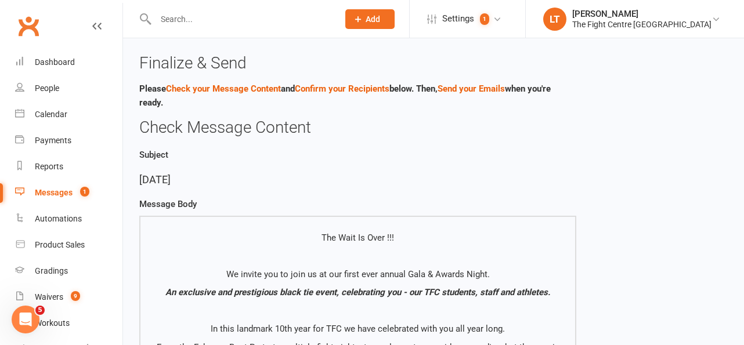
click at [558, 148] on div "Subject [DATE]" at bounding box center [357, 167] width 437 height 42
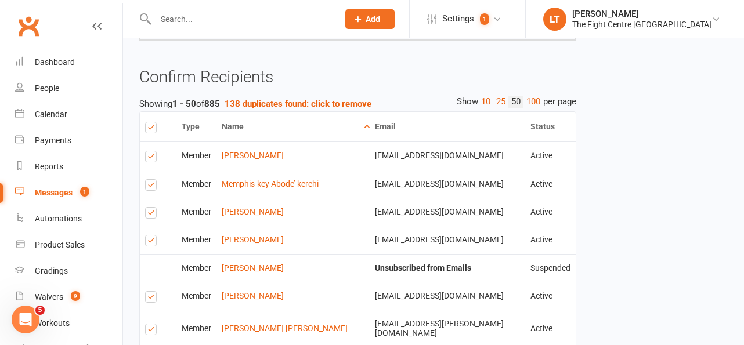
scroll to position [793, 0]
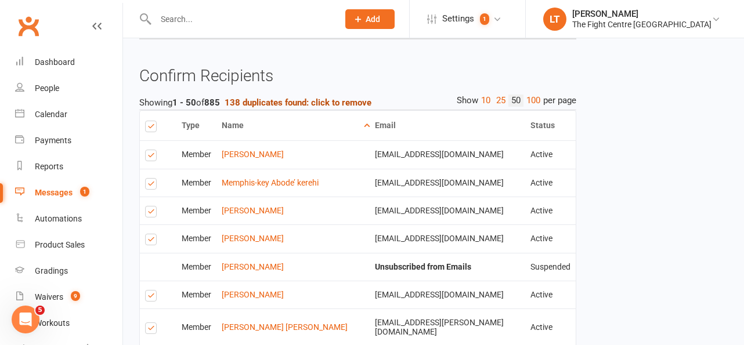
click at [361, 102] on strong "138 duplicates found: click to remove" at bounding box center [298, 102] width 147 height 10
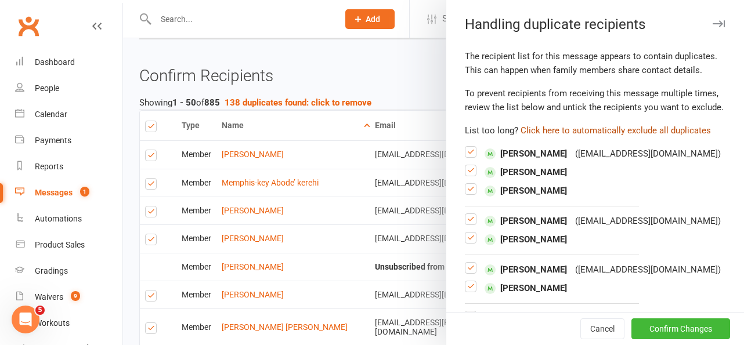
click at [668, 125] on button "Click here to automatically exclude all duplicates" at bounding box center [615, 131] width 190 height 14
click at [682, 335] on button "Confirm Changes" at bounding box center [680, 329] width 99 height 21
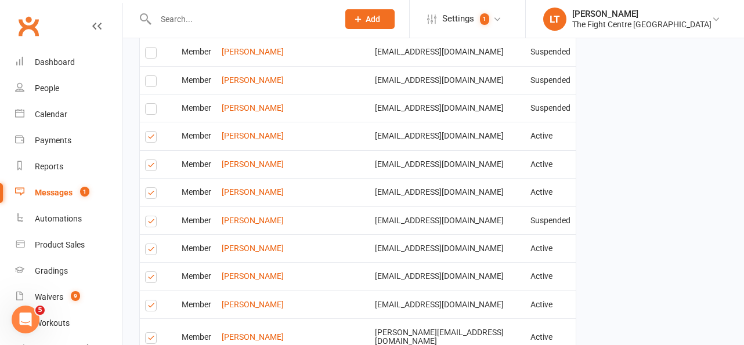
scroll to position [2107, 0]
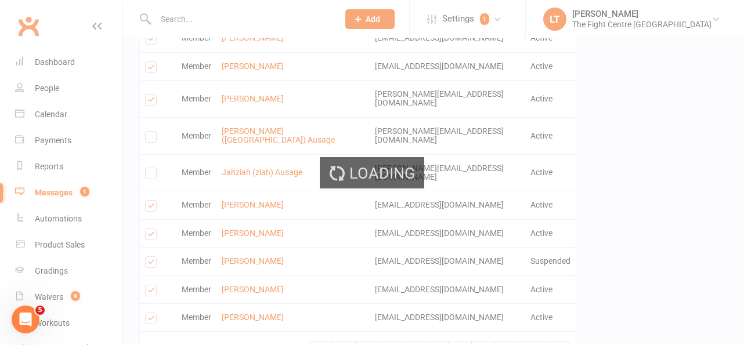
scroll to position [2102, 0]
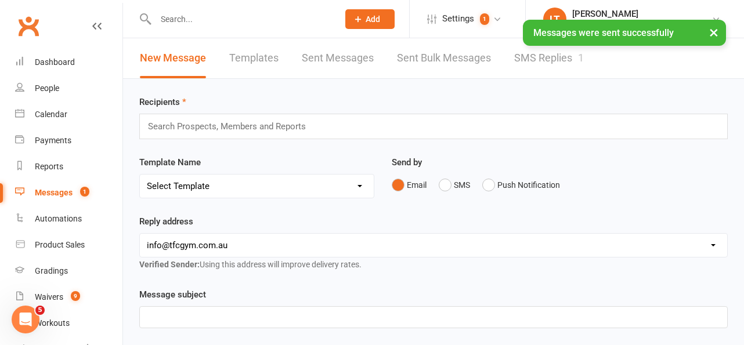
click at [713, 31] on button "×" at bounding box center [713, 32] width 21 height 25
